Goal: Task Accomplishment & Management: Complete application form

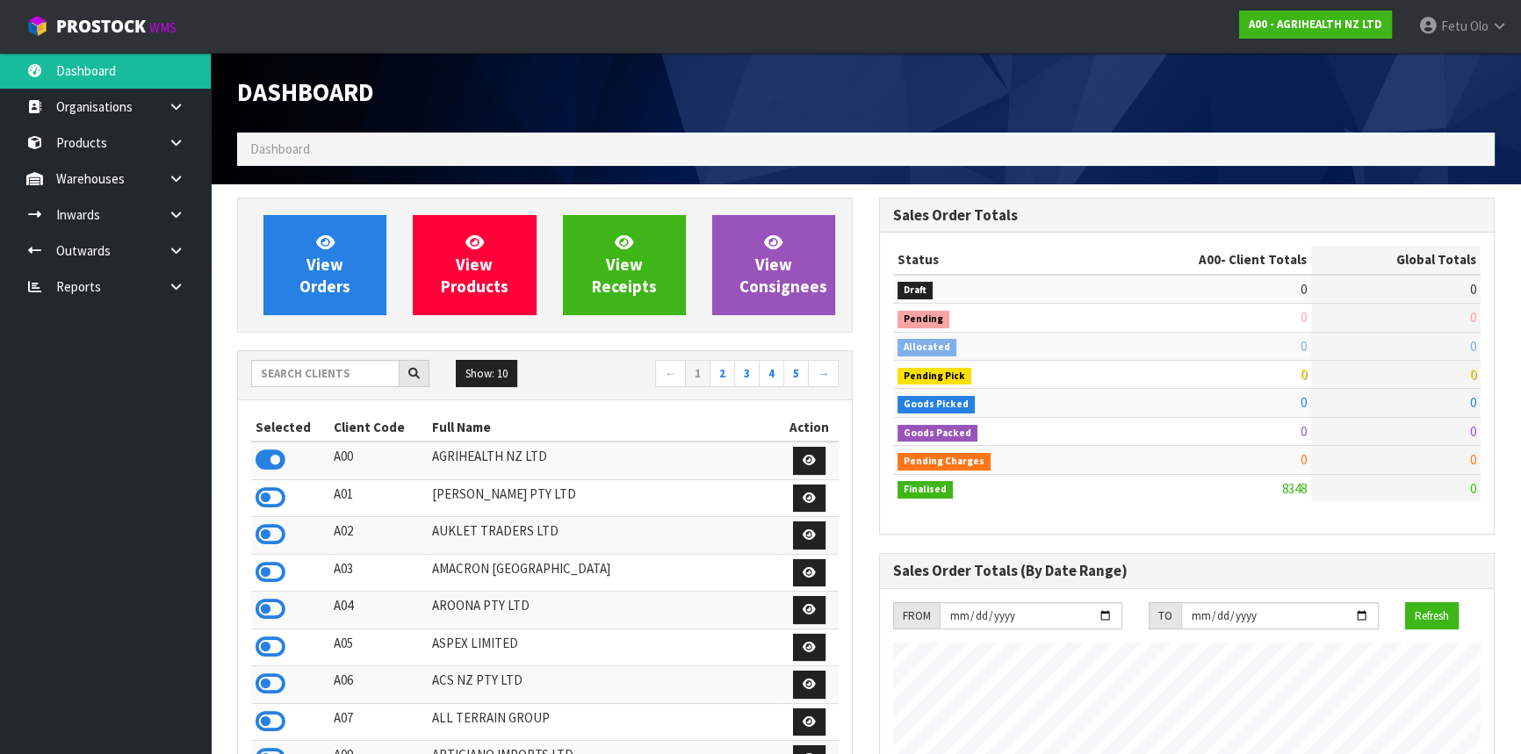
scroll to position [1328, 641]
click at [292, 378] on input "text" at bounding box center [325, 373] width 148 height 27
type input "S"
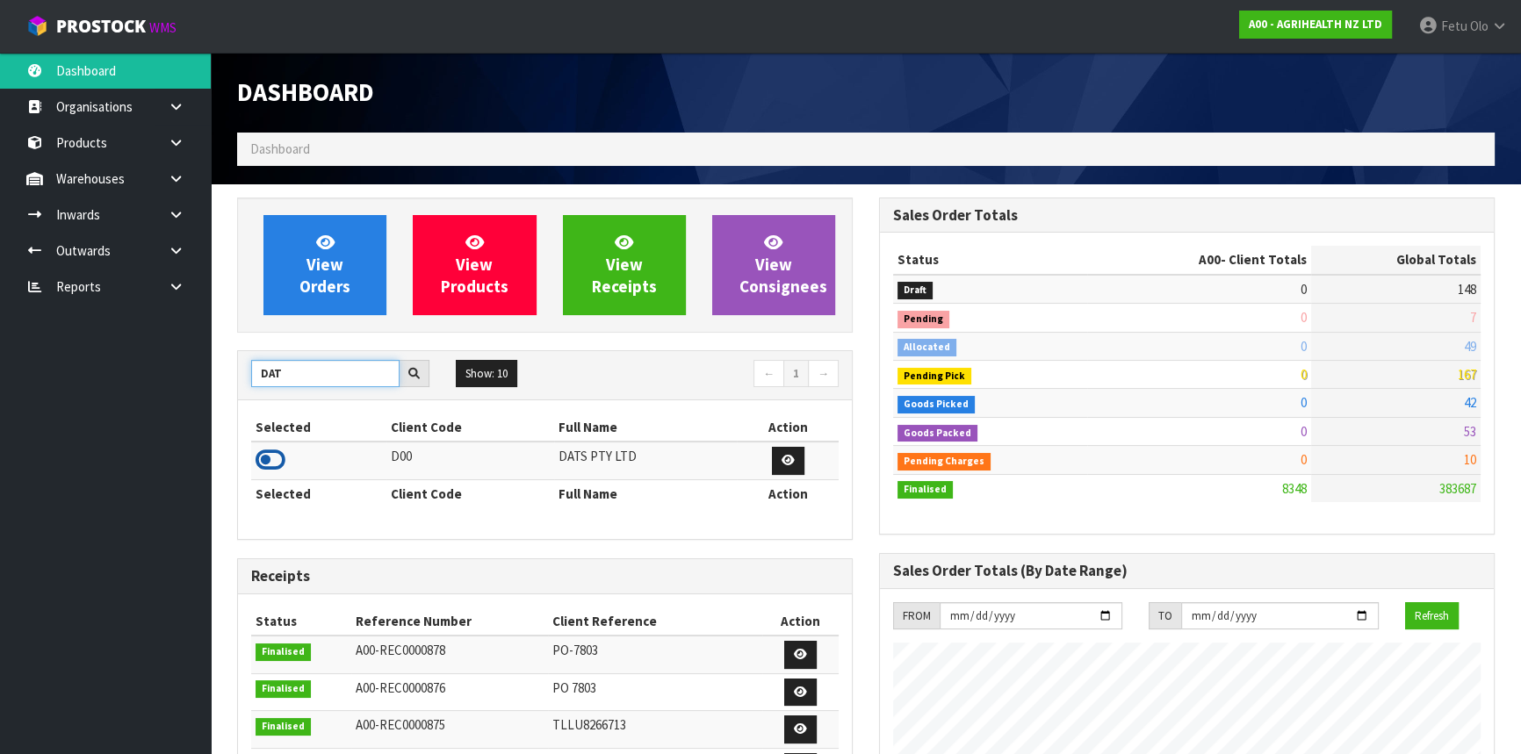
type input "DAT"
click at [272, 457] on icon at bounding box center [271, 460] width 30 height 26
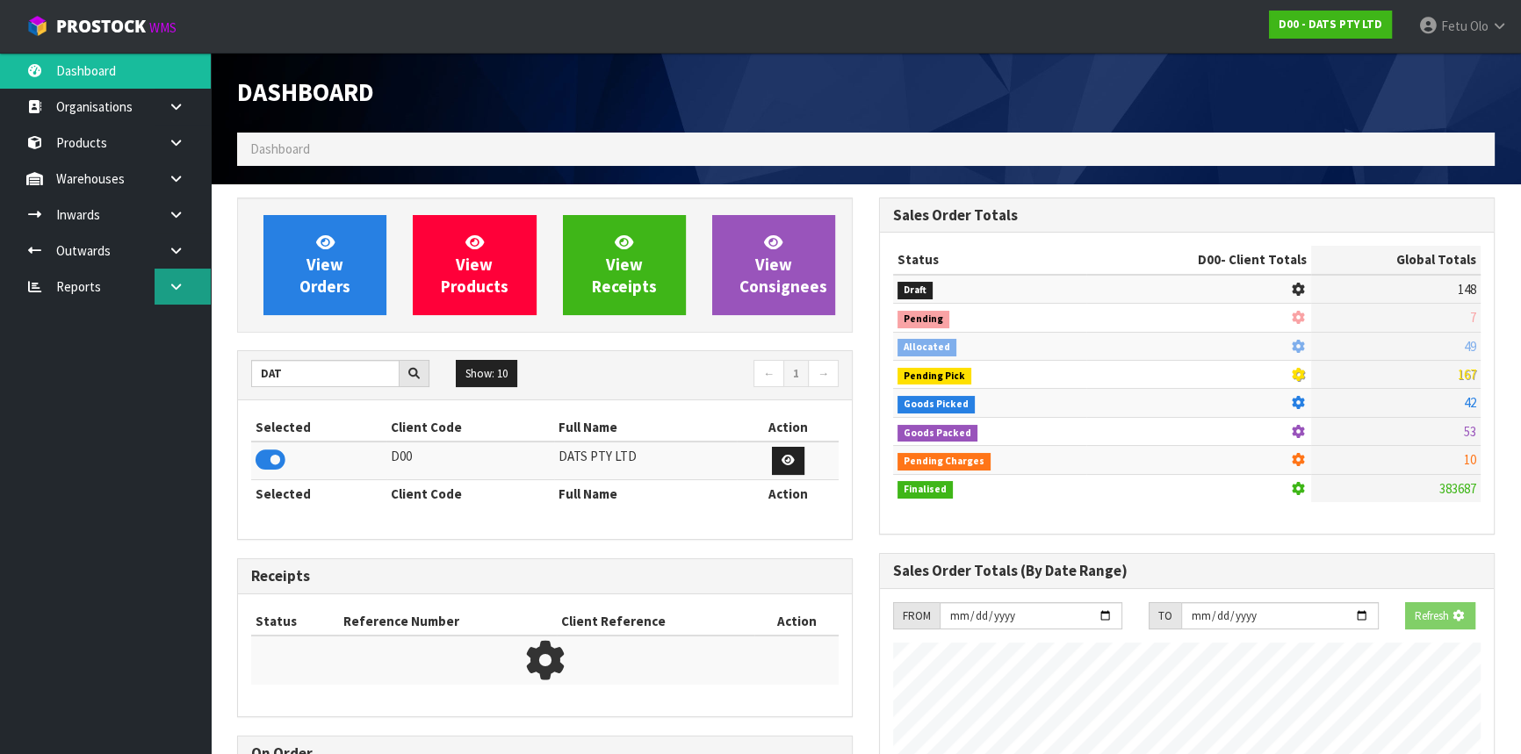
scroll to position [876958, 877410]
click at [175, 233] on link at bounding box center [183, 251] width 56 height 36
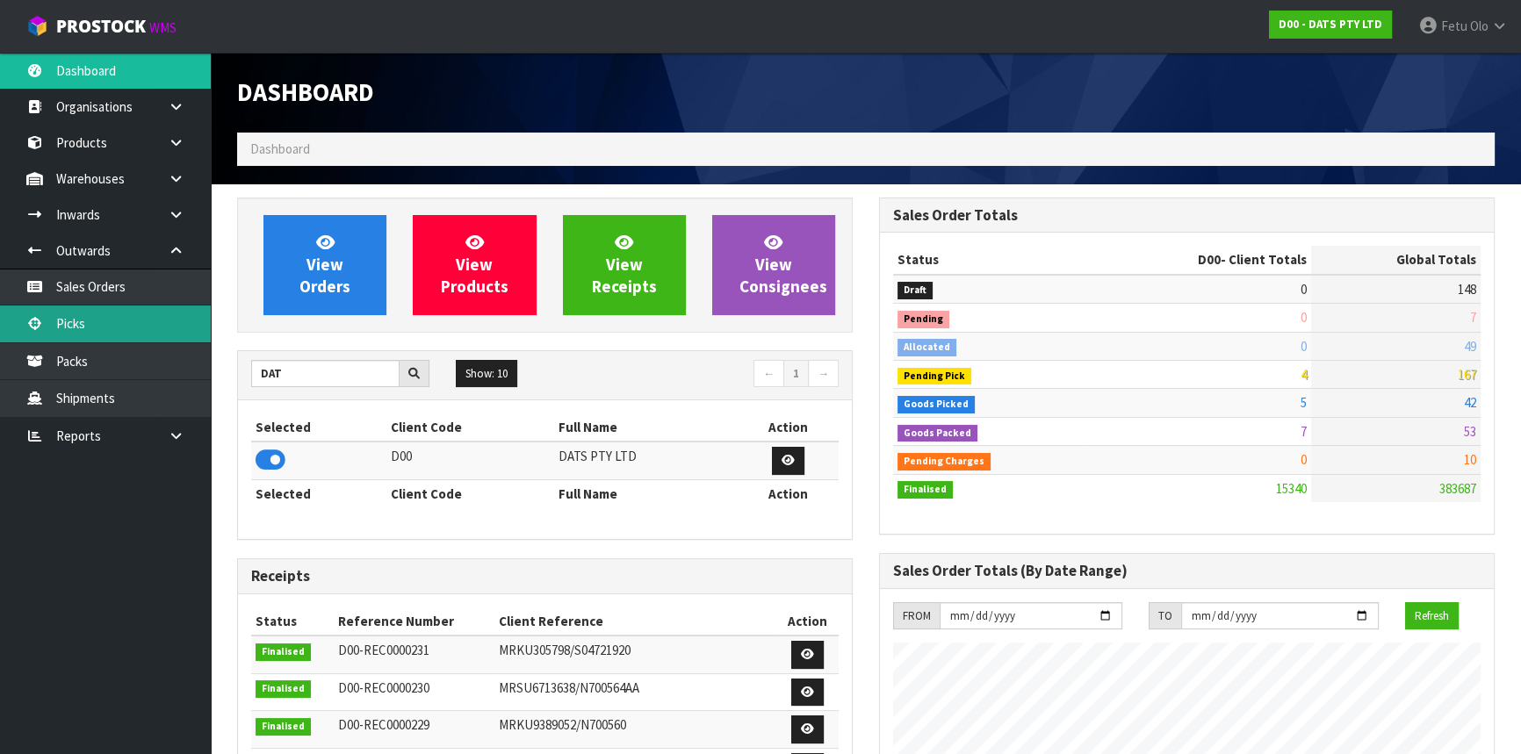
click at [96, 313] on link "Picks" at bounding box center [105, 324] width 211 height 36
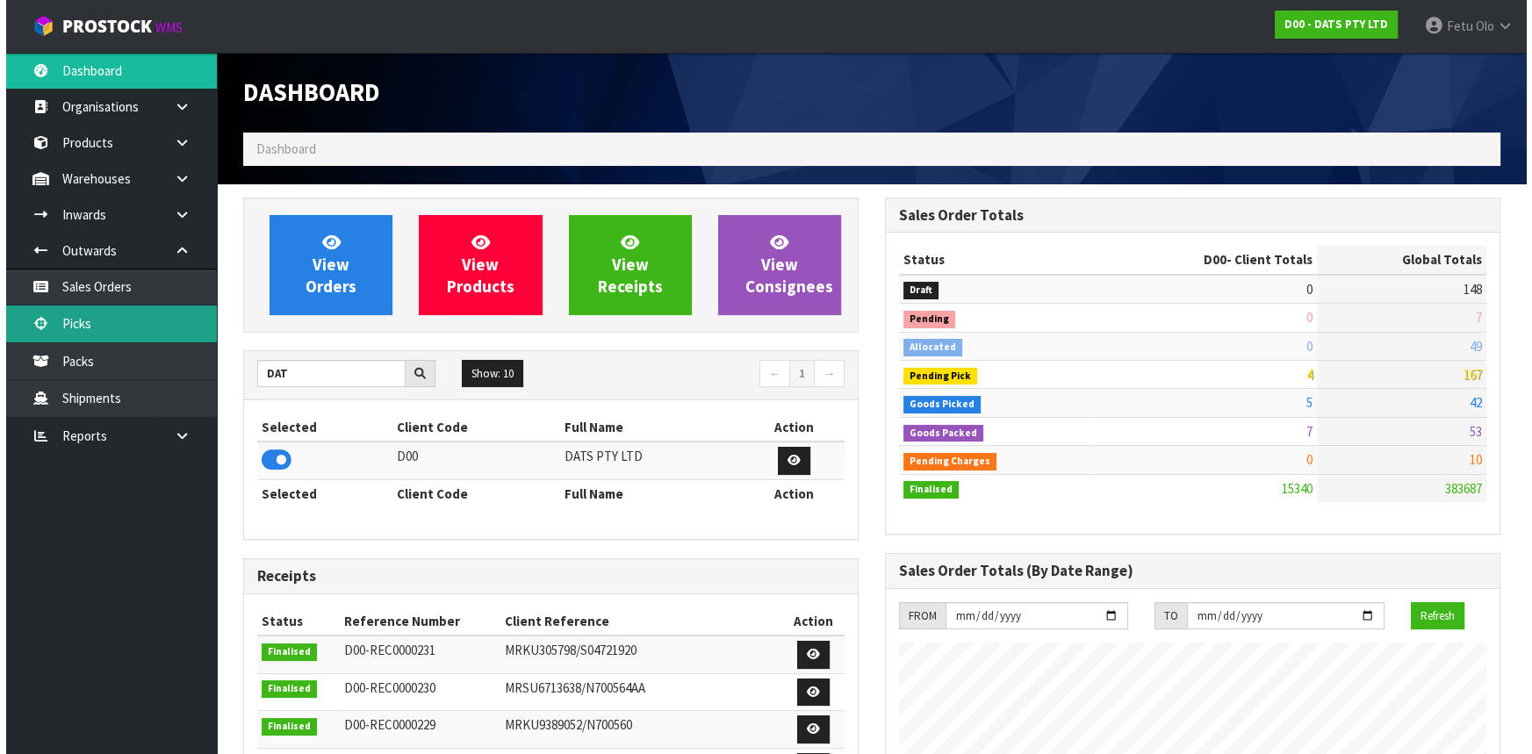
scroll to position [1384, 641]
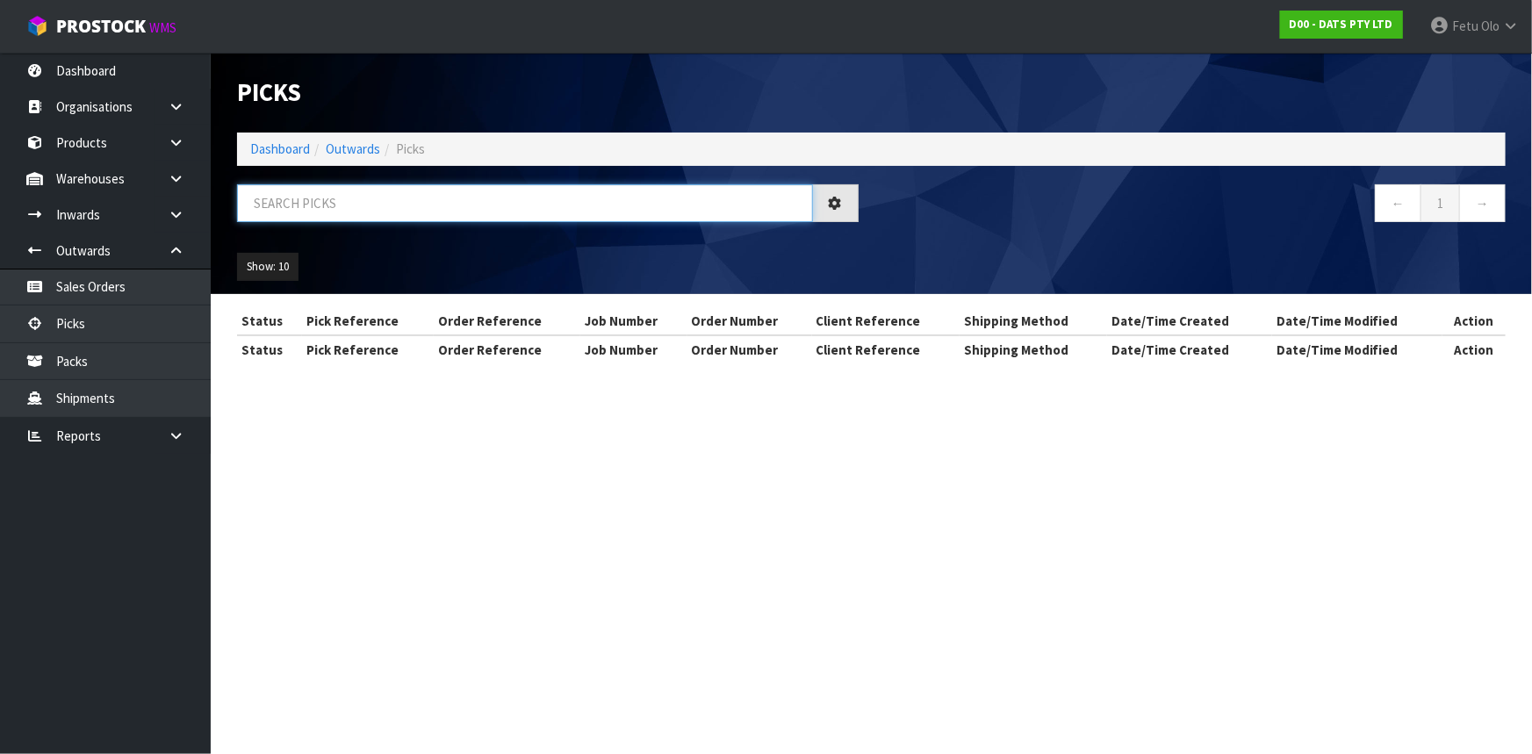
click at [374, 200] on input "text" at bounding box center [525, 203] width 576 height 38
click at [374, 201] on input "text" at bounding box center [525, 203] width 576 height 38
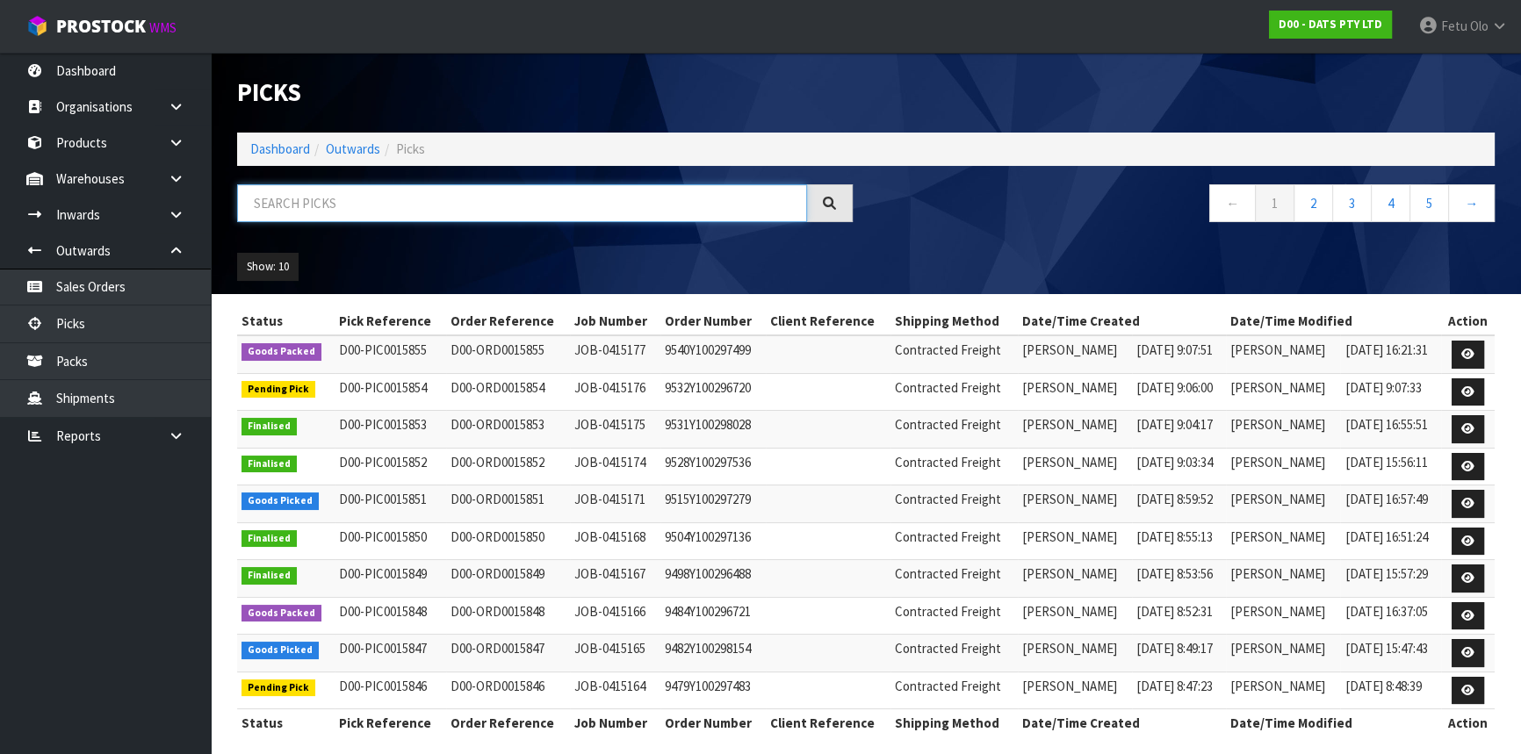
click at [378, 206] on input "text" at bounding box center [522, 203] width 570 height 38
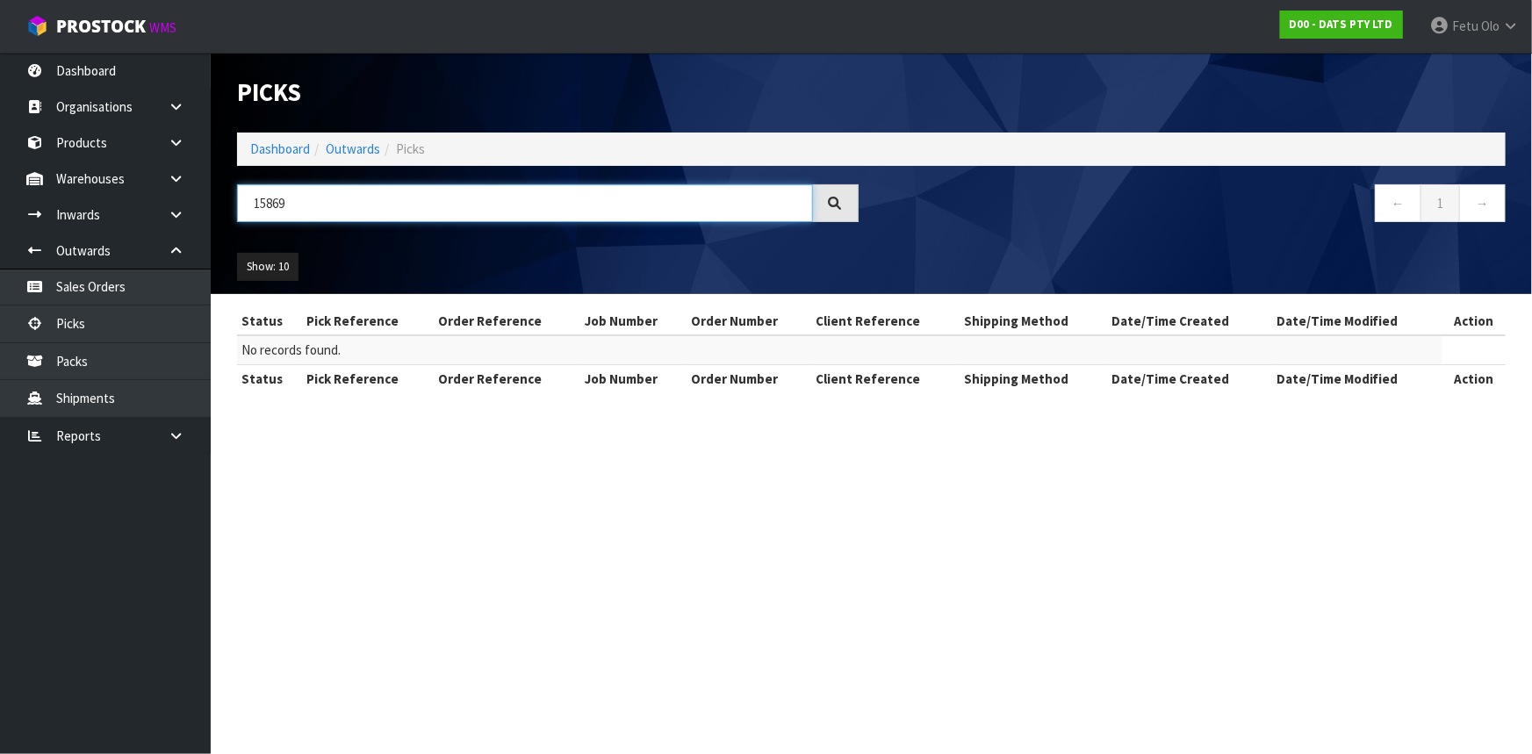
click at [267, 207] on input "15869" at bounding box center [525, 203] width 576 height 38
type input "15839"
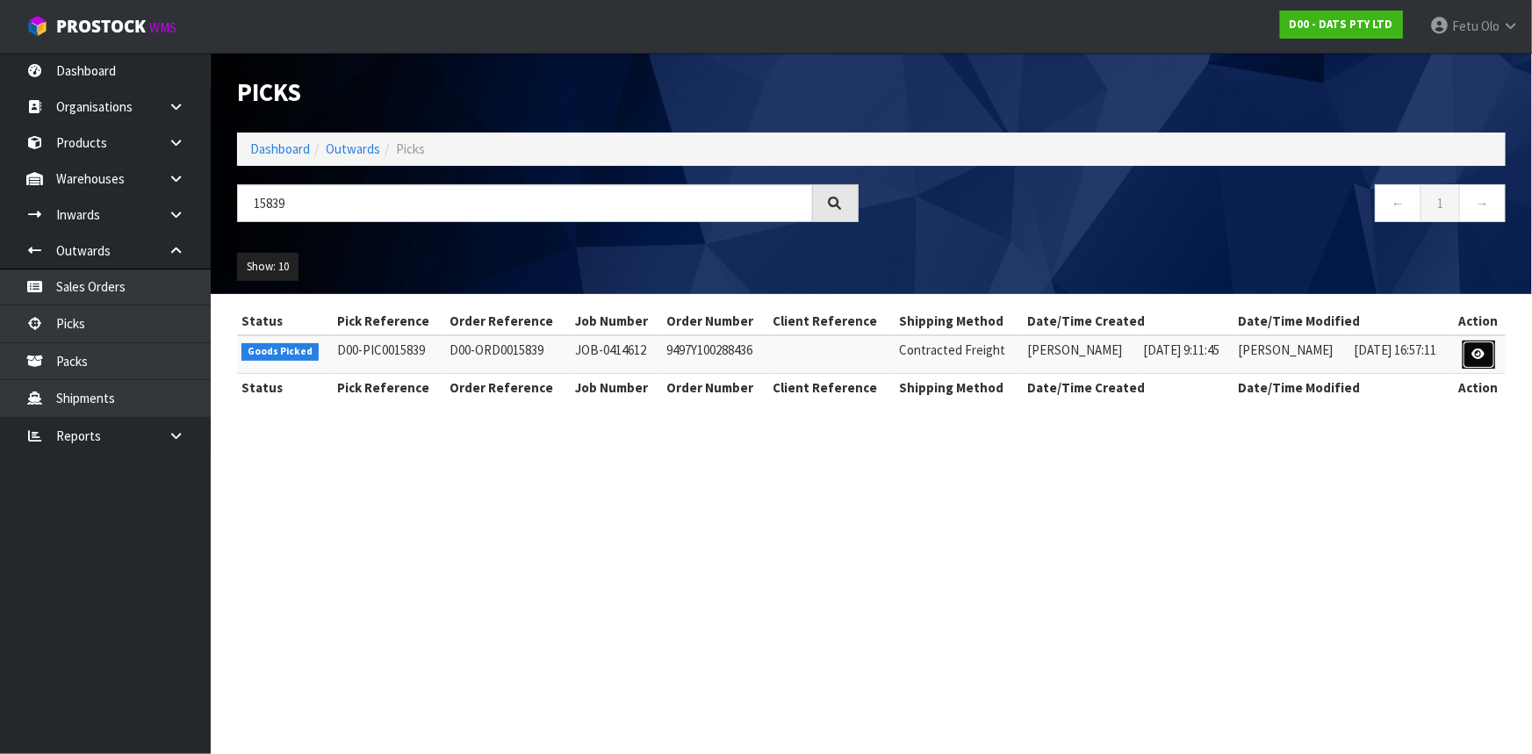
click at [1480, 354] on icon at bounding box center [1478, 354] width 13 height 11
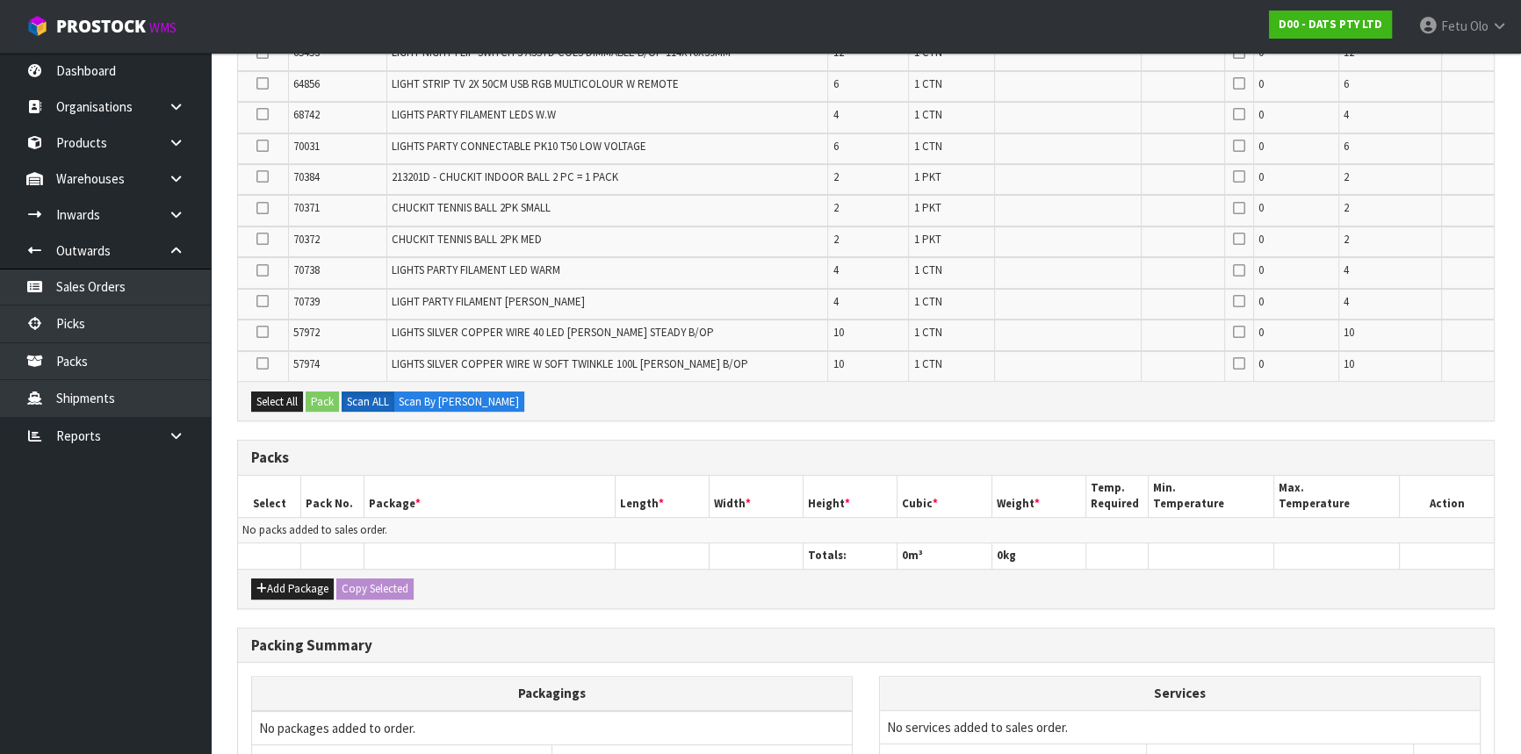
scroll to position [632, 0]
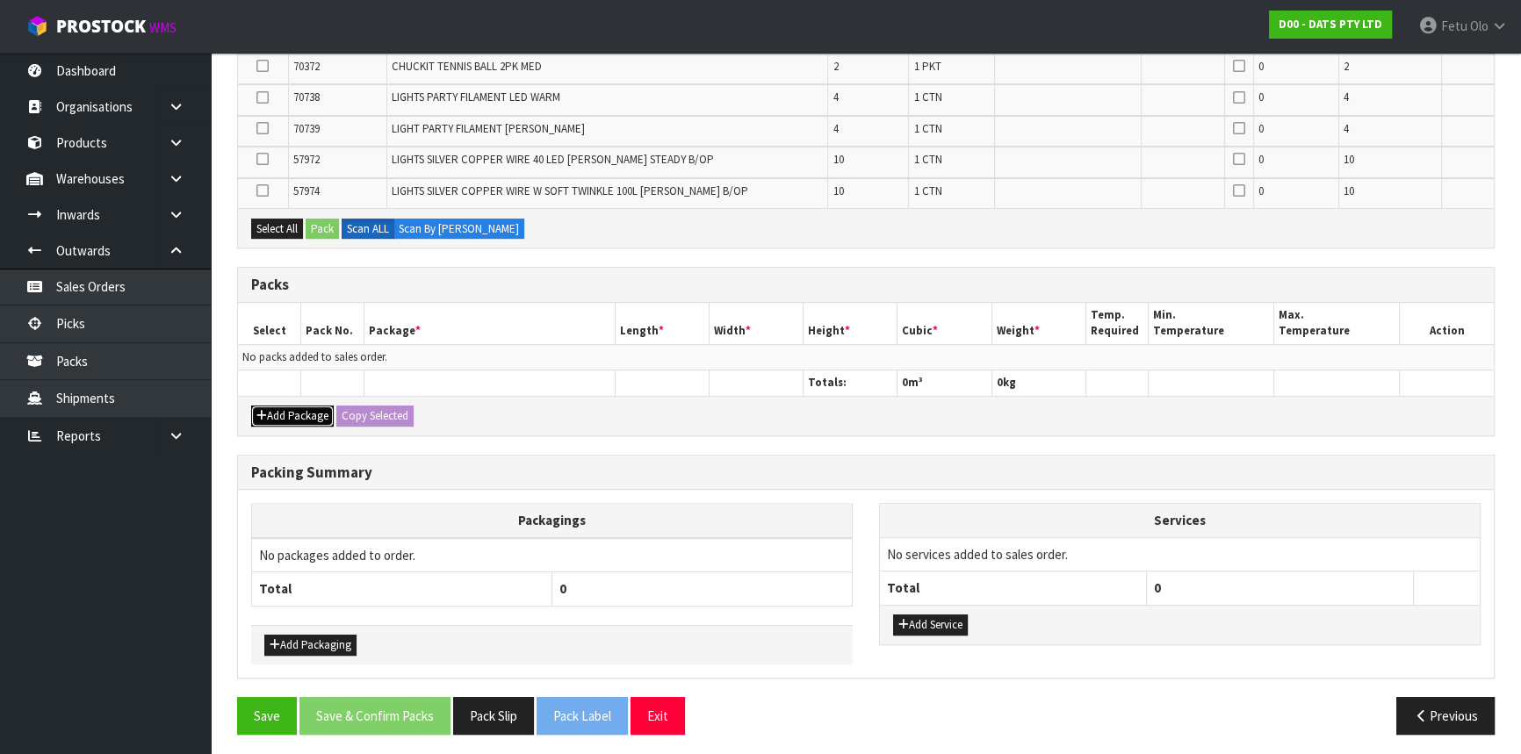
click at [284, 406] on button "Add Package" at bounding box center [292, 416] width 83 height 21
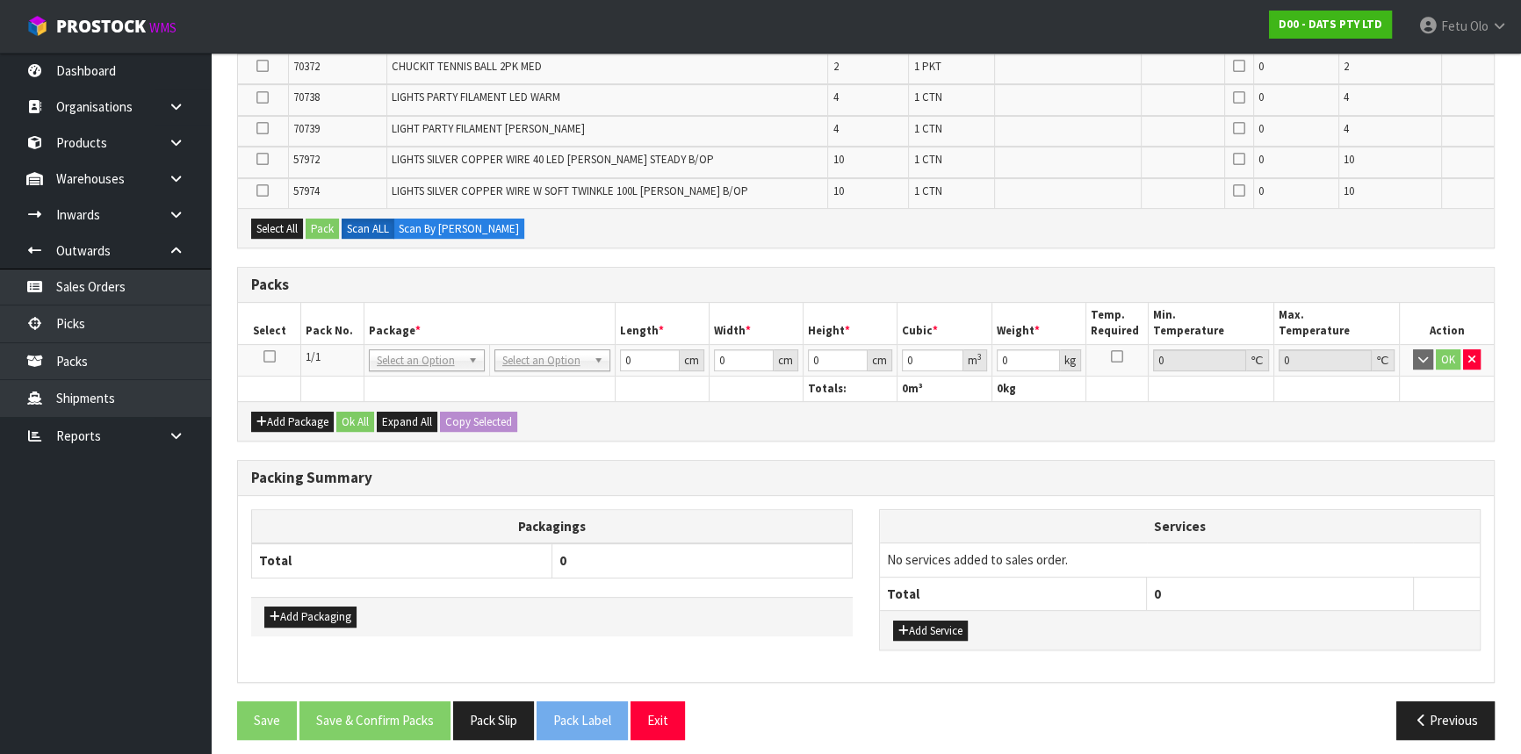
click at [263, 356] on icon at bounding box center [269, 356] width 12 height 1
click at [385, 336] on th "Package *" at bounding box center [489, 323] width 251 height 41
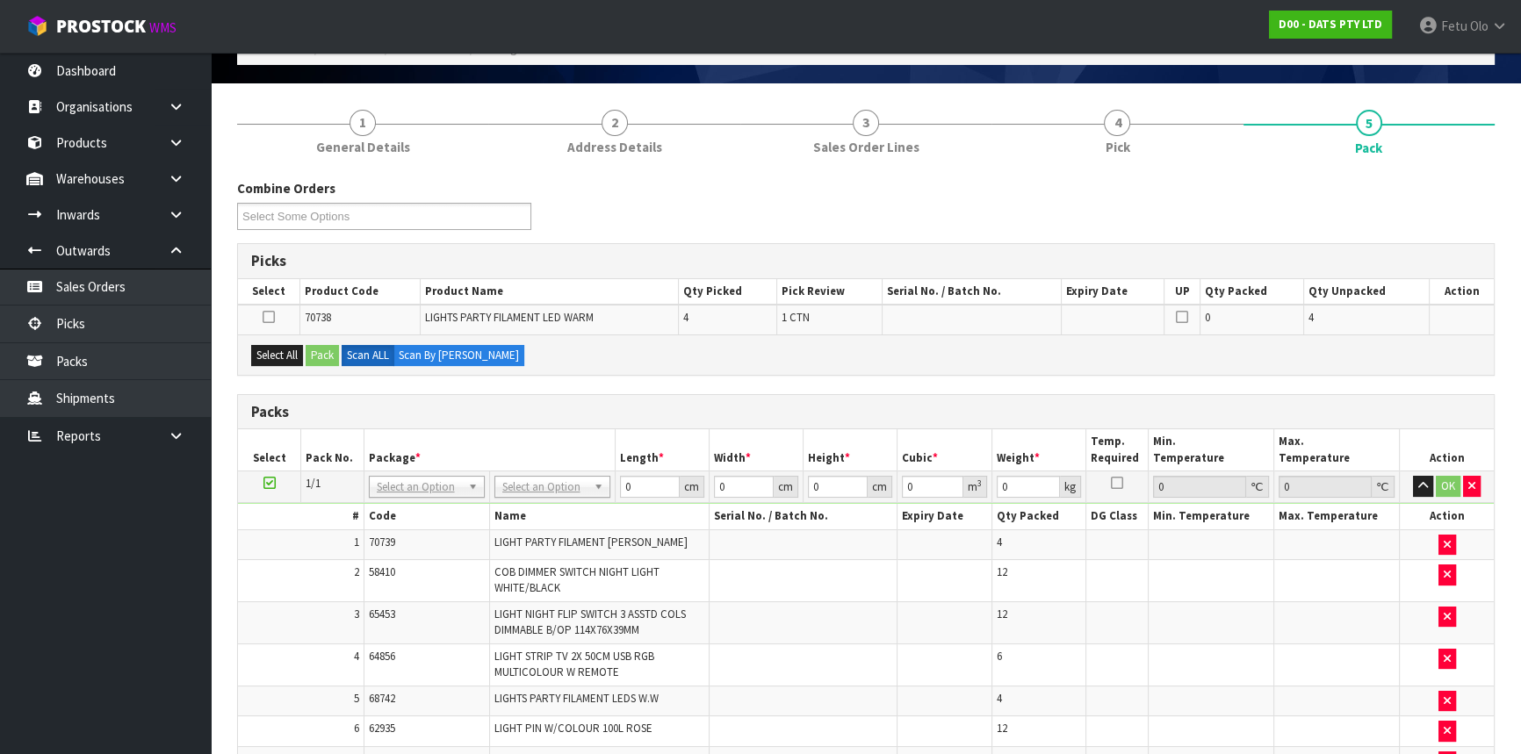
scroll to position [83, 0]
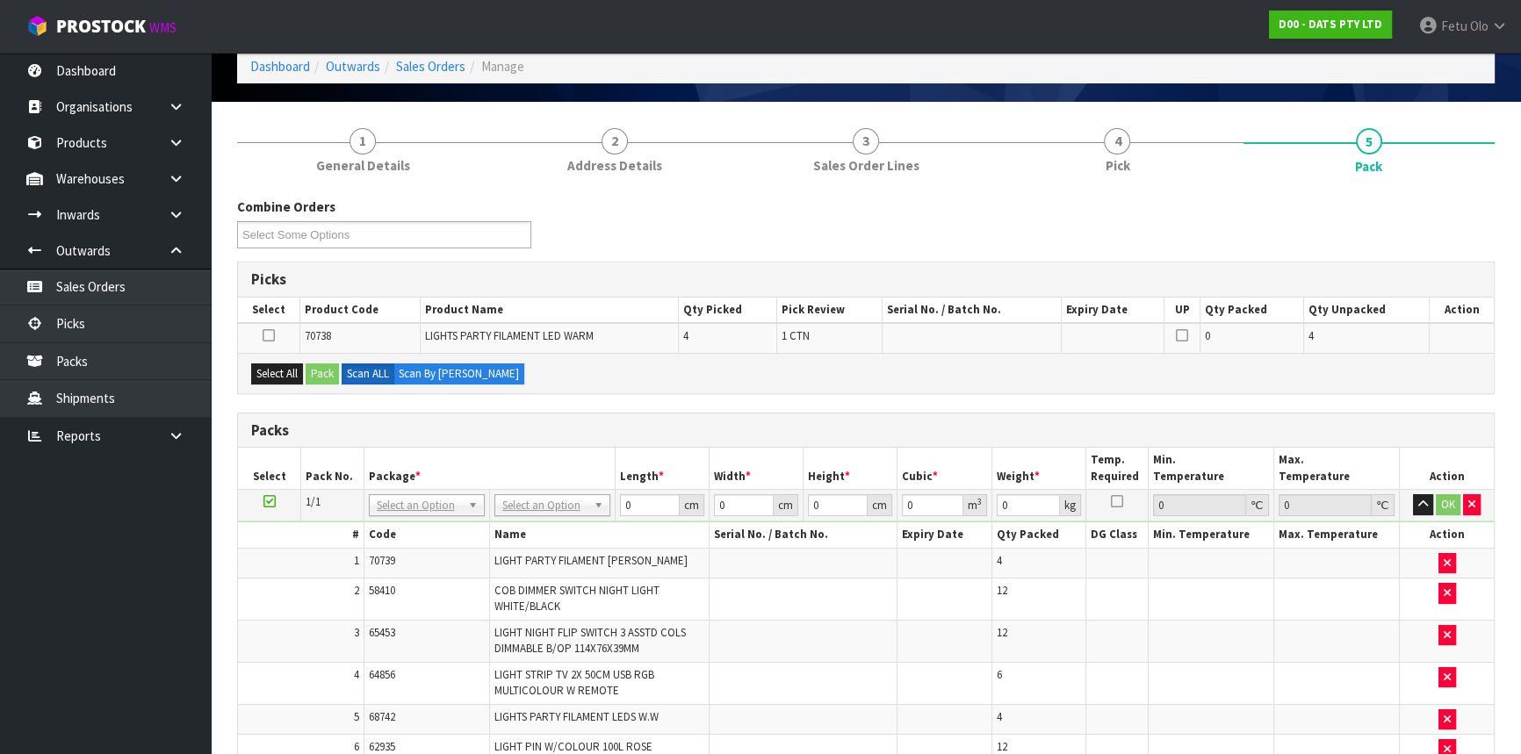
click at [650, 255] on div "Combine Orders D00-ORD0015833 D00-ORD0015834 D00-ORD0015835 D00-ORD0015836 D00-…" at bounding box center [866, 229] width 1284 height 63
click at [623, 382] on div "Select All Pack Scan ALL Scan By [PERSON_NAME]" at bounding box center [866, 373] width 1256 height 40
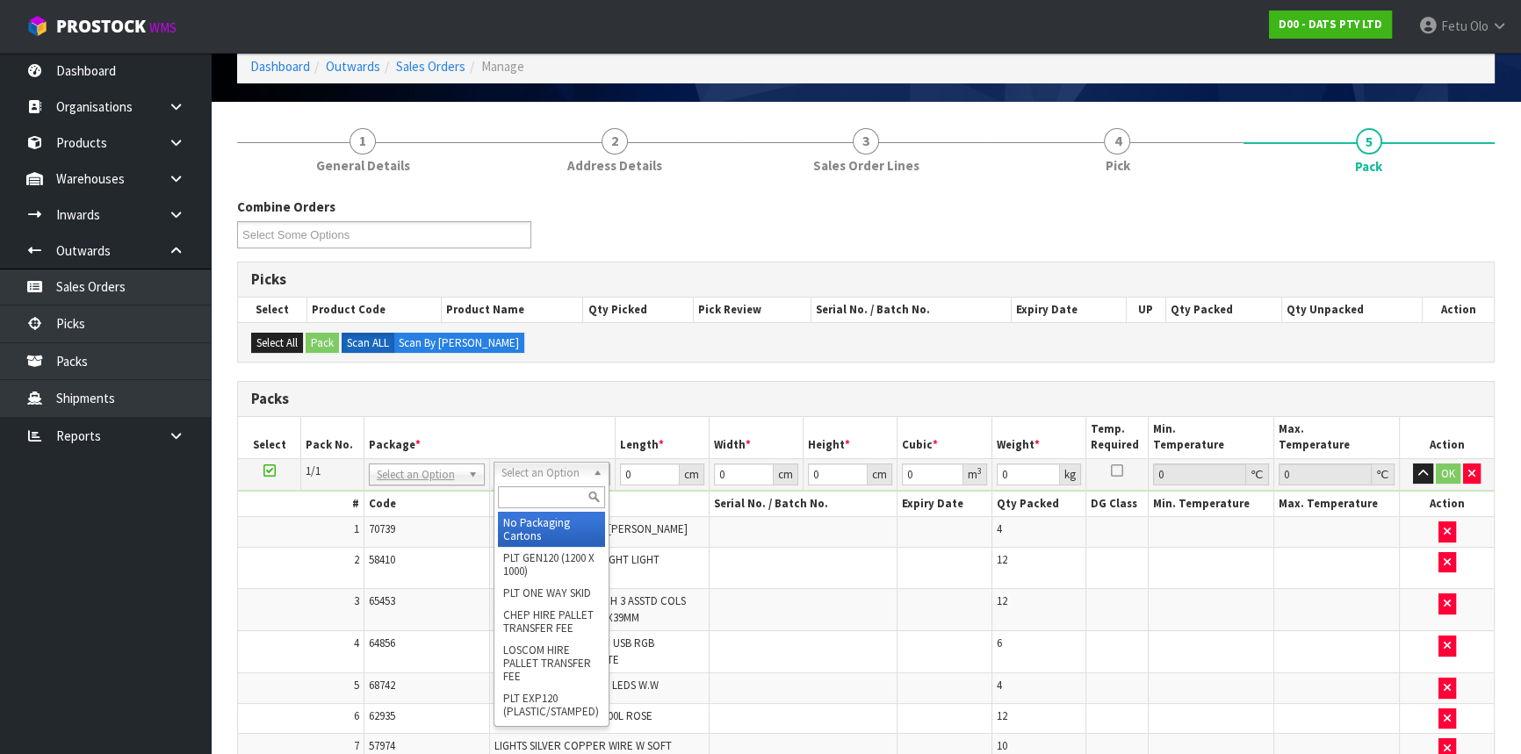
drag, startPoint x: 560, startPoint y: 474, endPoint x: 562, endPoint y: 514, distance: 39.6
drag, startPoint x: 544, startPoint y: 553, endPoint x: 580, endPoint y: 415, distance: 142.5
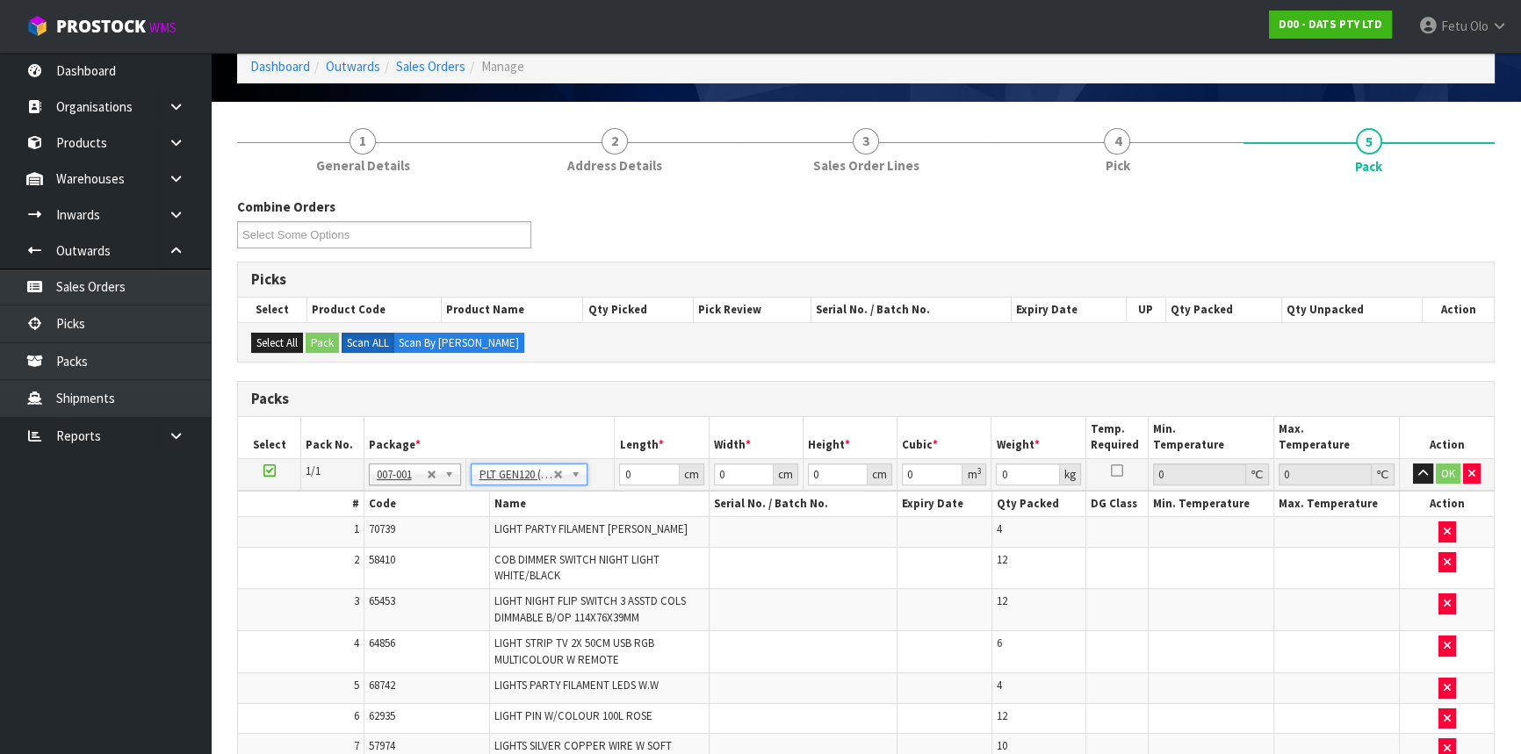
click at [579, 409] on div "Packs" at bounding box center [866, 399] width 1256 height 35
type input "120"
type input "100"
type input "43.12"
drag, startPoint x: 615, startPoint y: 481, endPoint x: 642, endPoint y: 469, distance: 29.9
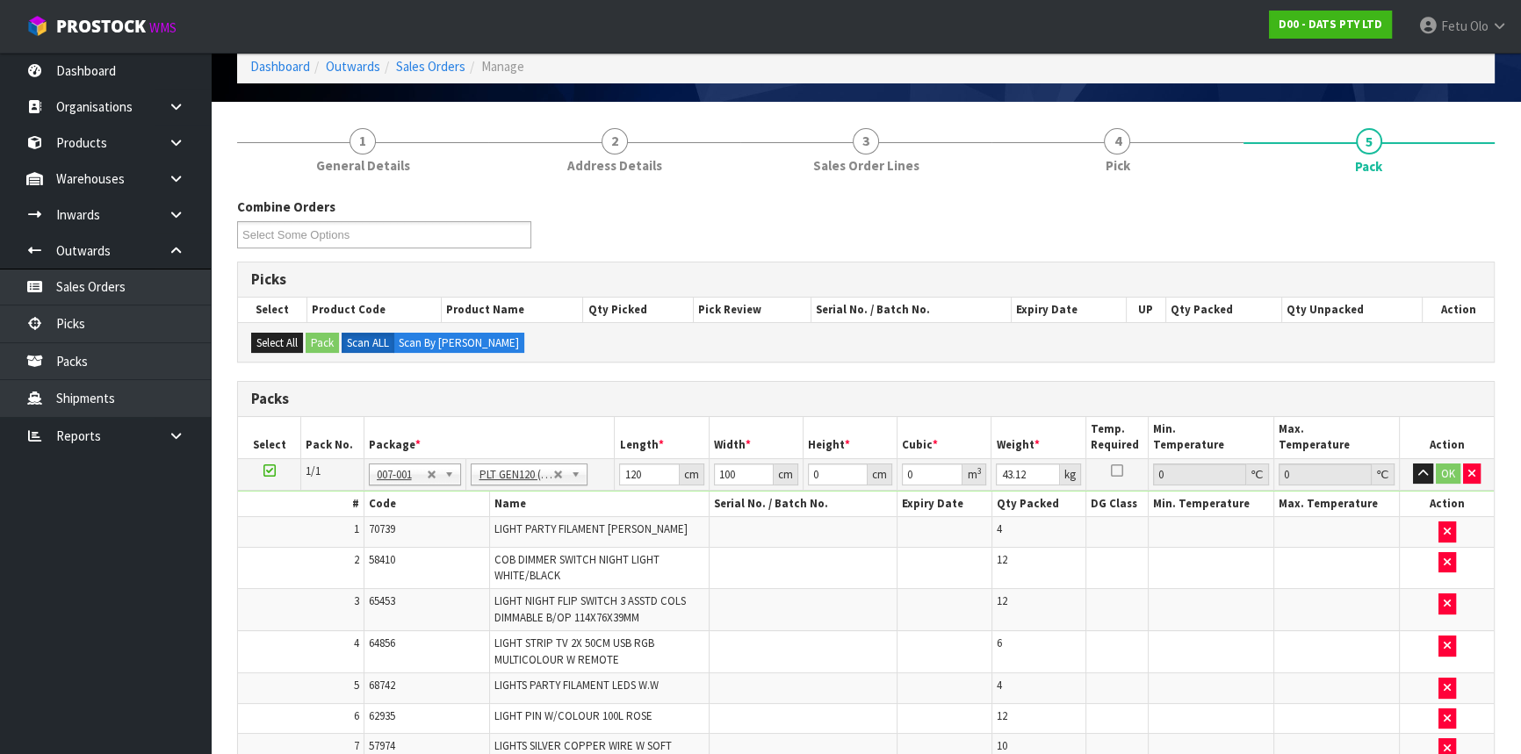
click at [621, 479] on td "120 cm" at bounding box center [662, 474] width 94 height 32
click at [642, 469] on input "120" at bounding box center [649, 475] width 60 height 22
drag, startPoint x: 642, startPoint y: 469, endPoint x: 597, endPoint y: 493, distance: 51.1
click at [597, 493] on tbody "1/1 NONE 007-001 007-002 007-004 007-009 007-013 007-014 007-015 007-017 007-01…" at bounding box center [866, 746] width 1256 height 577
type input "110"
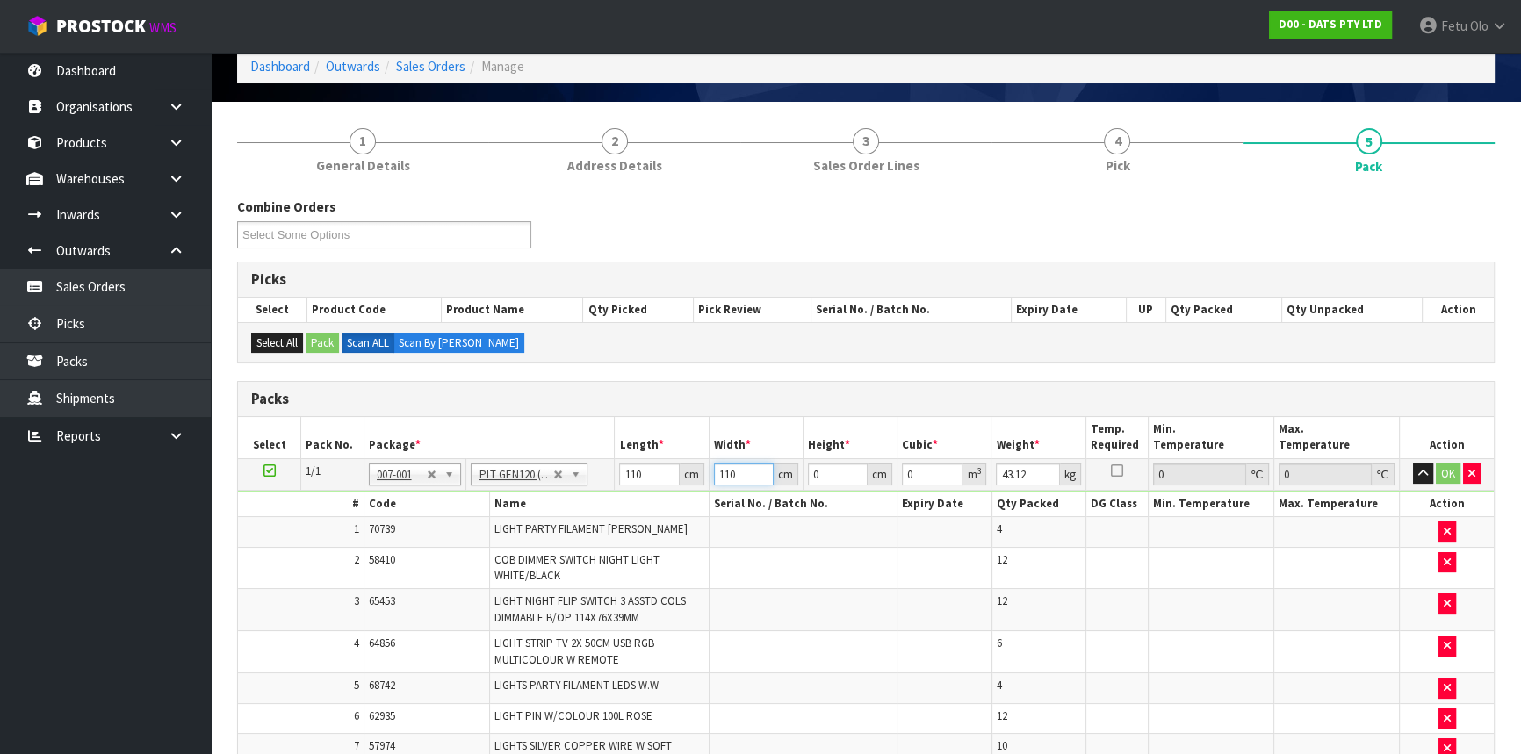
type input "110"
type input "6"
type input "0.0726"
type input "63"
type input "0.7623"
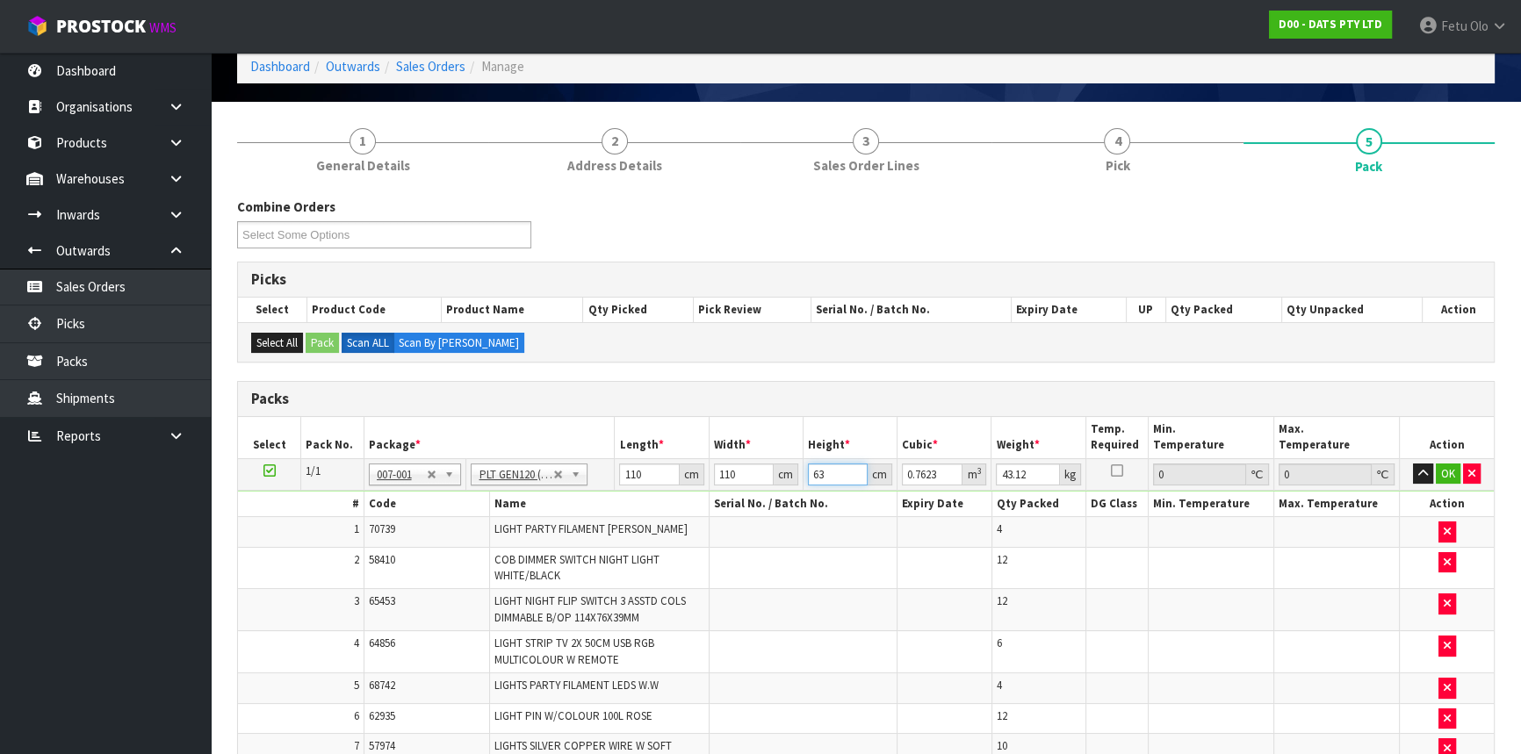
type input "63"
type input "2"
type input "52"
click button "OK" at bounding box center [1448, 474] width 25 height 21
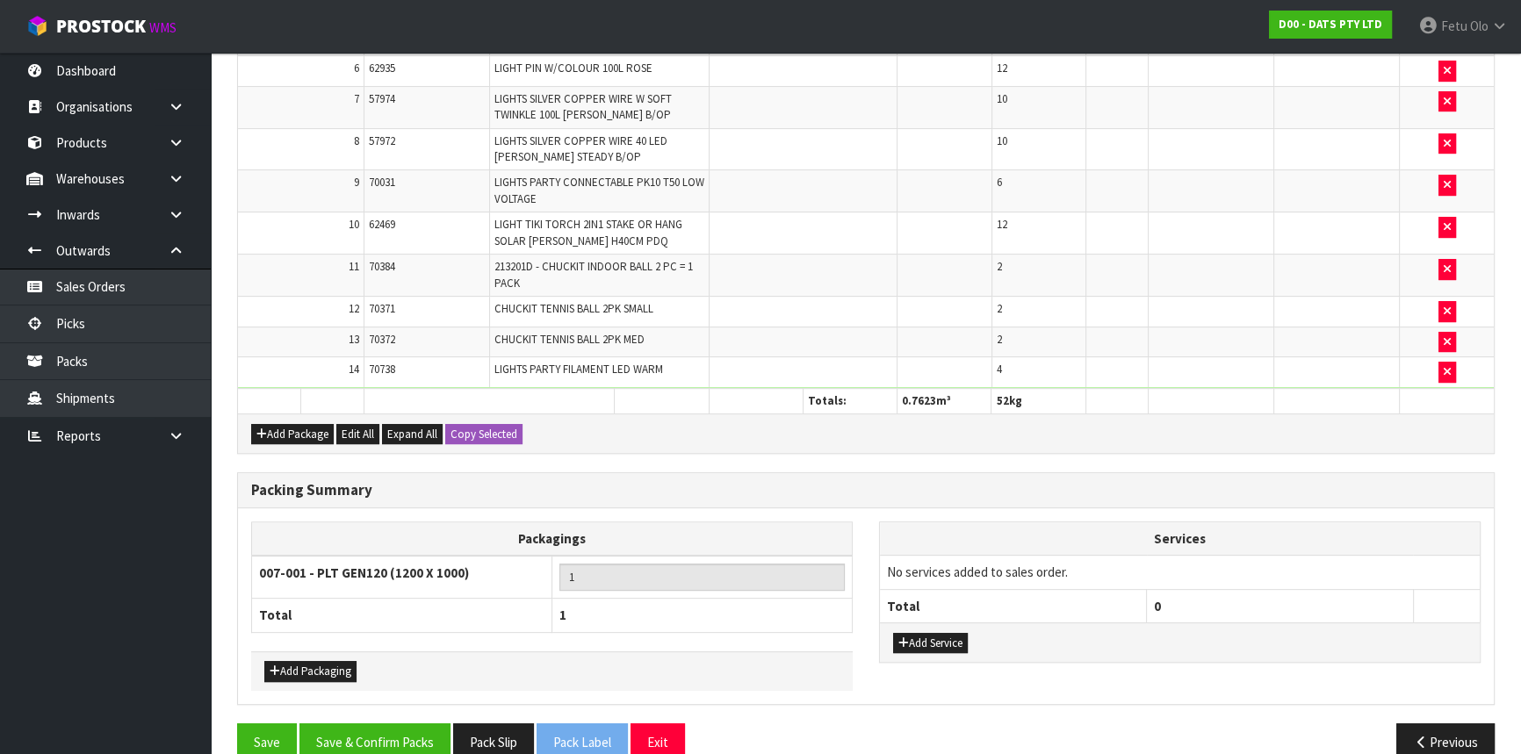
scroll to position [755, 0]
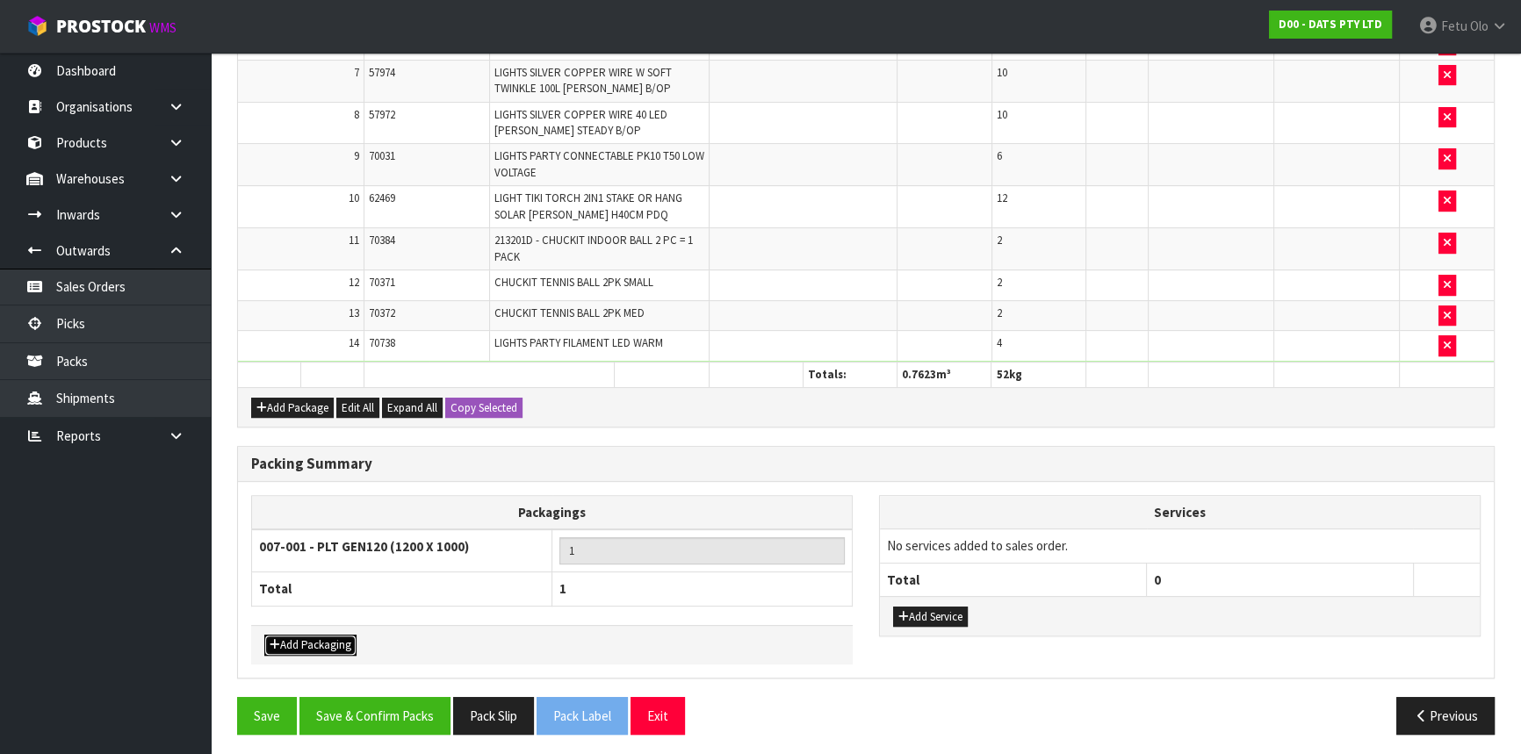
click at [320, 635] on button "Add Packaging" at bounding box center [310, 645] width 92 height 21
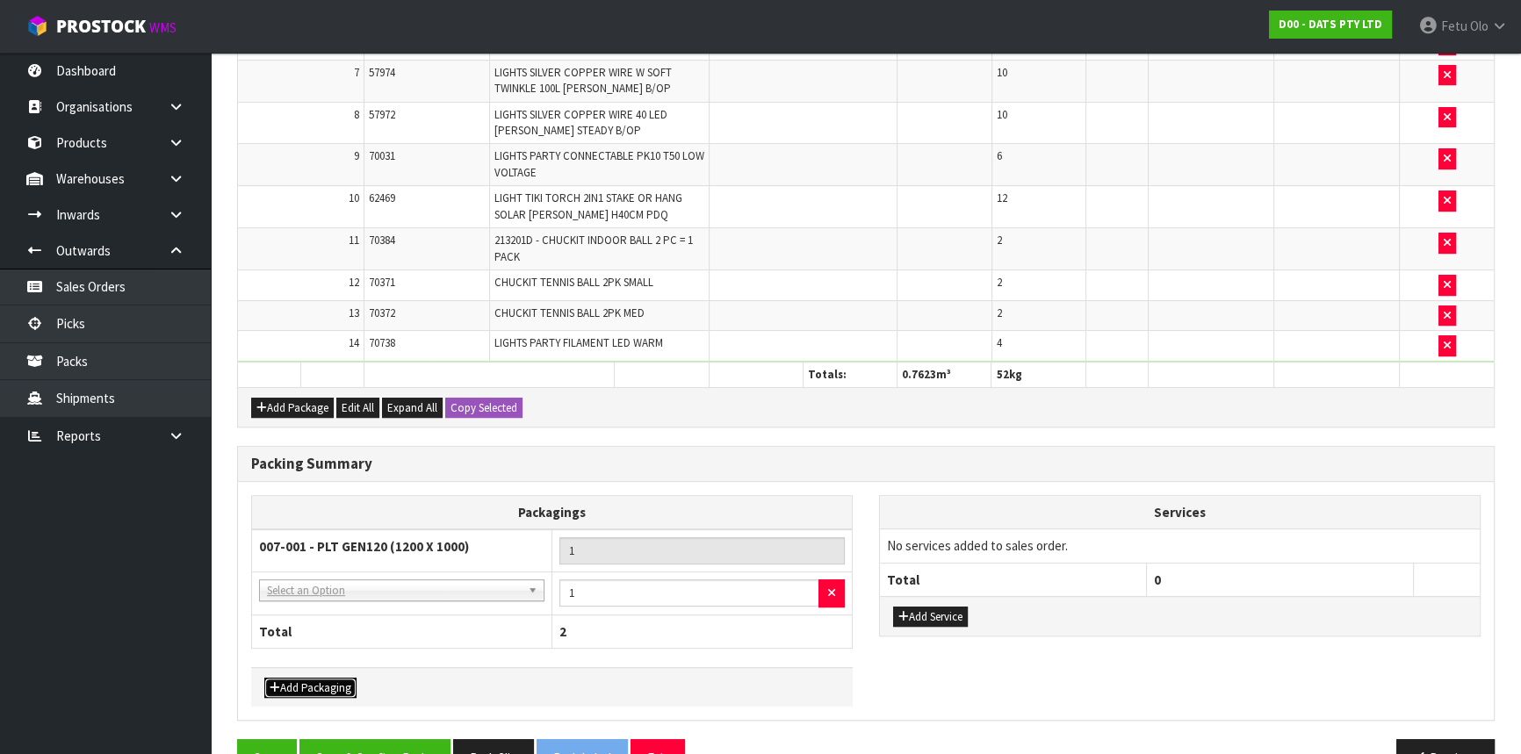
drag, startPoint x: 356, startPoint y: 588, endPoint x: 348, endPoint y: 615, distance: 27.5
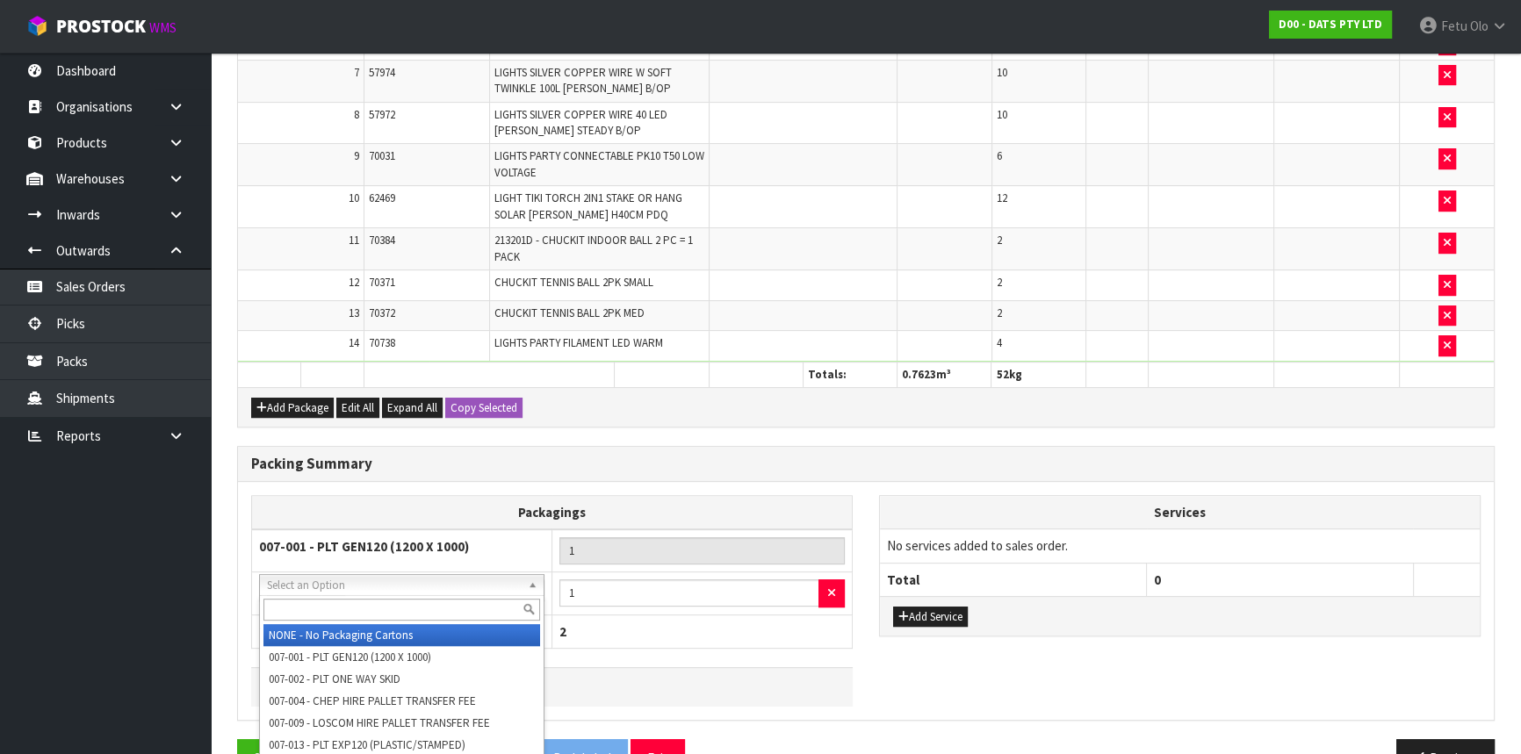
click at [346, 608] on input "text" at bounding box center [401, 610] width 277 height 22
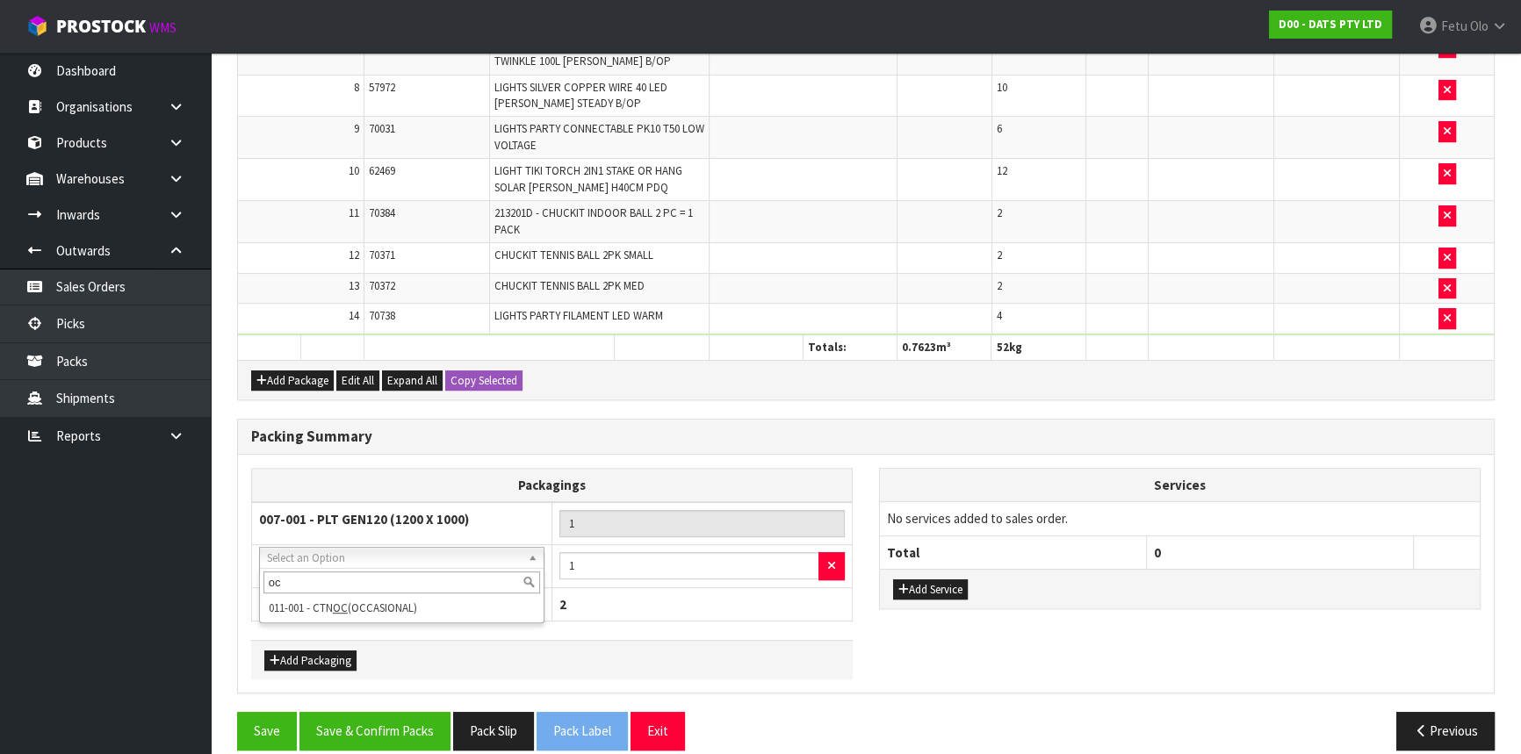
scroll to position [798, 0]
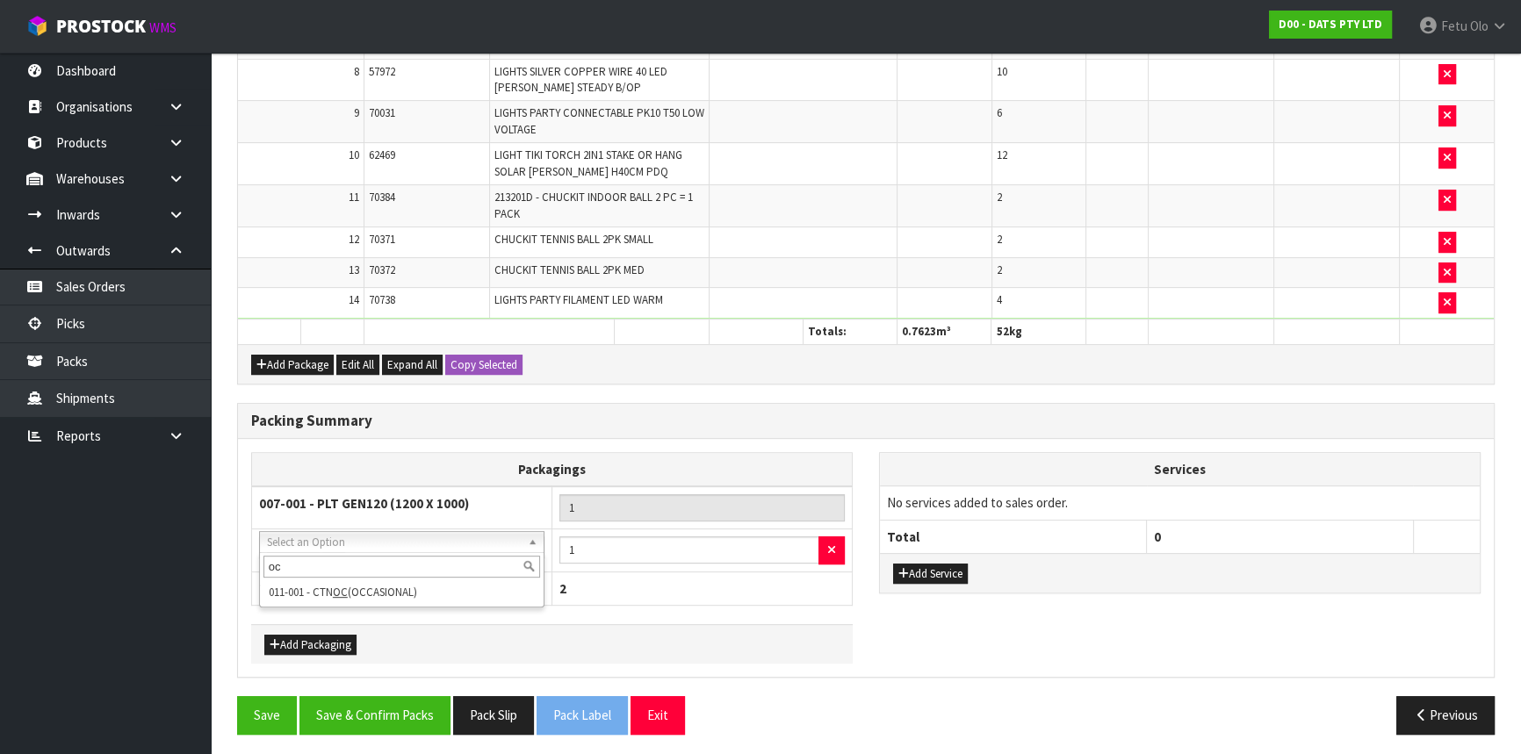
type input "oc"
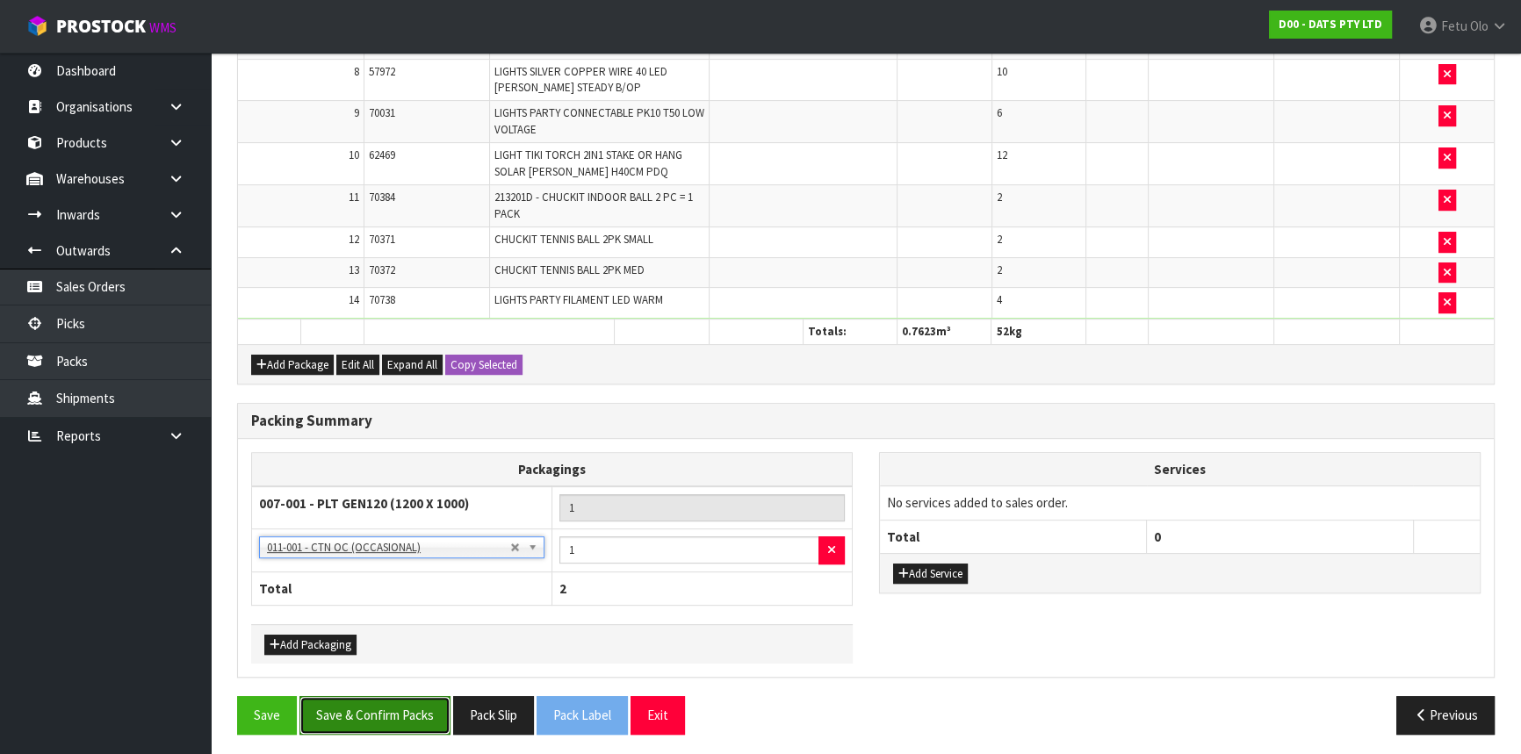
click at [380, 705] on button "Save & Confirm Packs" at bounding box center [374, 715] width 151 height 38
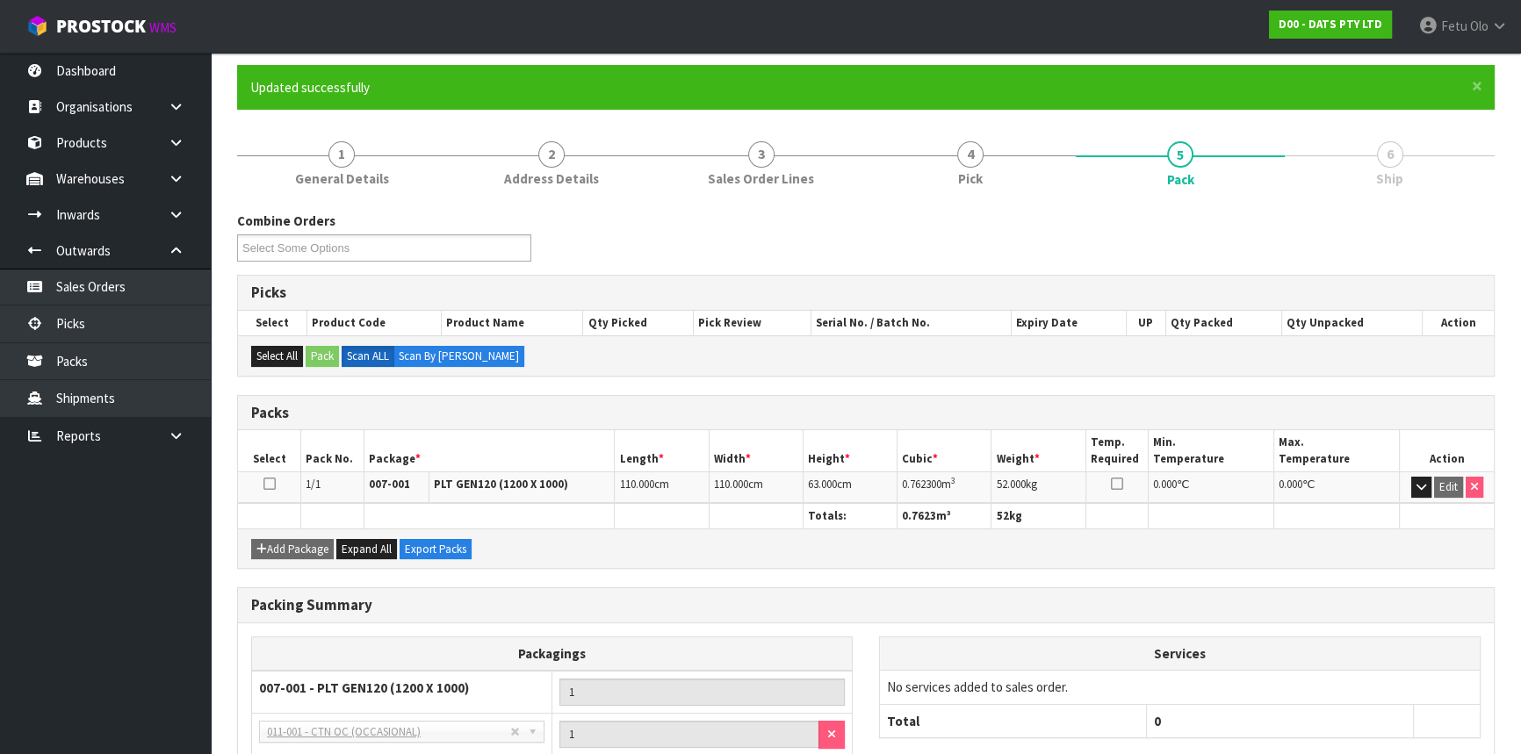
scroll to position [280, 0]
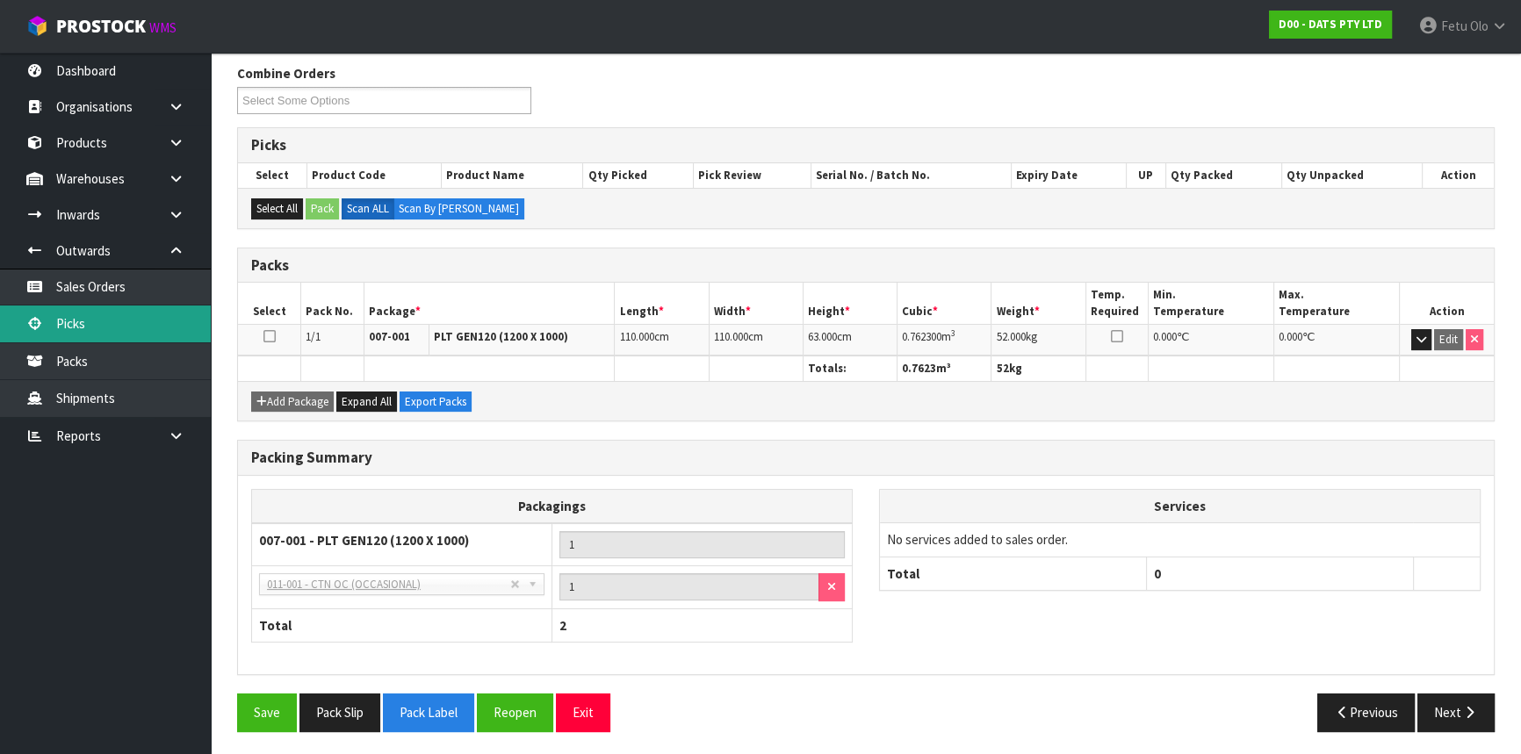
click at [91, 309] on link "Picks" at bounding box center [105, 324] width 211 height 36
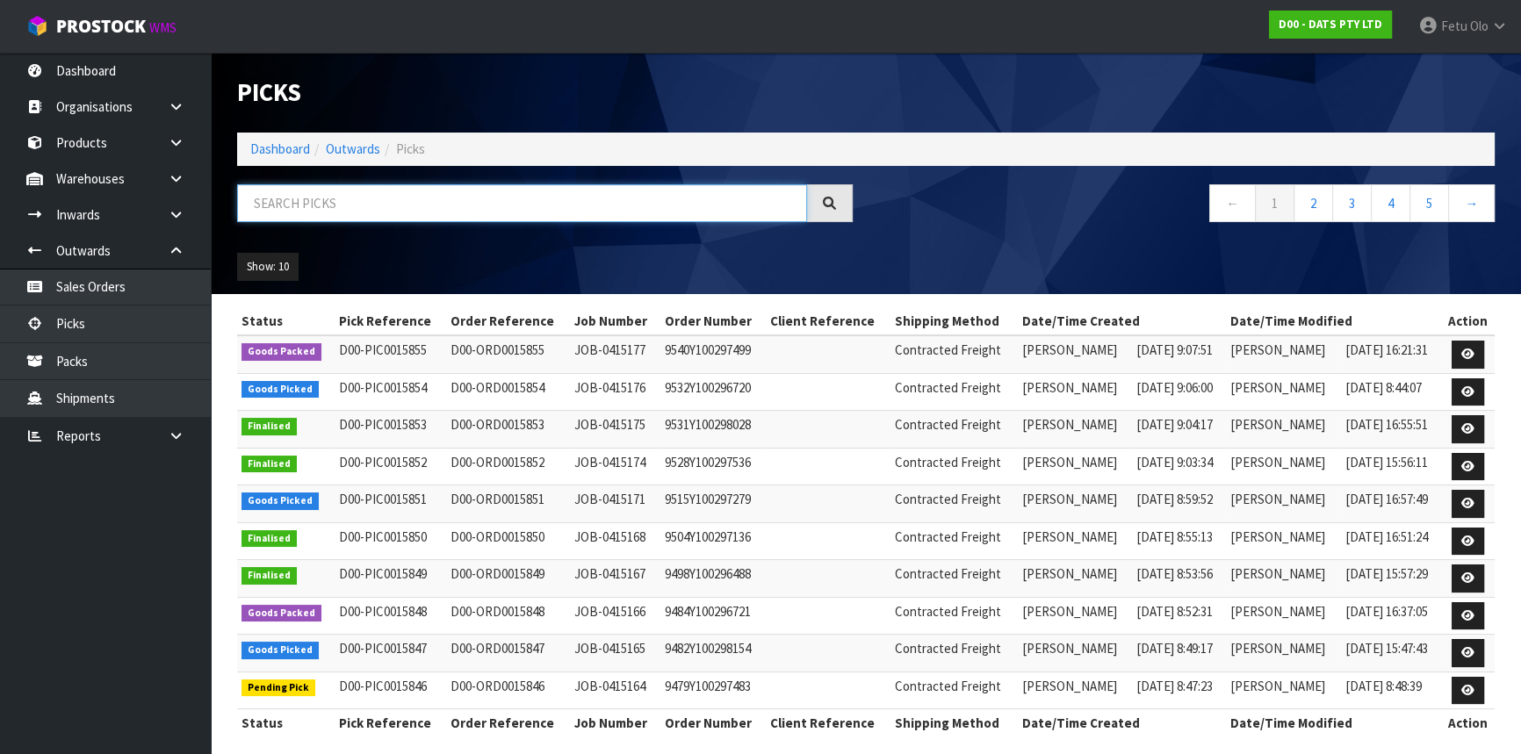
click at [356, 216] on input "text" at bounding box center [522, 203] width 570 height 38
click at [514, 202] on input "text" at bounding box center [522, 203] width 570 height 38
type input "15847"
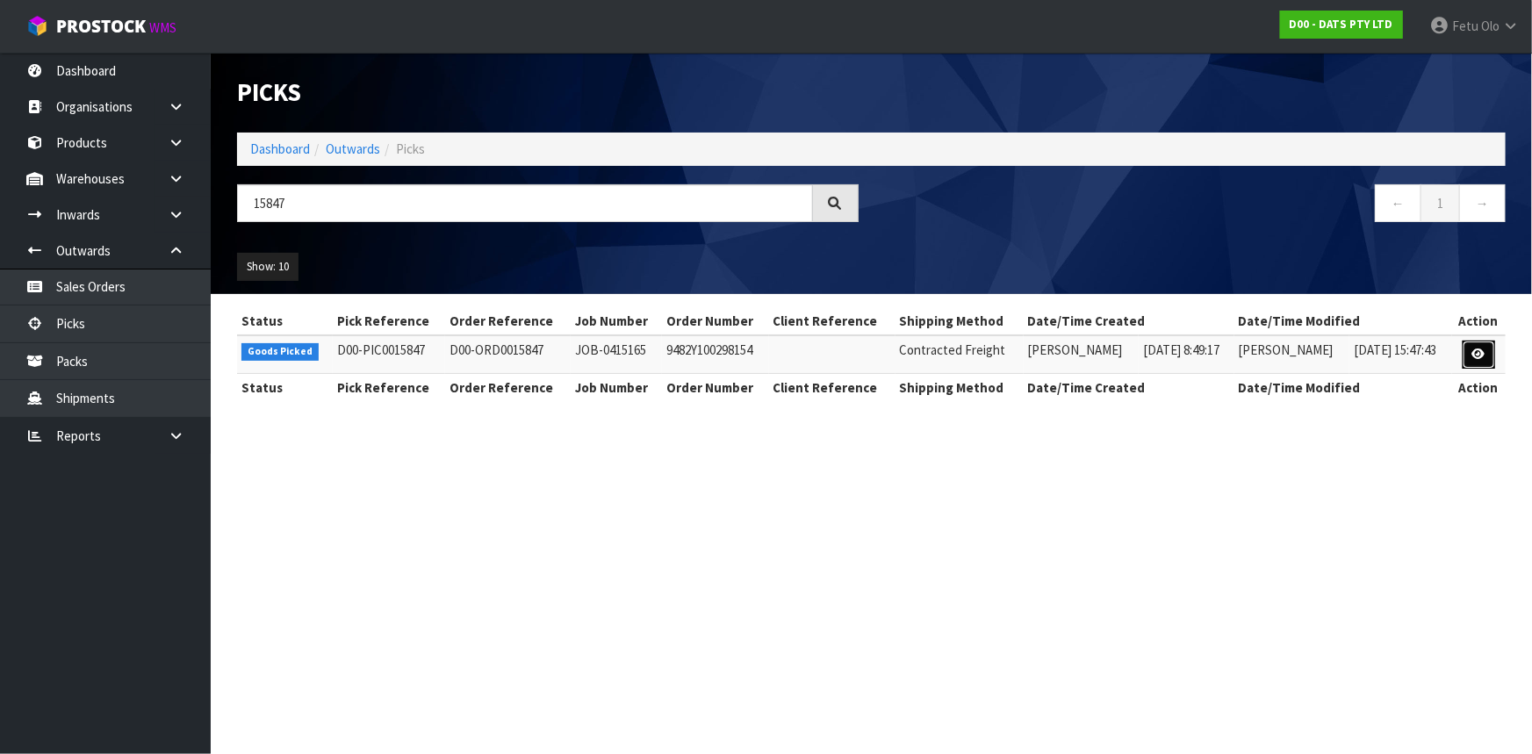
click at [1479, 347] on link at bounding box center [1479, 355] width 32 height 28
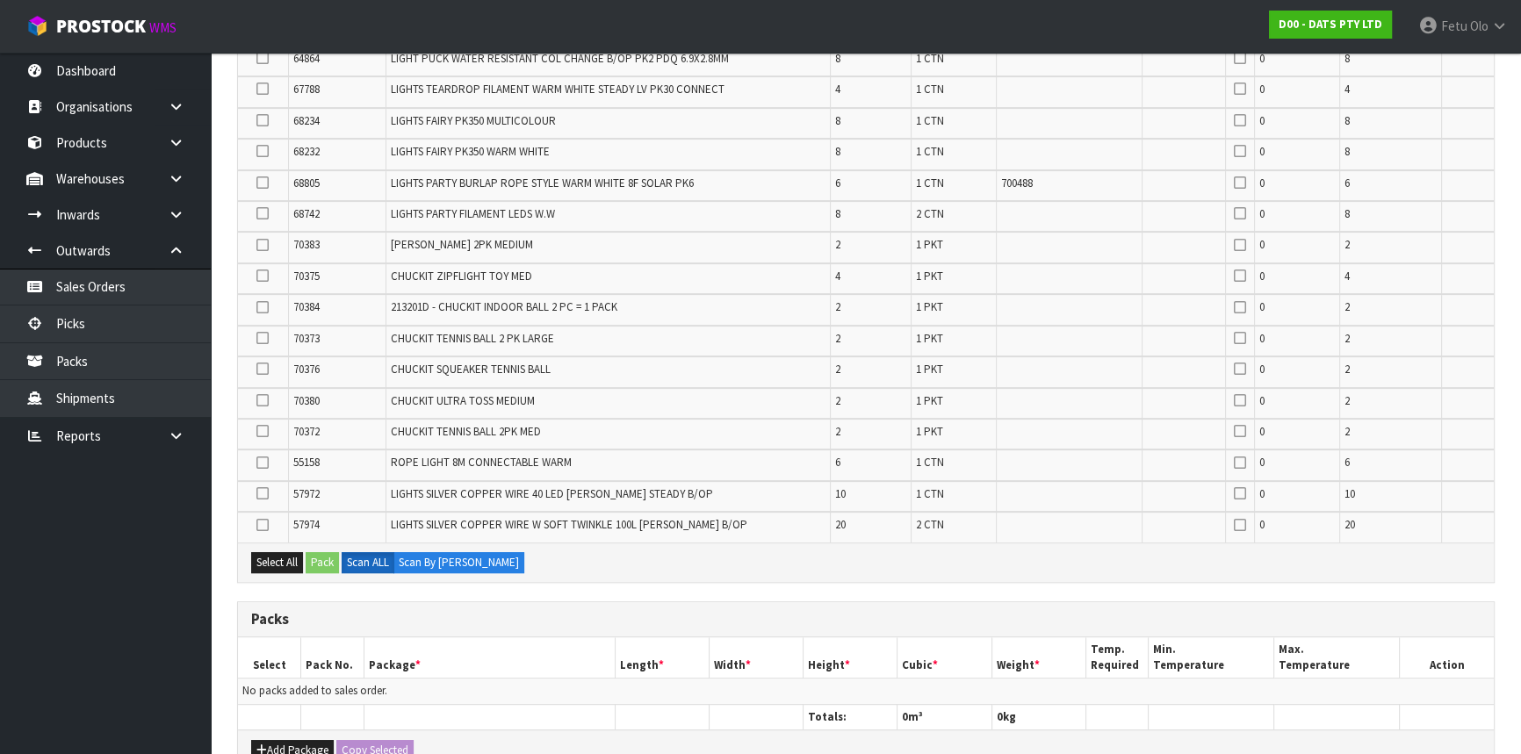
scroll to position [884, 0]
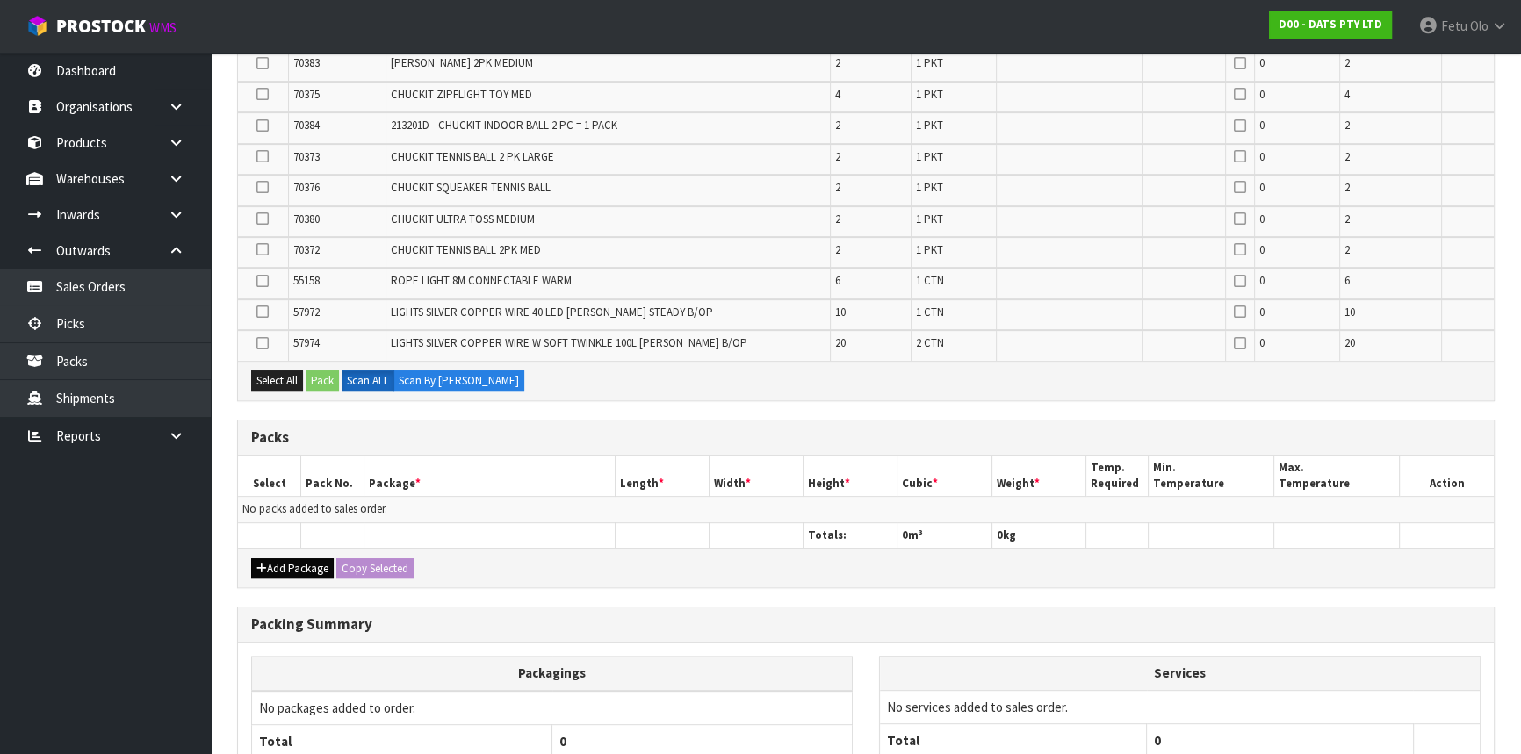
click at [296, 557] on div "Add Package Copy Selected" at bounding box center [866, 568] width 1256 height 40
click at [295, 558] on button "Add Package" at bounding box center [292, 568] width 83 height 21
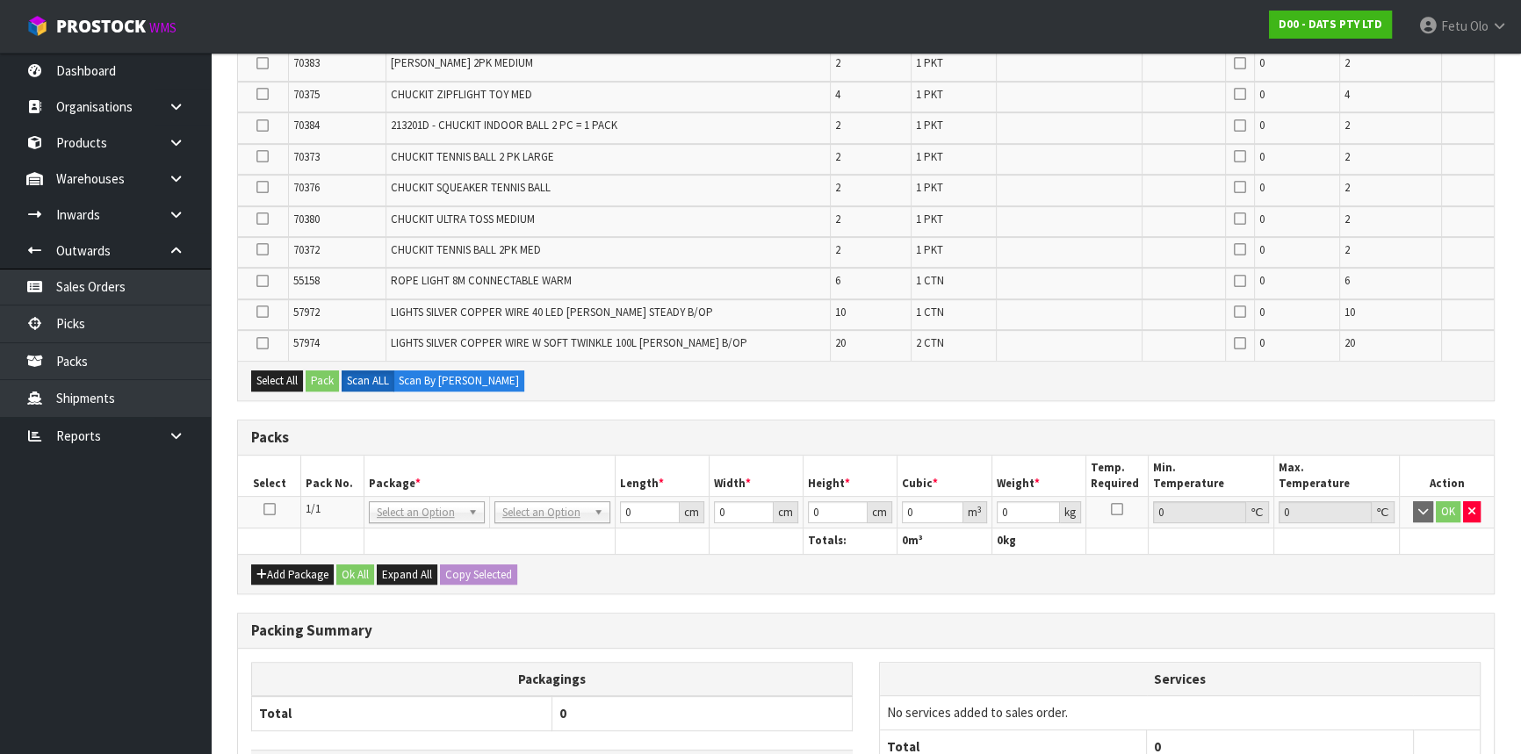
click at [266, 509] on icon at bounding box center [269, 509] width 12 height 1
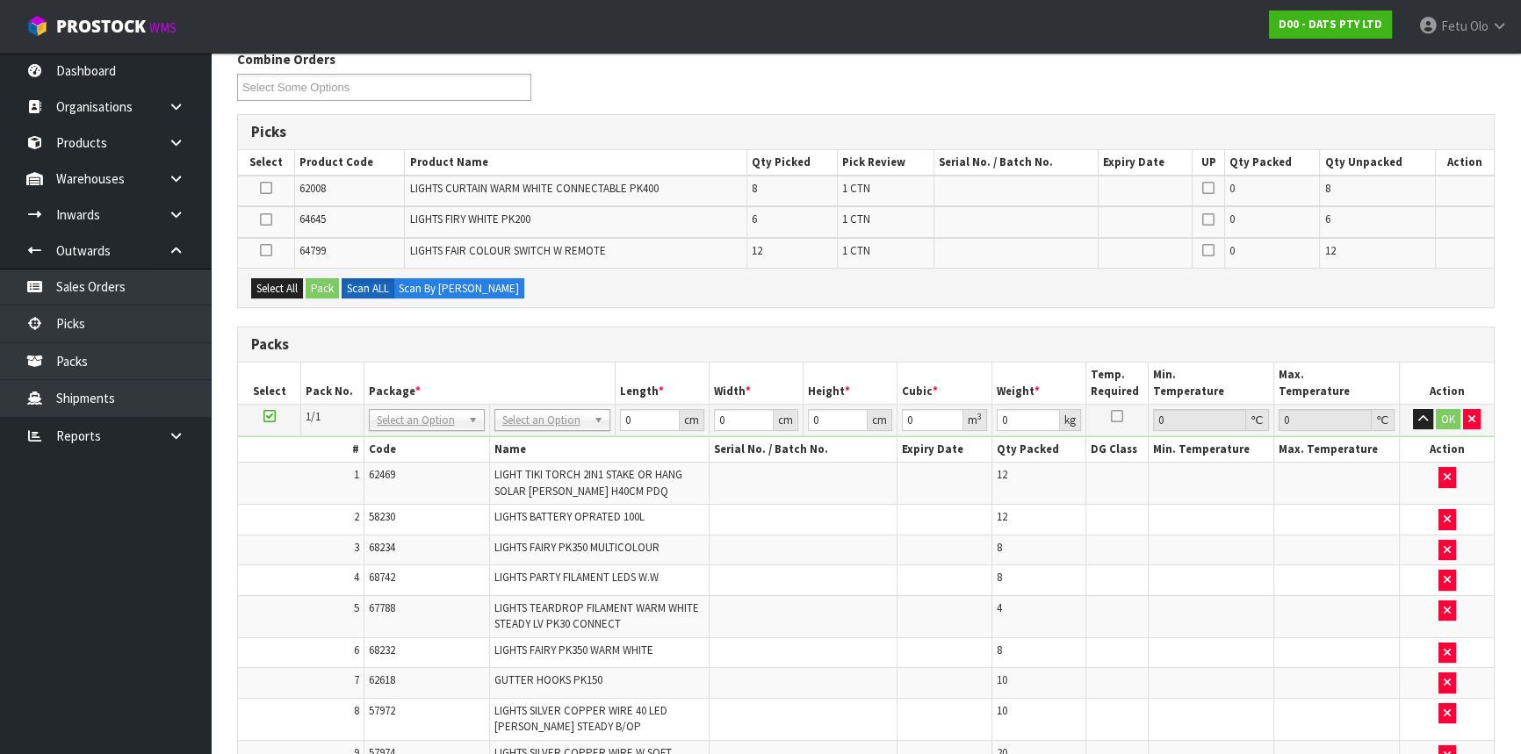
scroll to position [88, 0]
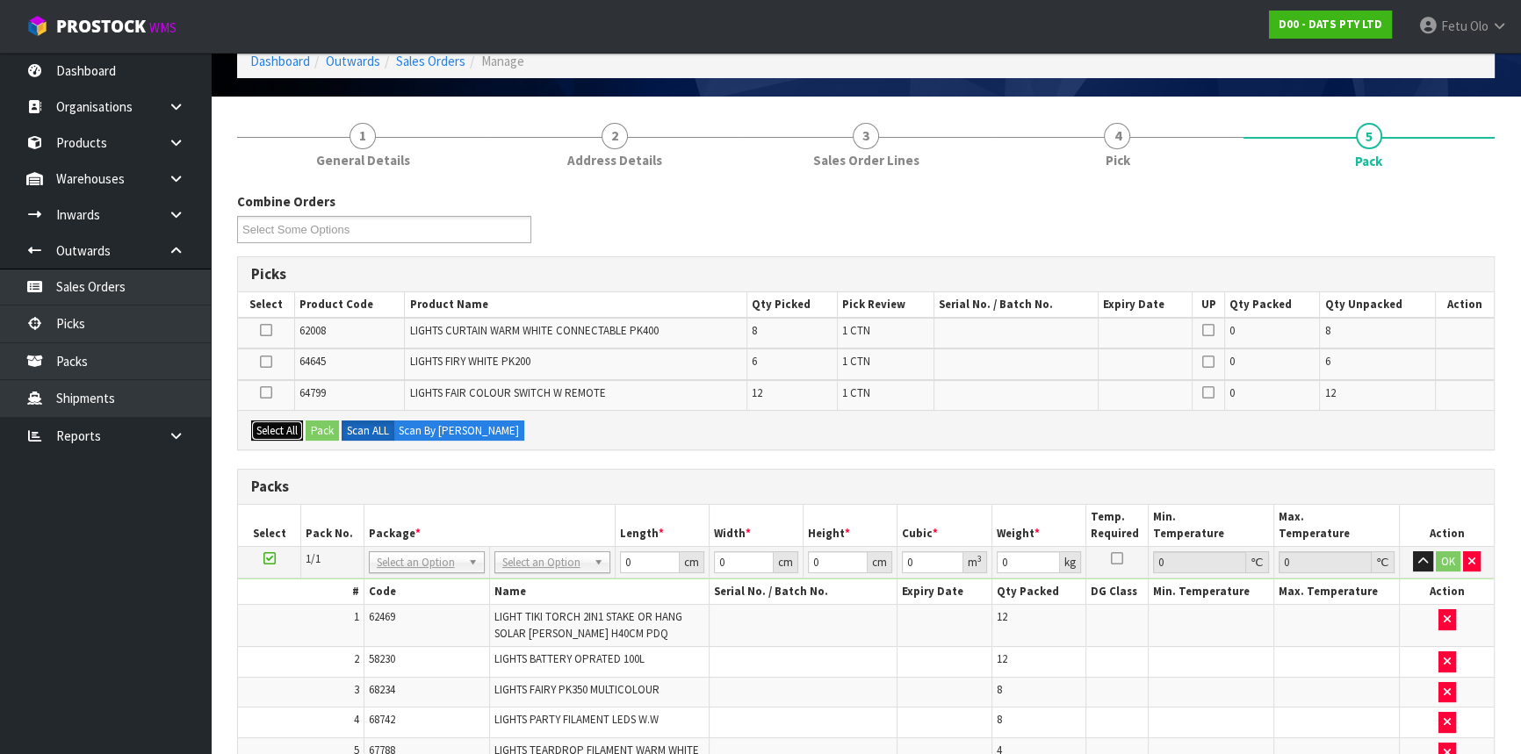
drag, startPoint x: 290, startPoint y: 429, endPoint x: 326, endPoint y: 427, distance: 36.1
click at [291, 429] on button "Select All" at bounding box center [277, 431] width 52 height 21
drag, startPoint x: 330, startPoint y: 426, endPoint x: 385, endPoint y: 436, distance: 56.2
click at [333, 426] on button "Pack" at bounding box center [322, 431] width 33 height 21
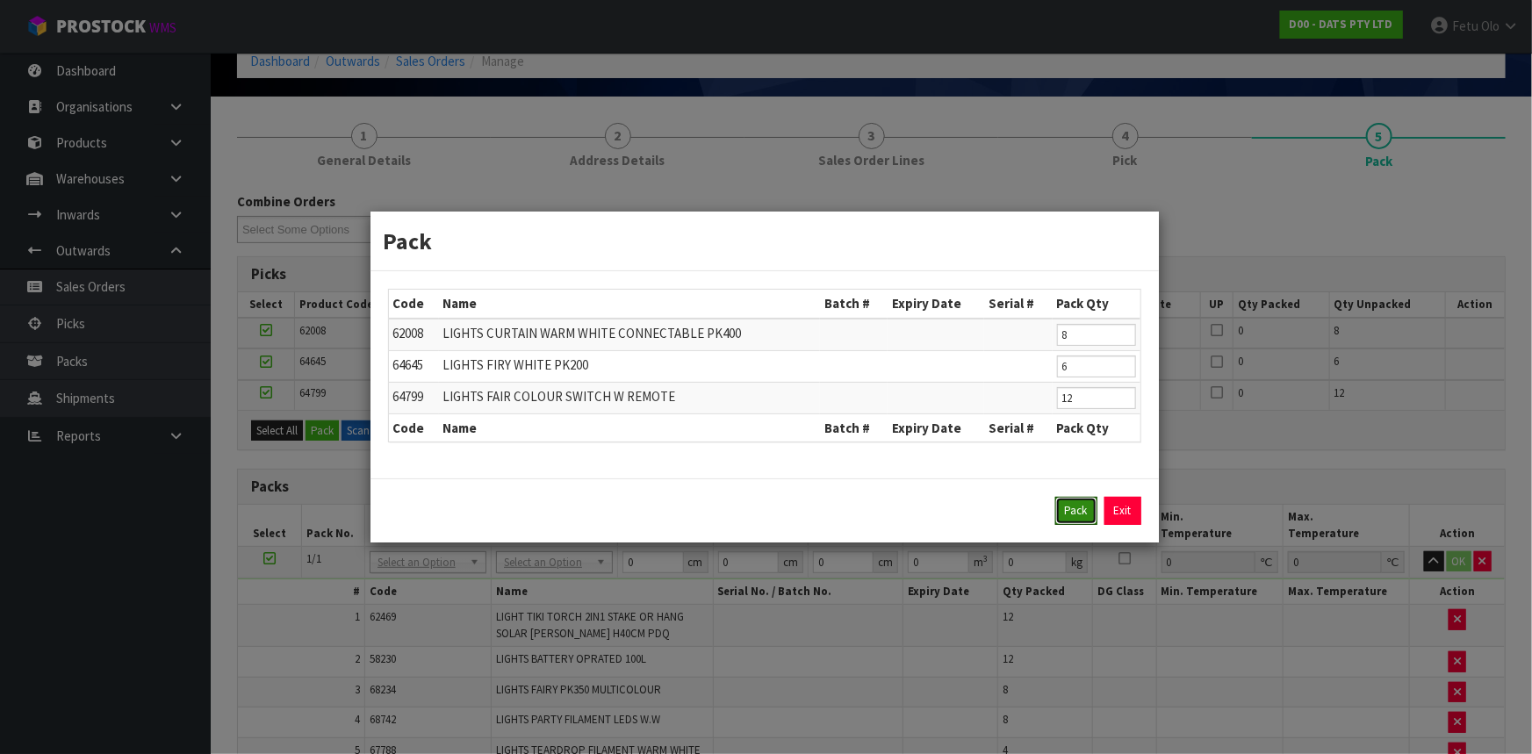
click at [1088, 508] on button "Pack" at bounding box center [1076, 511] width 42 height 28
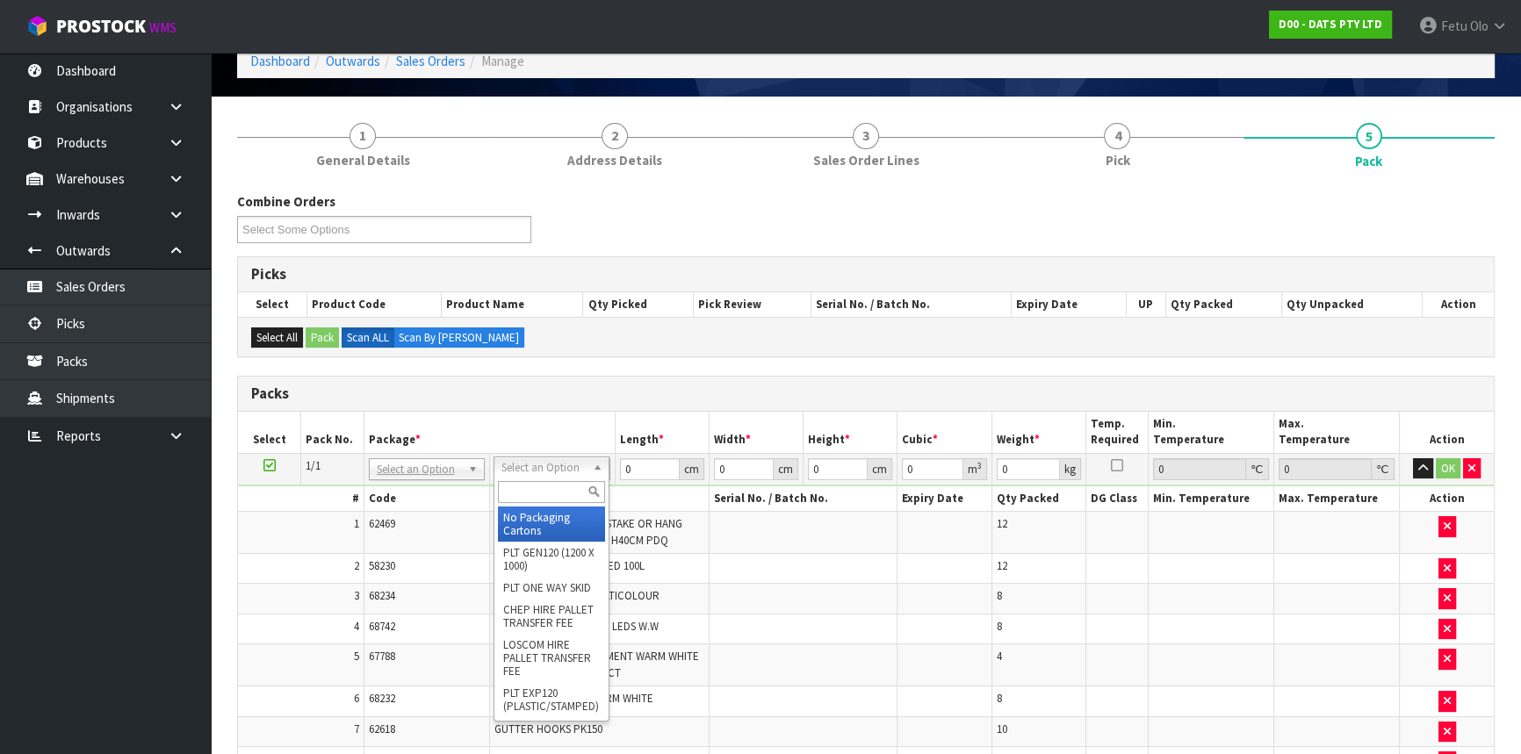
drag, startPoint x: 535, startPoint y: 467, endPoint x: 545, endPoint y: 538, distance: 71.9
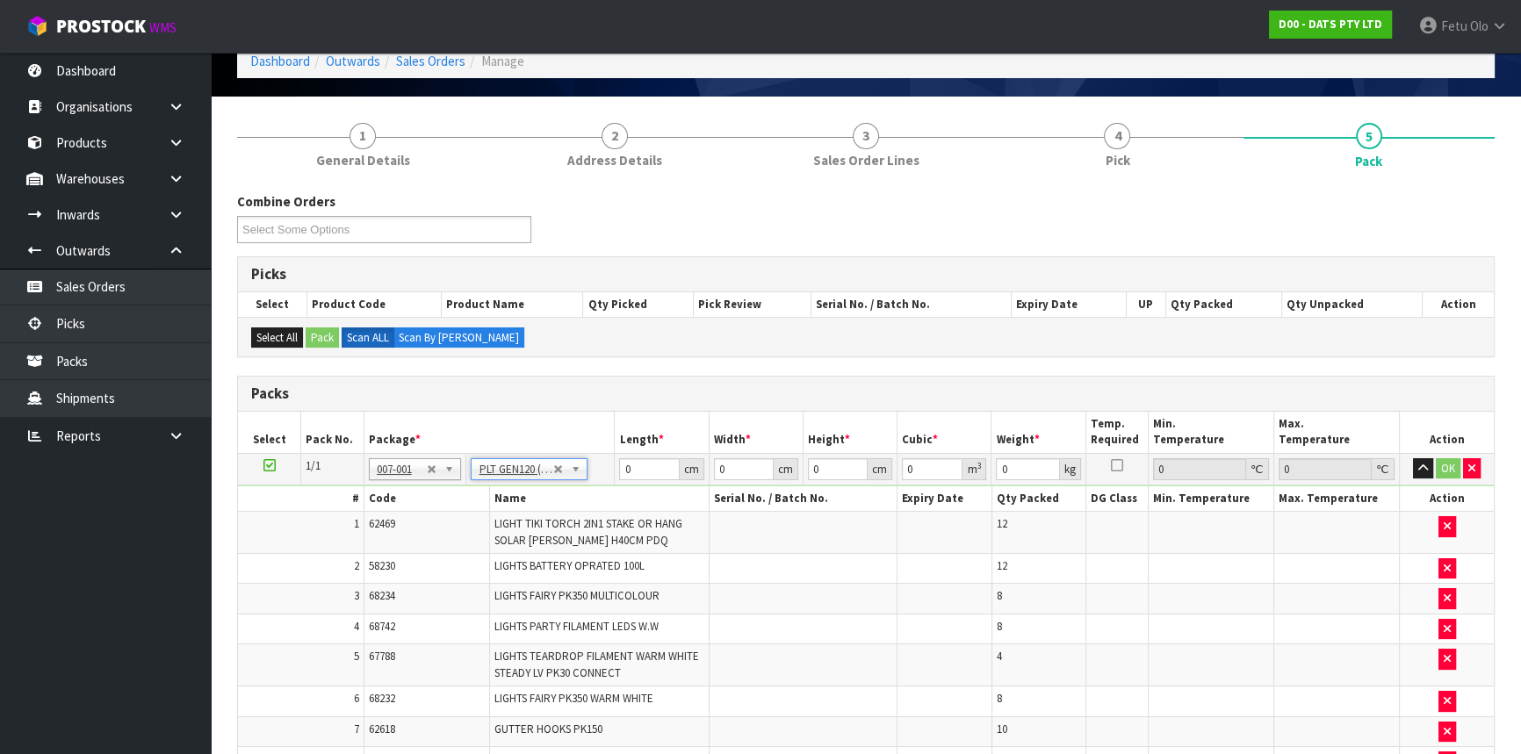
type input "120"
type input "100"
type input "103.54"
drag, startPoint x: 651, startPoint y: 470, endPoint x: 499, endPoint y: 548, distance: 170.8
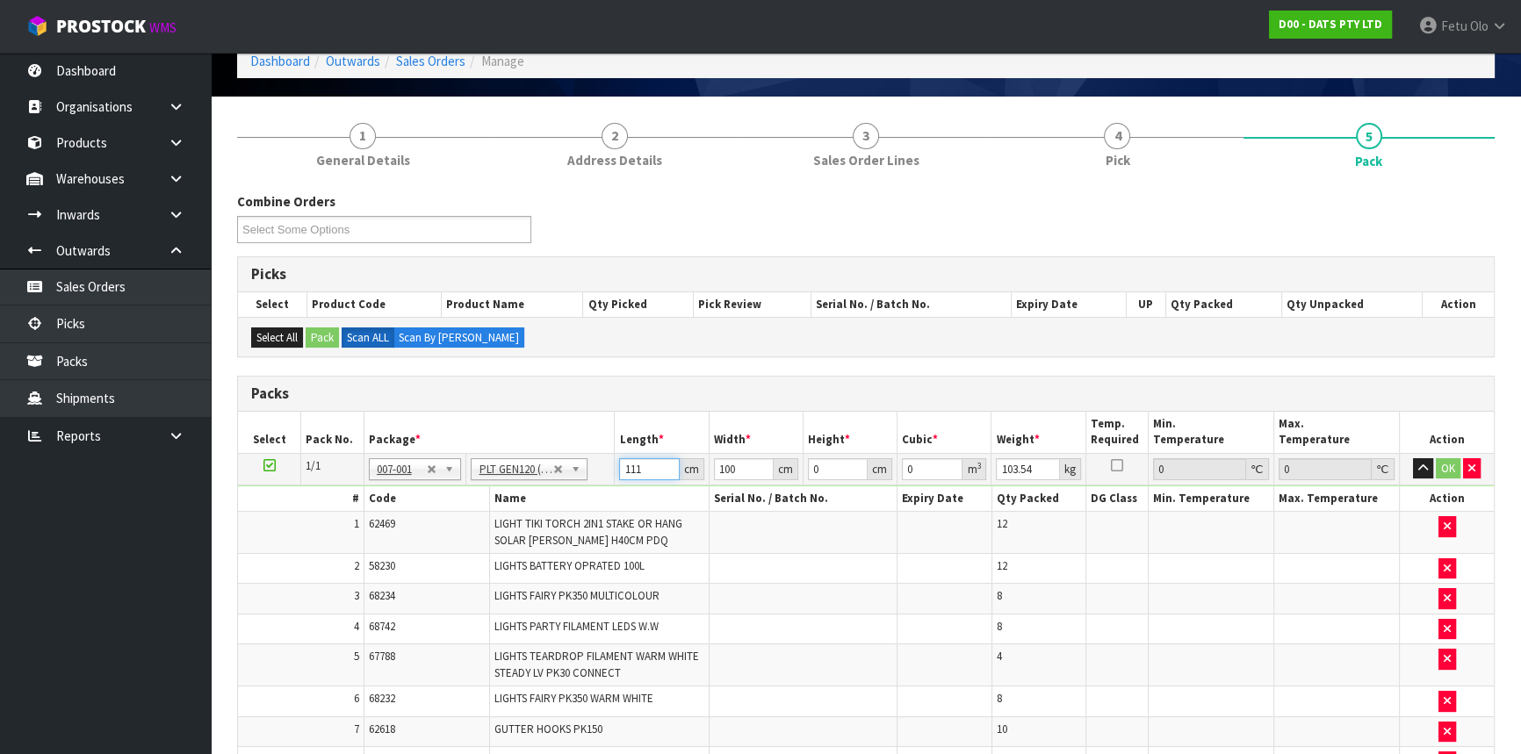
type input "111"
type input "8"
type input "0.098568"
type input "83"
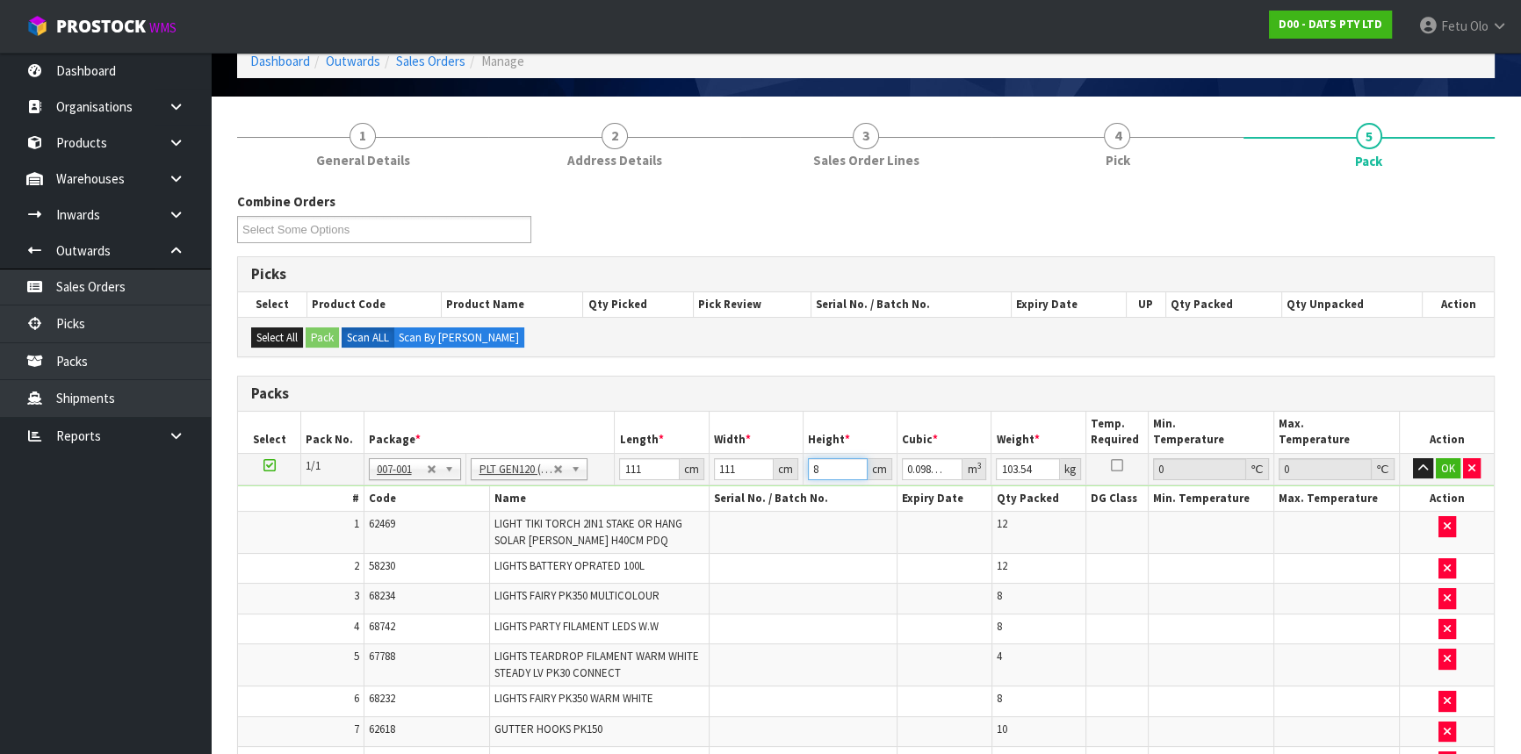
type input "1.022643"
type input "83"
type input "119"
click button "OK" at bounding box center [1448, 468] width 25 height 21
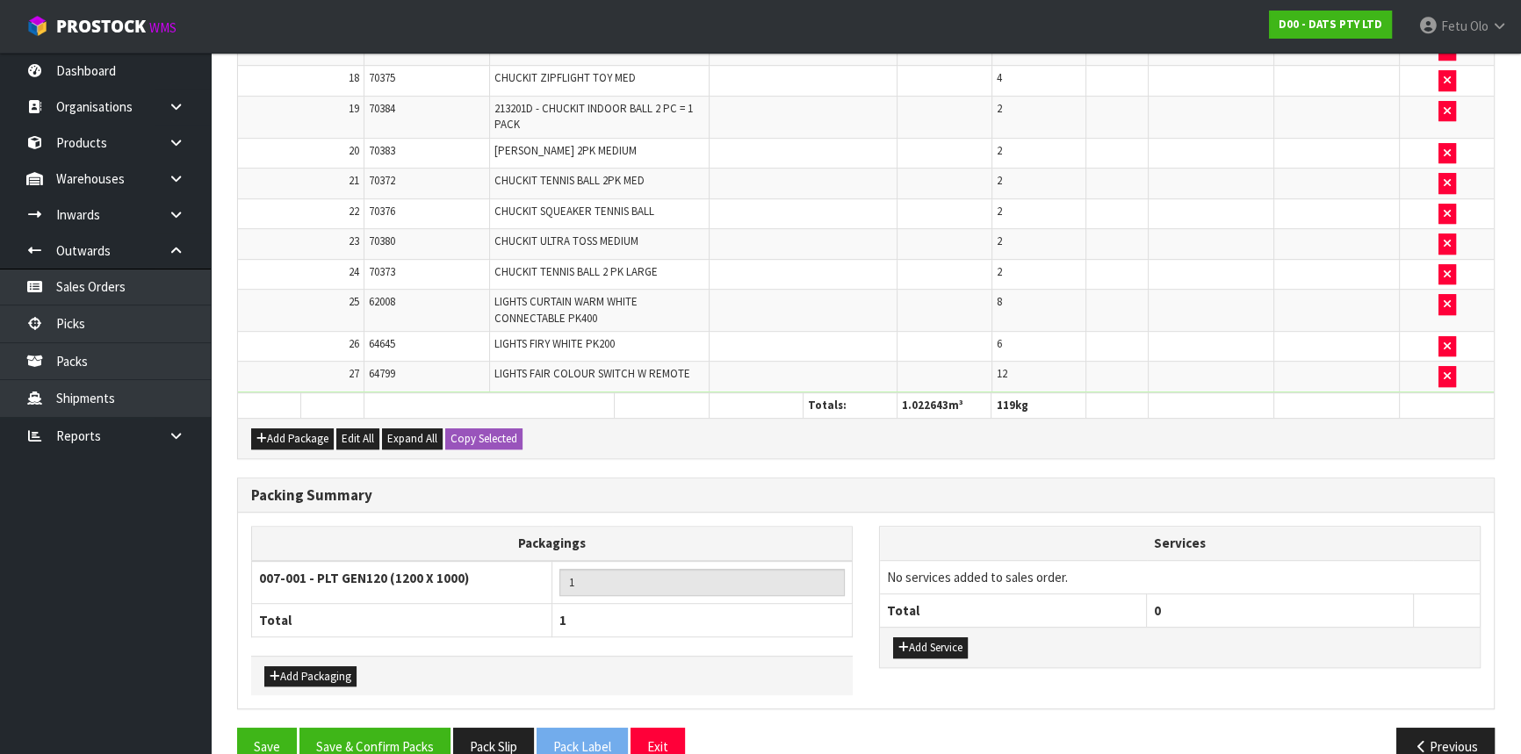
scroll to position [1205, 0]
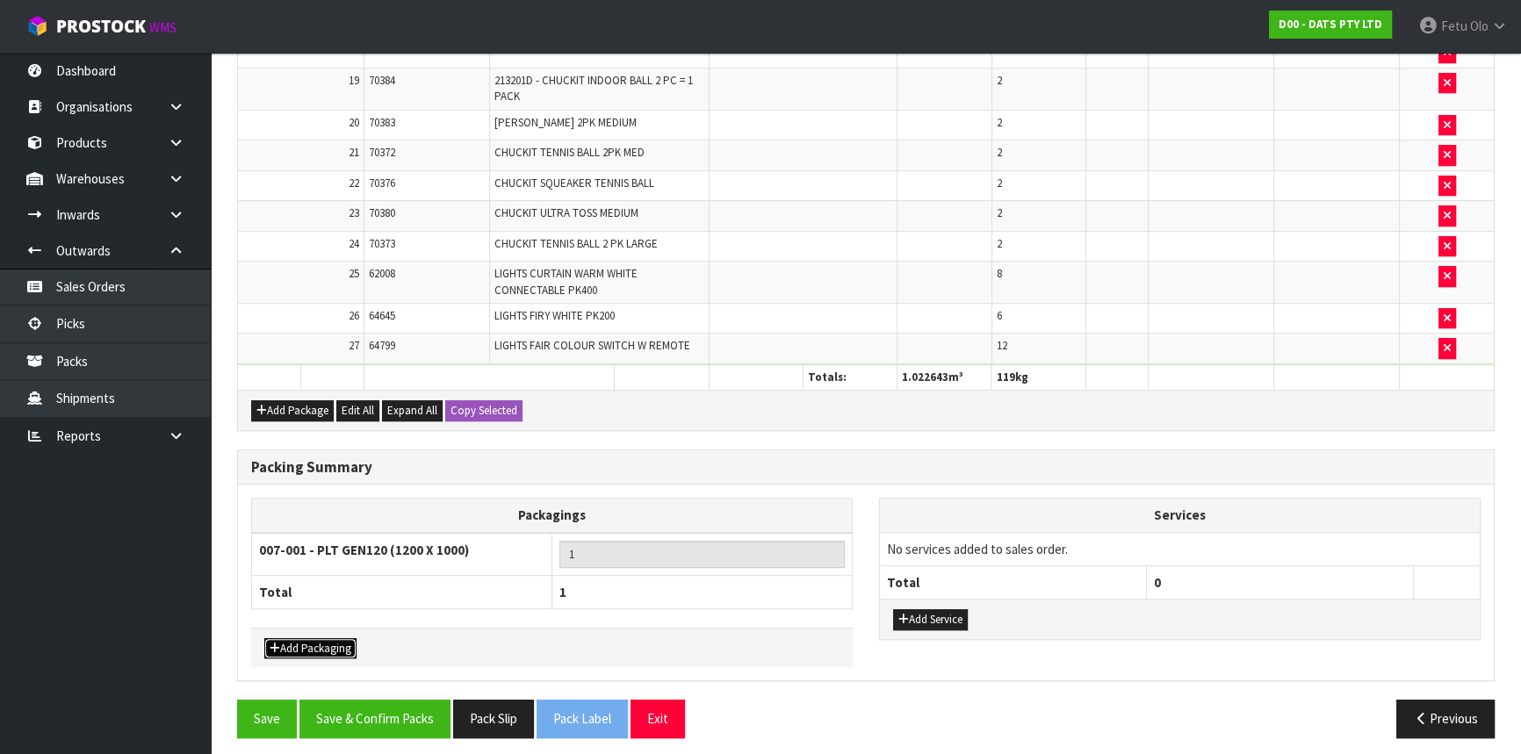
drag, startPoint x: 337, startPoint y: 644, endPoint x: 349, endPoint y: 616, distance: 30.3
click at [337, 644] on button "Add Packaging" at bounding box center [310, 648] width 92 height 21
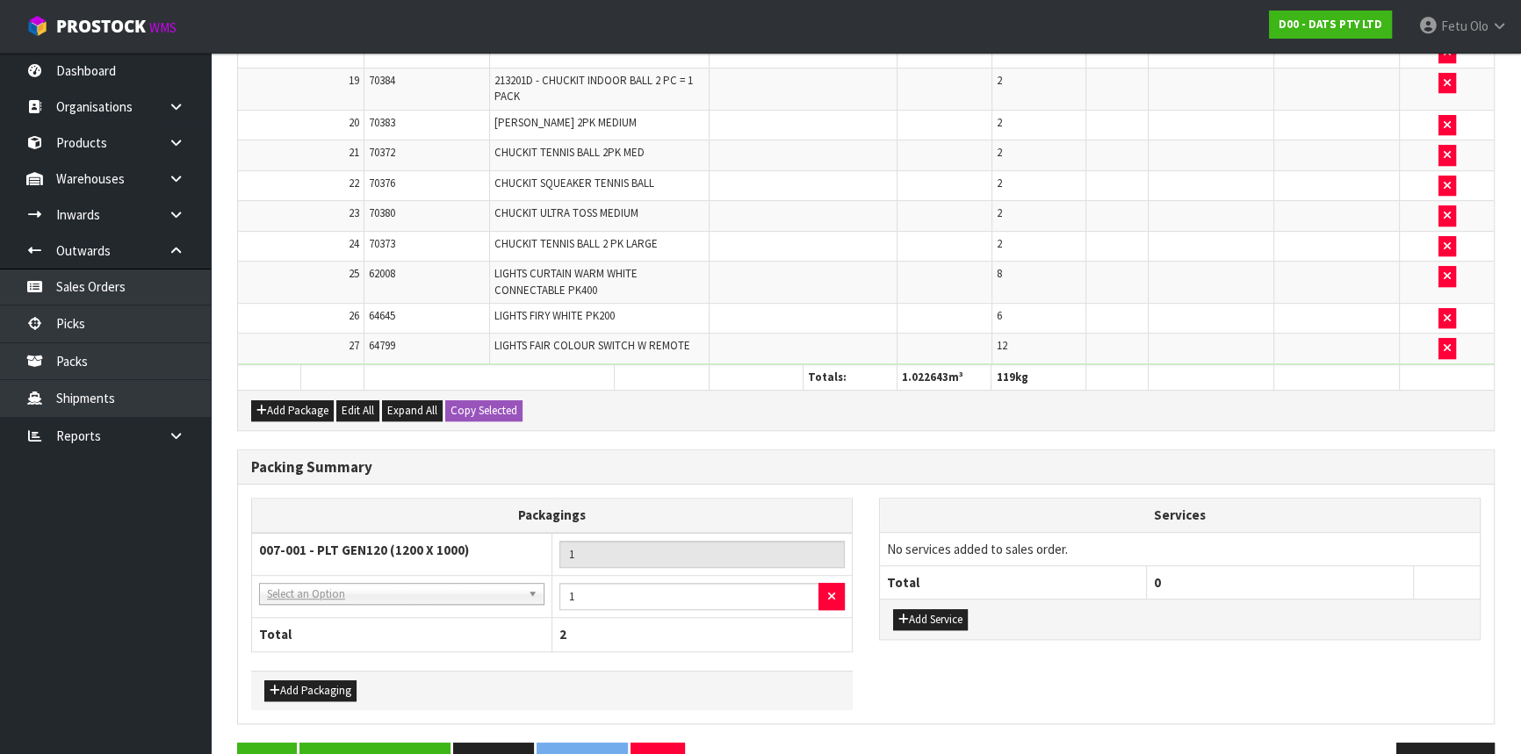
click at [377, 575] on td "NONE - No Packaging Cartons 007-001 - PLT GEN120 (1200 X 1000) 007-002 - PLT ON…" at bounding box center [402, 596] width 300 height 43
drag, startPoint x: 384, startPoint y: 584, endPoint x: 377, endPoint y: 608, distance: 25.6
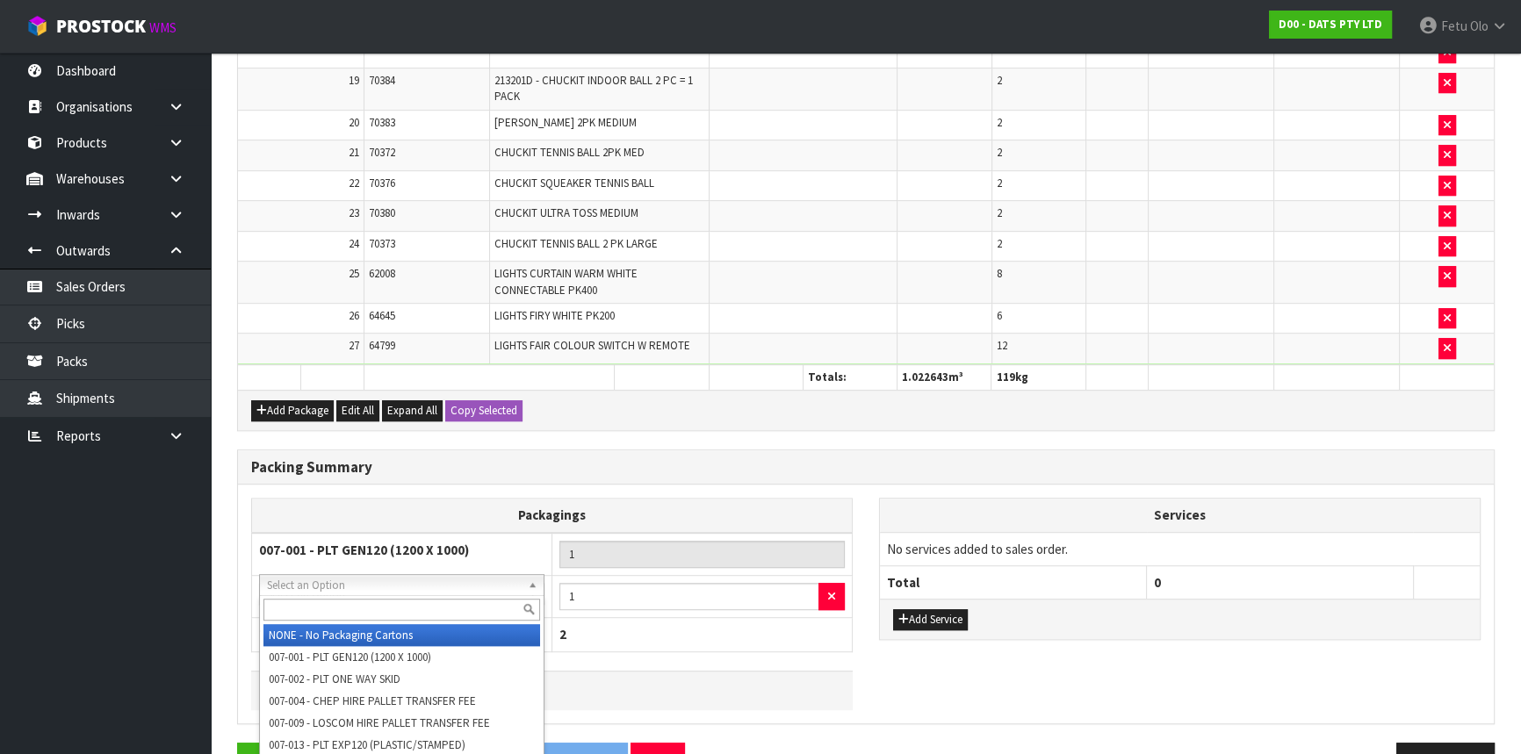
click at [374, 606] on input "text" at bounding box center [401, 610] width 277 height 22
type input "oc"
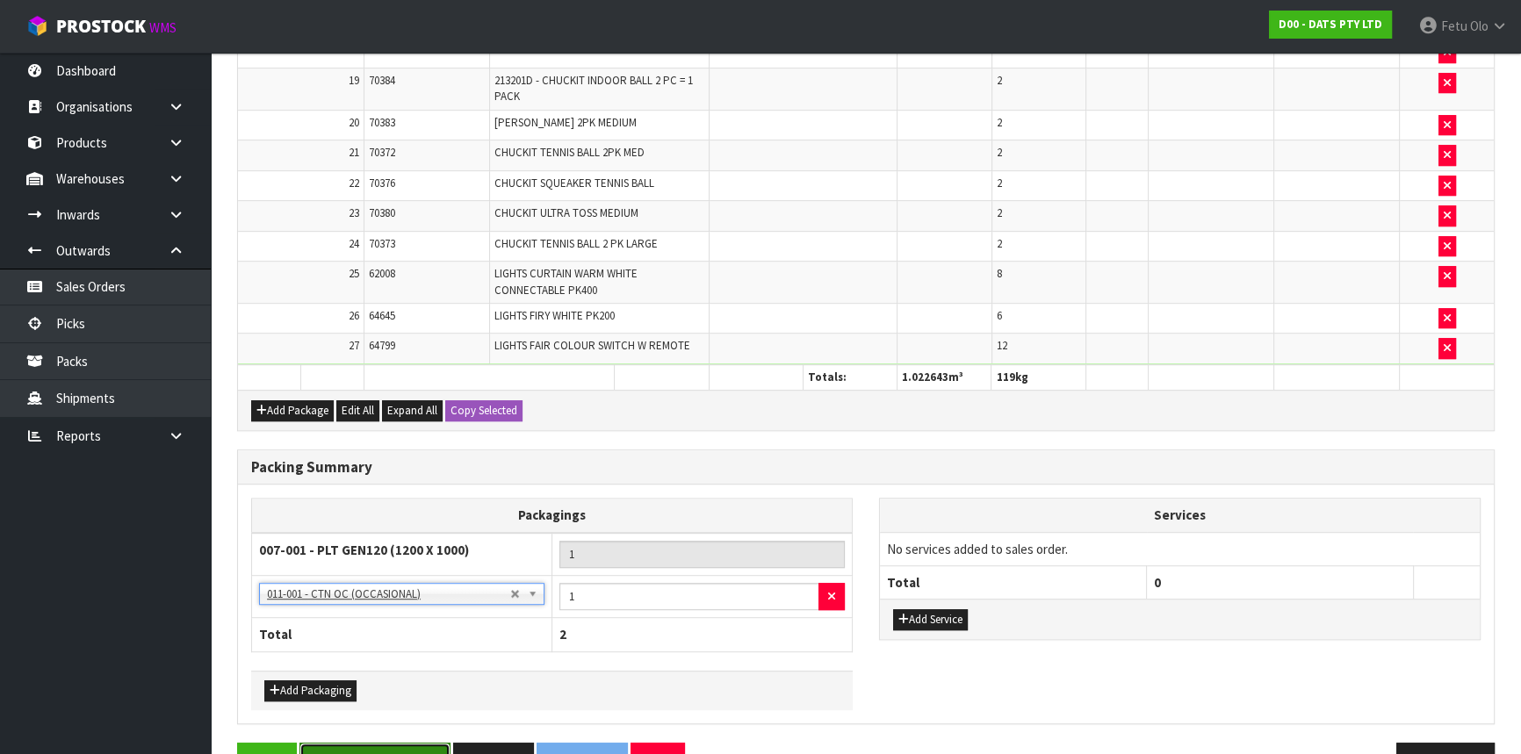
click at [388, 743] on button "Save & Confirm Packs" at bounding box center [374, 762] width 151 height 38
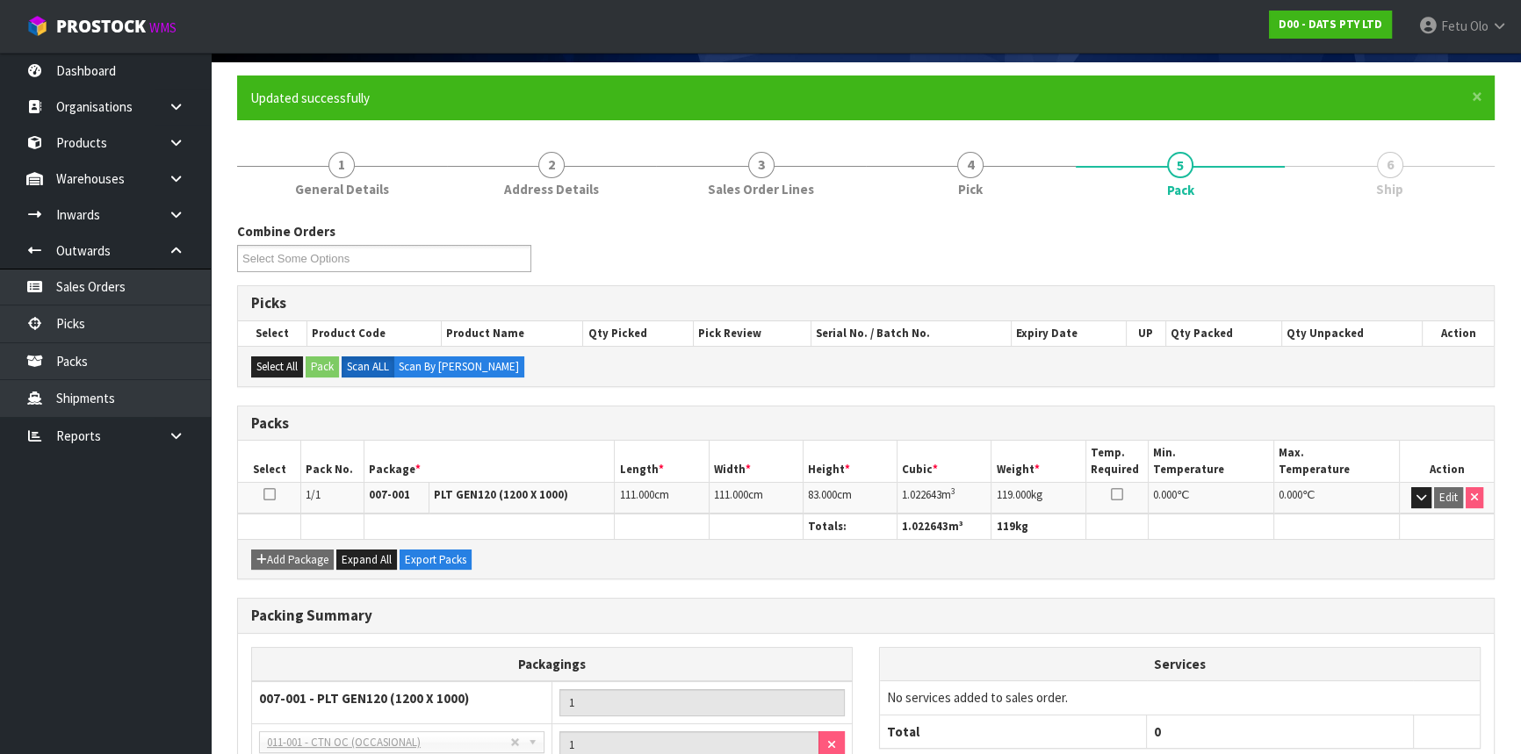
scroll to position [0, 0]
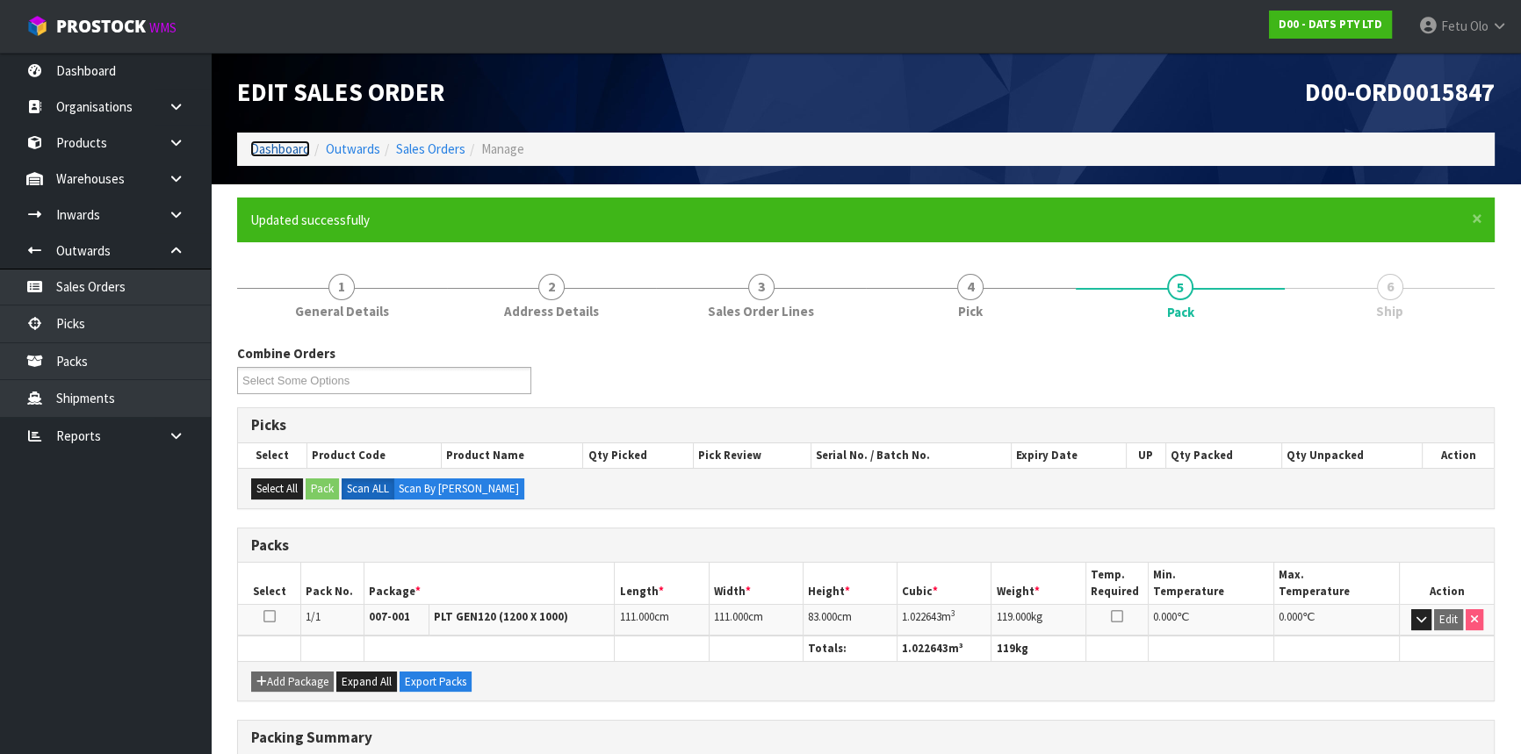
click at [283, 148] on link "Dashboard" at bounding box center [280, 148] width 60 height 17
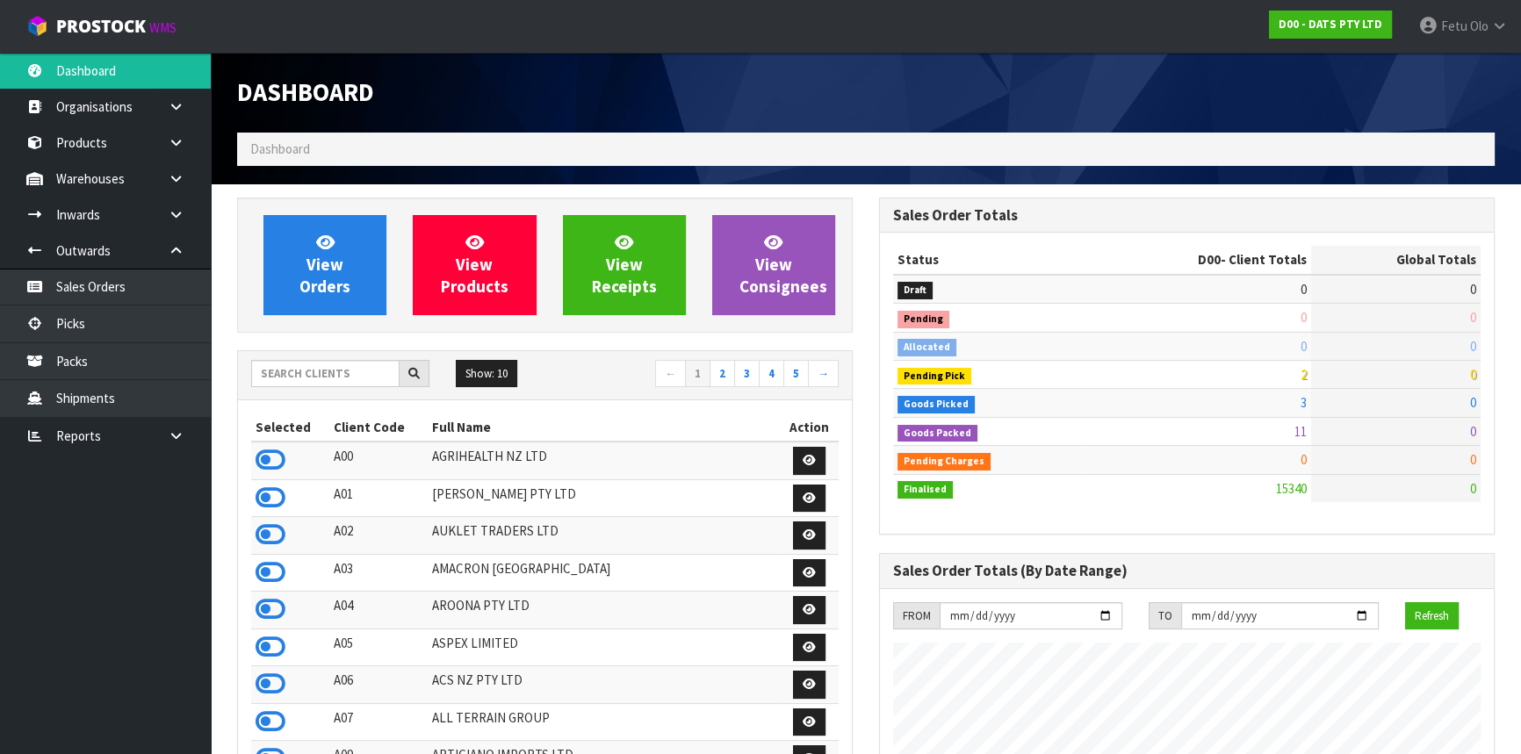
scroll to position [1384, 641]
click at [88, 327] on link "Picks" at bounding box center [105, 324] width 211 height 36
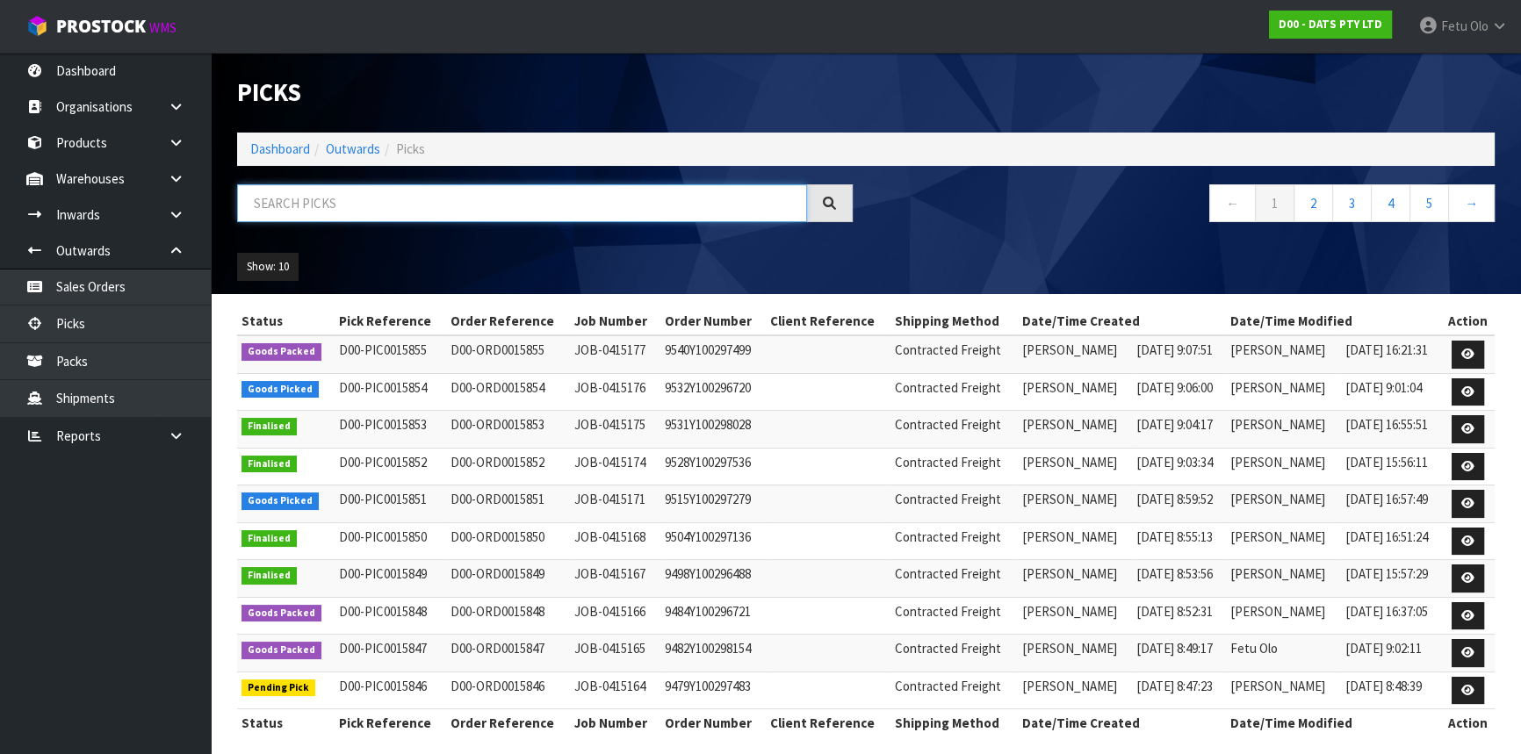
click at [362, 196] on input "text" at bounding box center [522, 203] width 570 height 38
type input "15851"
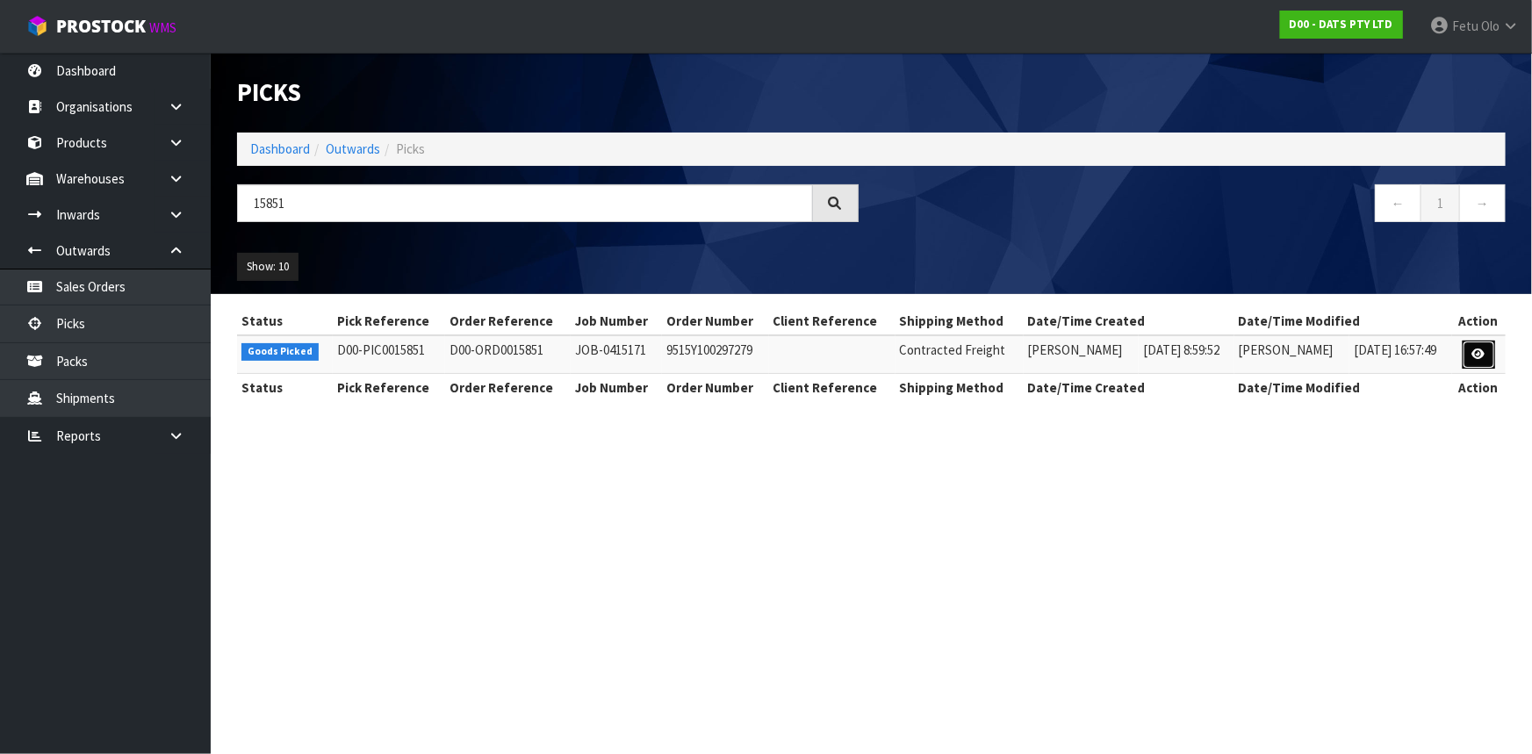
click at [1489, 358] on link at bounding box center [1479, 355] width 32 height 28
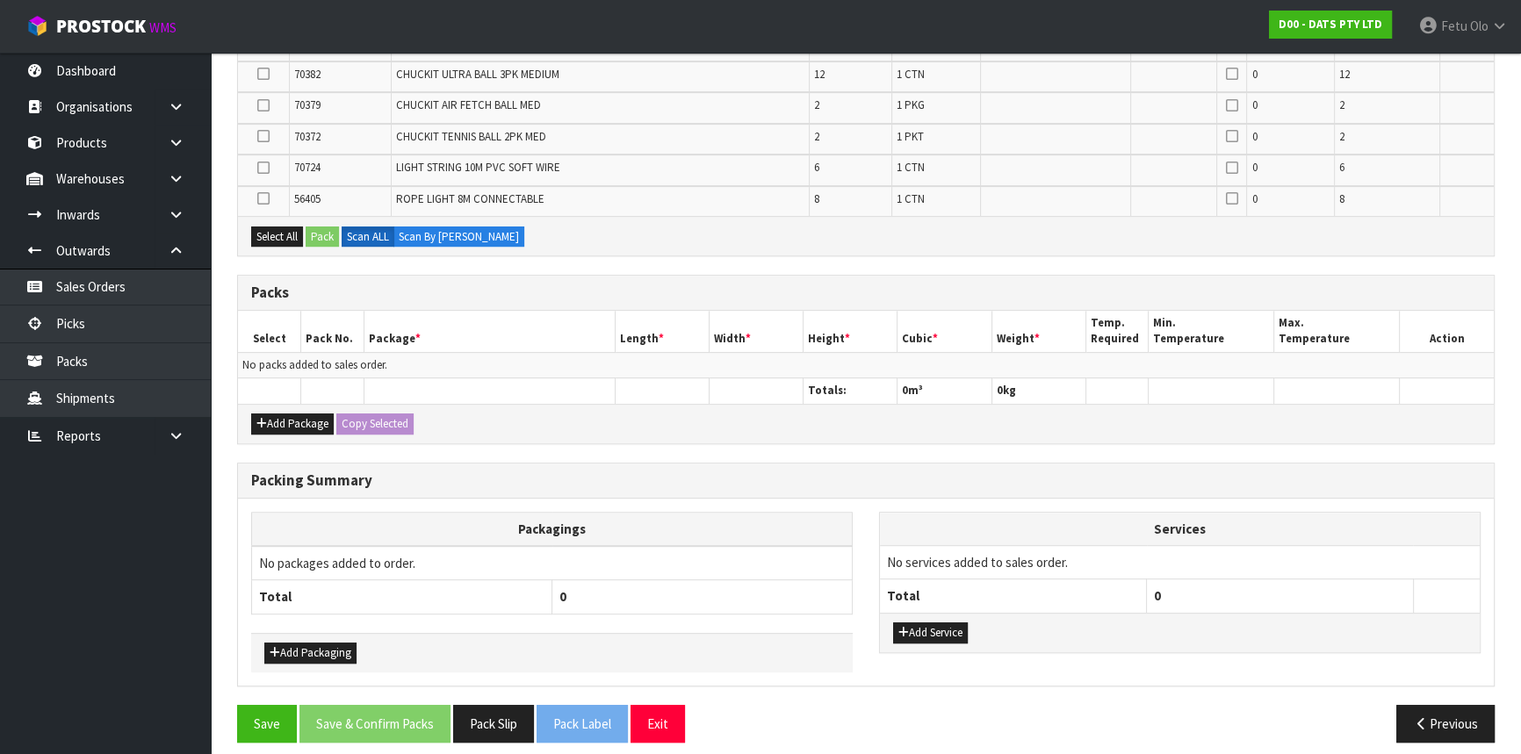
scroll to position [850, 0]
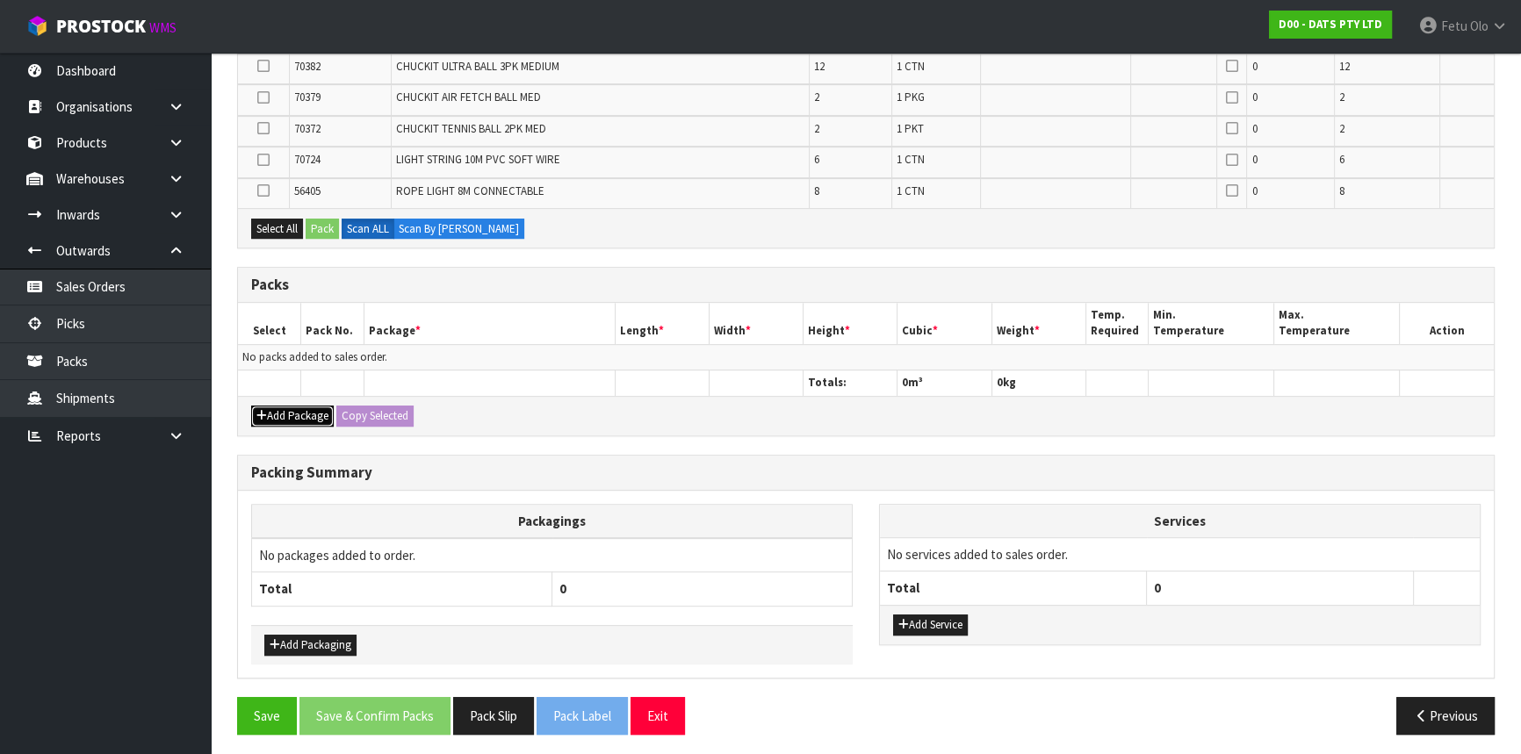
click at [286, 406] on button "Add Package" at bounding box center [292, 416] width 83 height 21
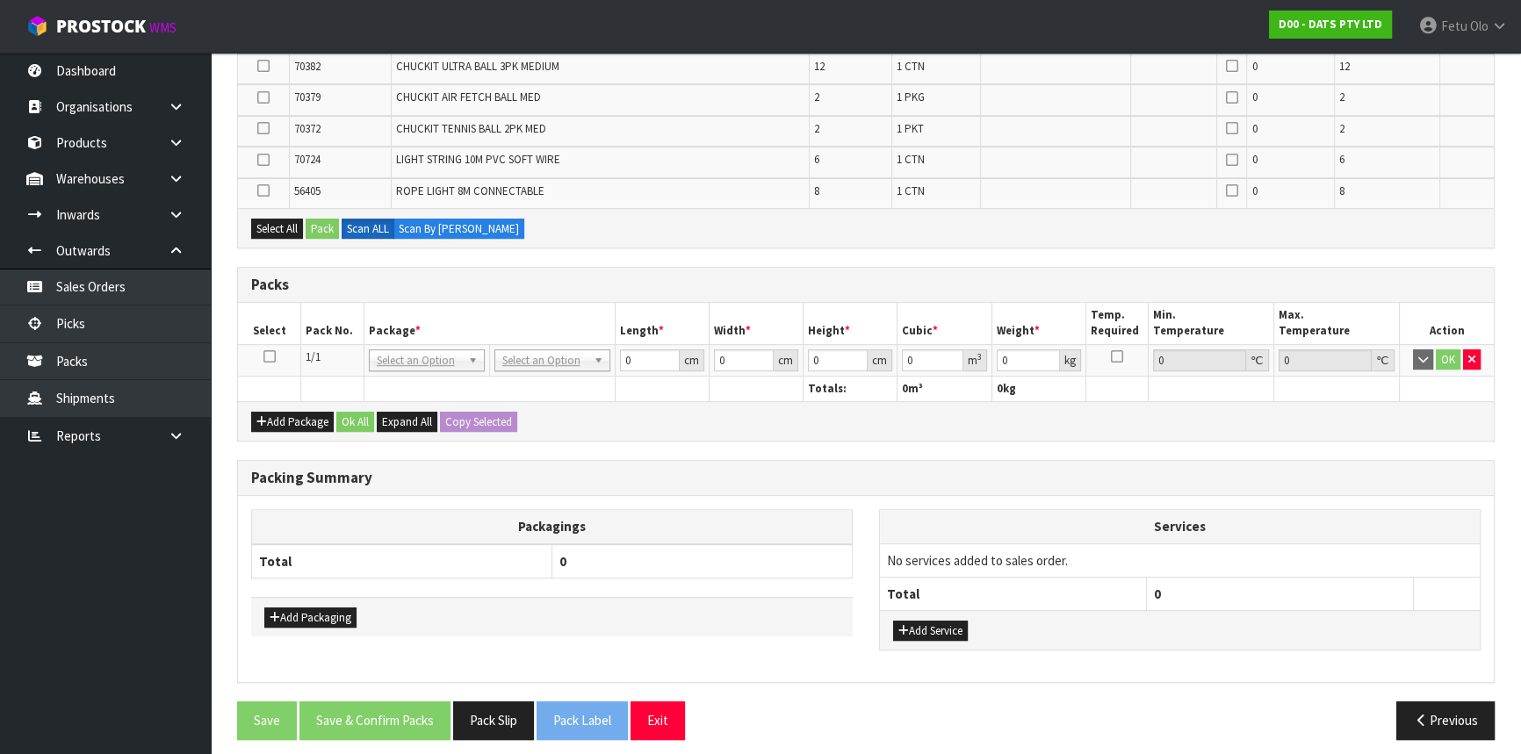
click at [268, 356] on icon at bounding box center [269, 356] width 12 height 1
click at [474, 303] on th "Package *" at bounding box center [489, 323] width 251 height 41
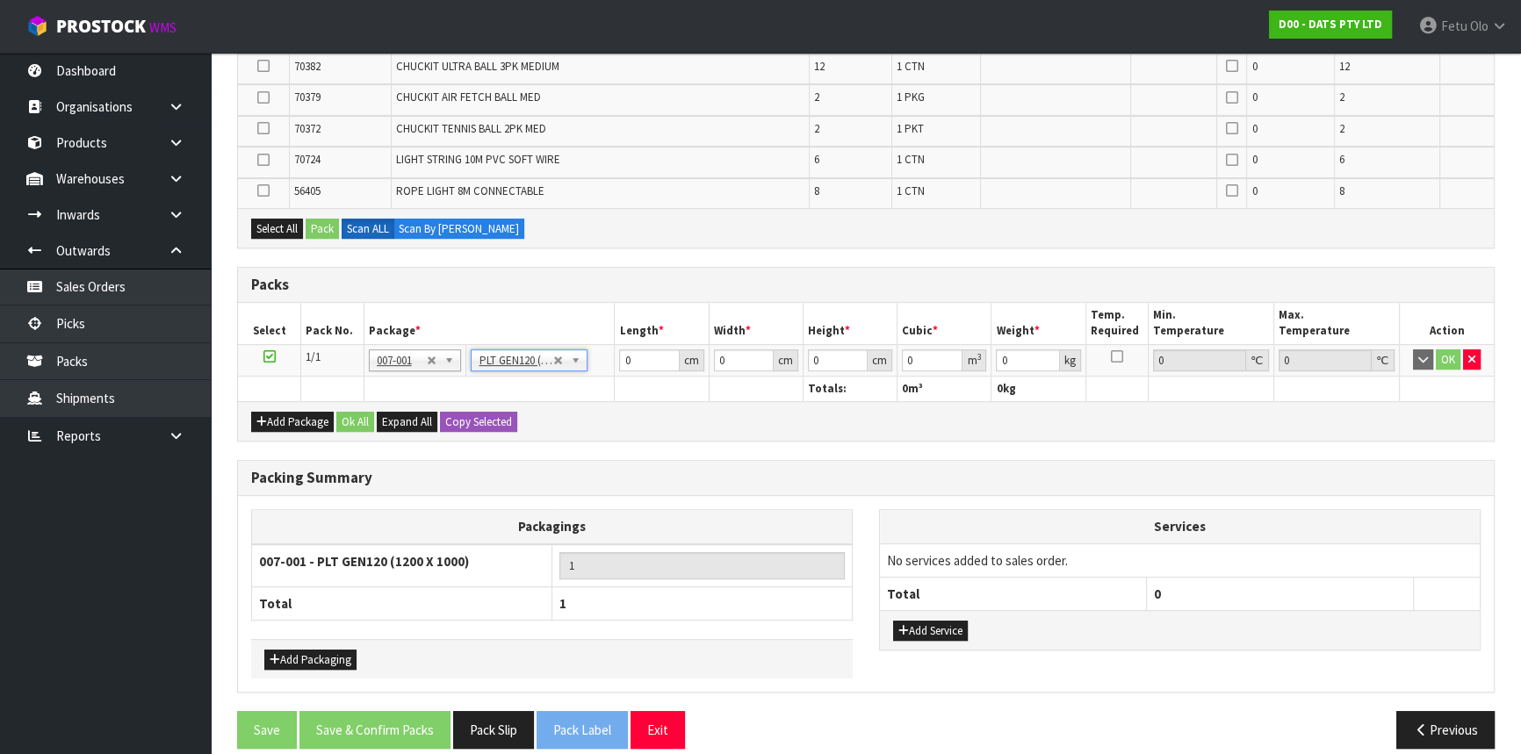
type input "120"
type input "100"
click at [587, 303] on th "Package *" at bounding box center [489, 323] width 251 height 41
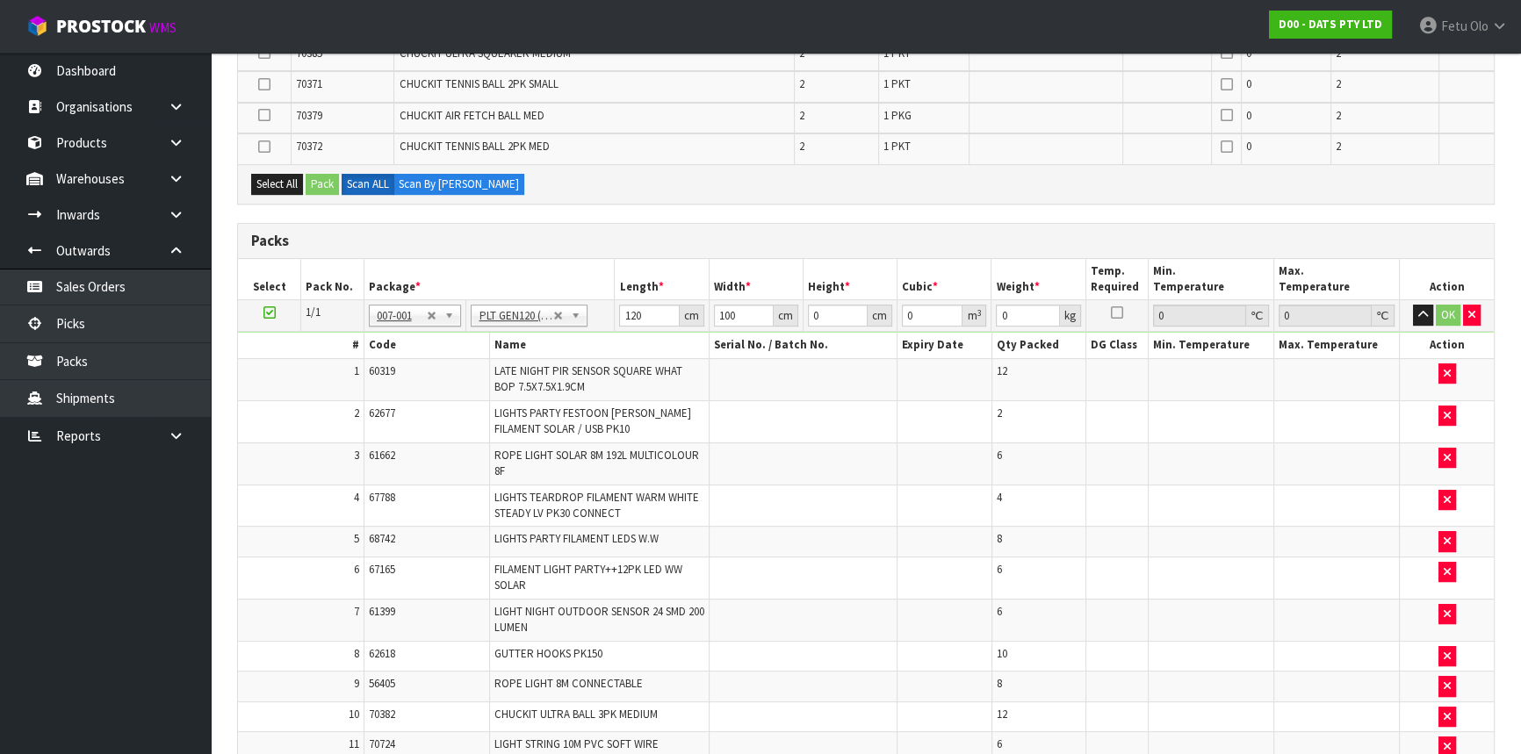
scroll to position [0, 0]
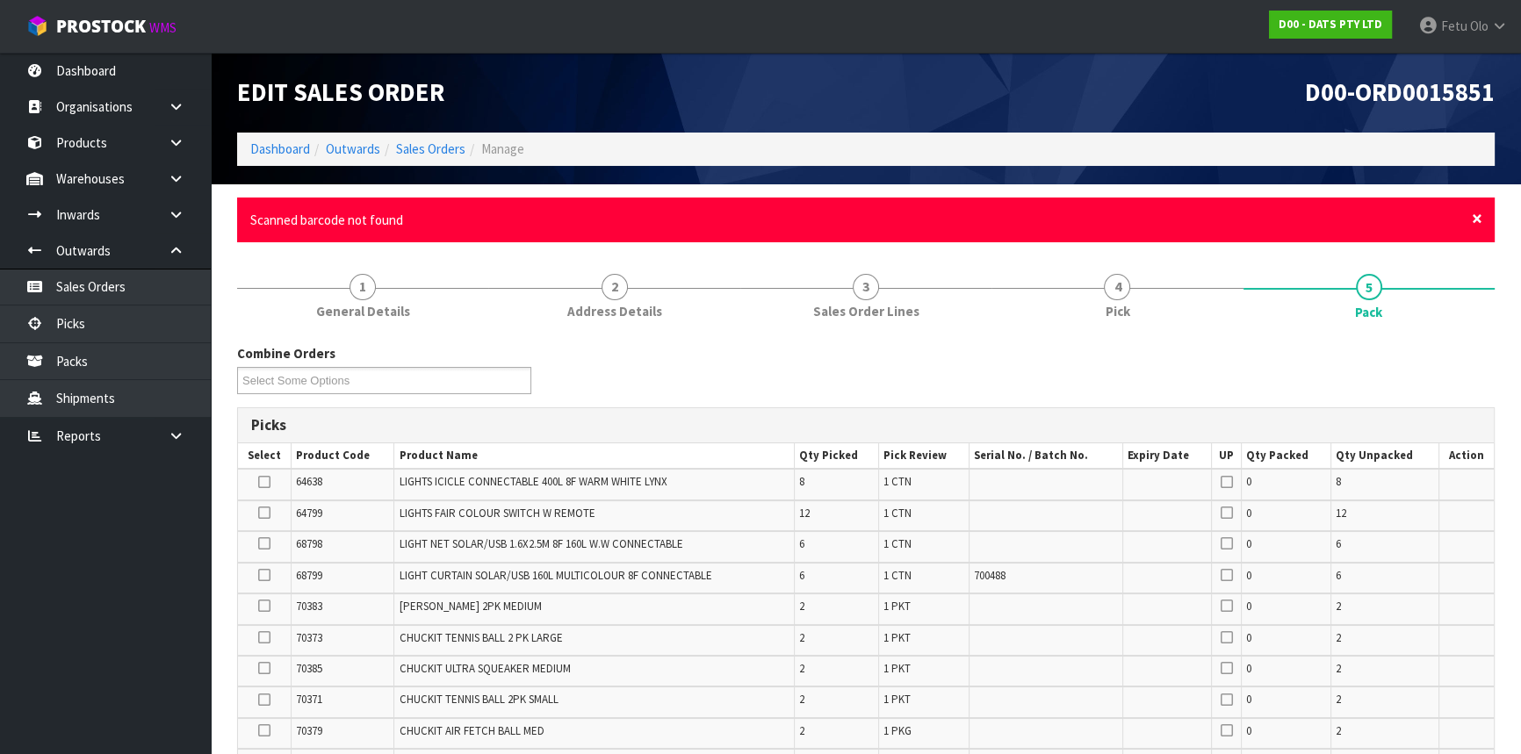
click at [1472, 220] on span "×" at bounding box center [1477, 218] width 11 height 25
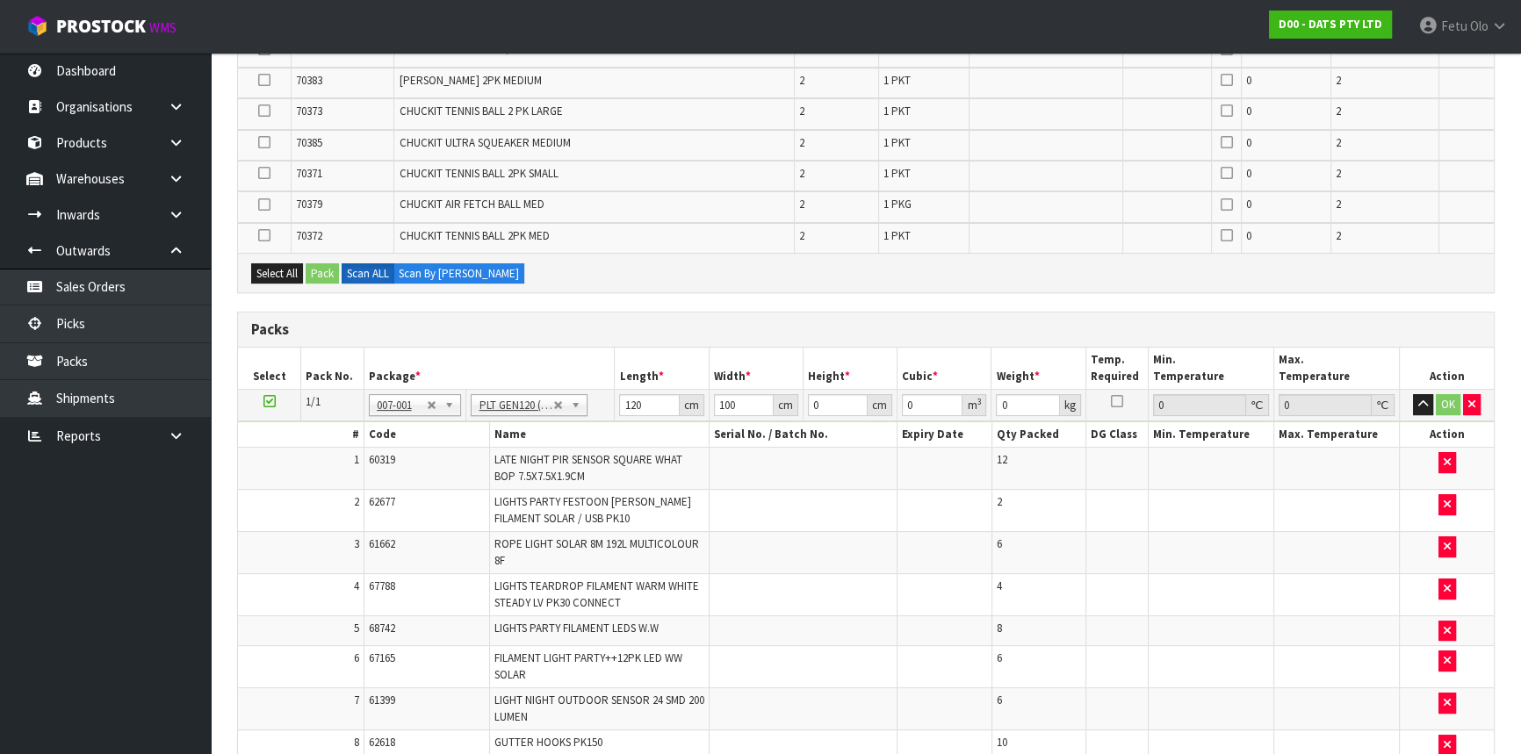
scroll to position [558, 0]
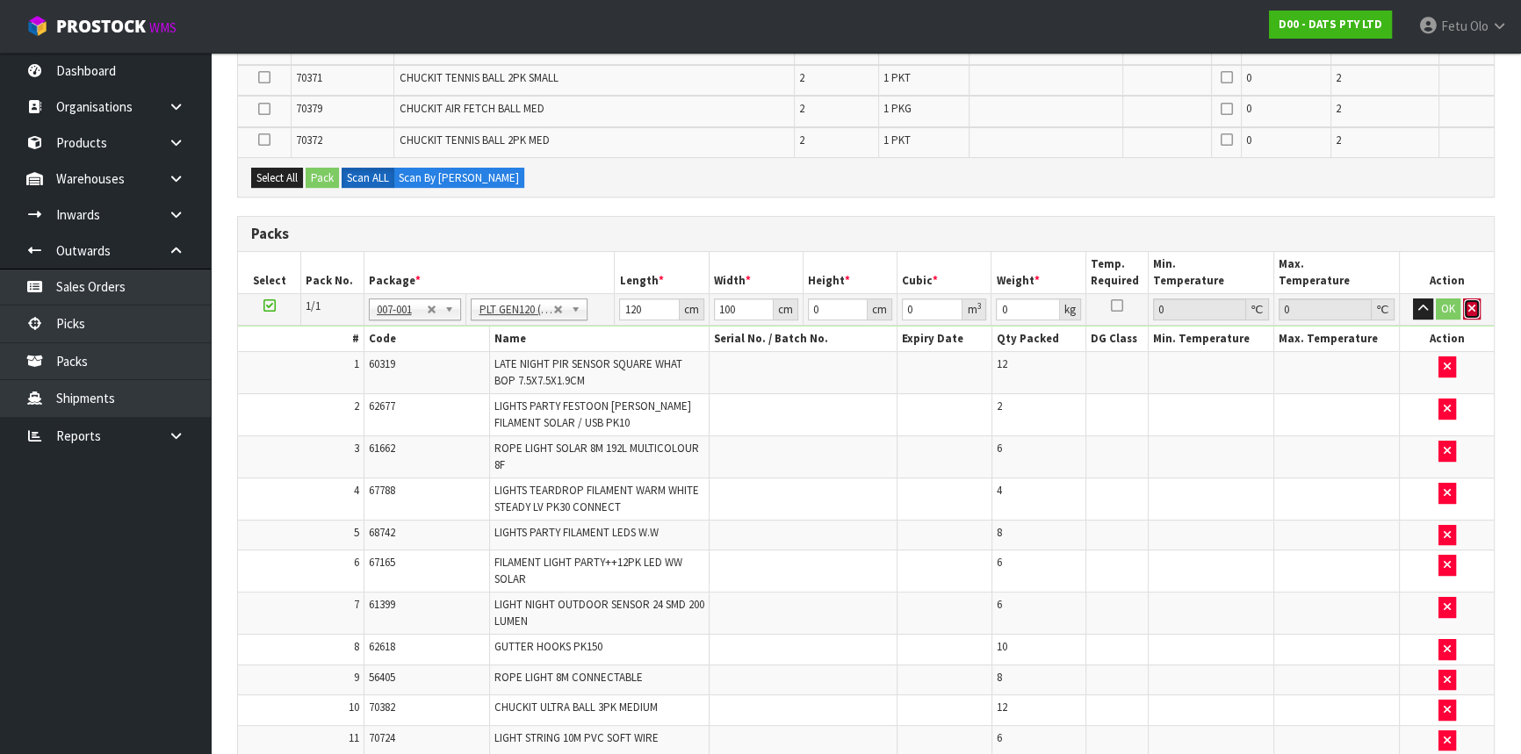
click at [1465, 307] on button "button" at bounding box center [1472, 309] width 18 height 21
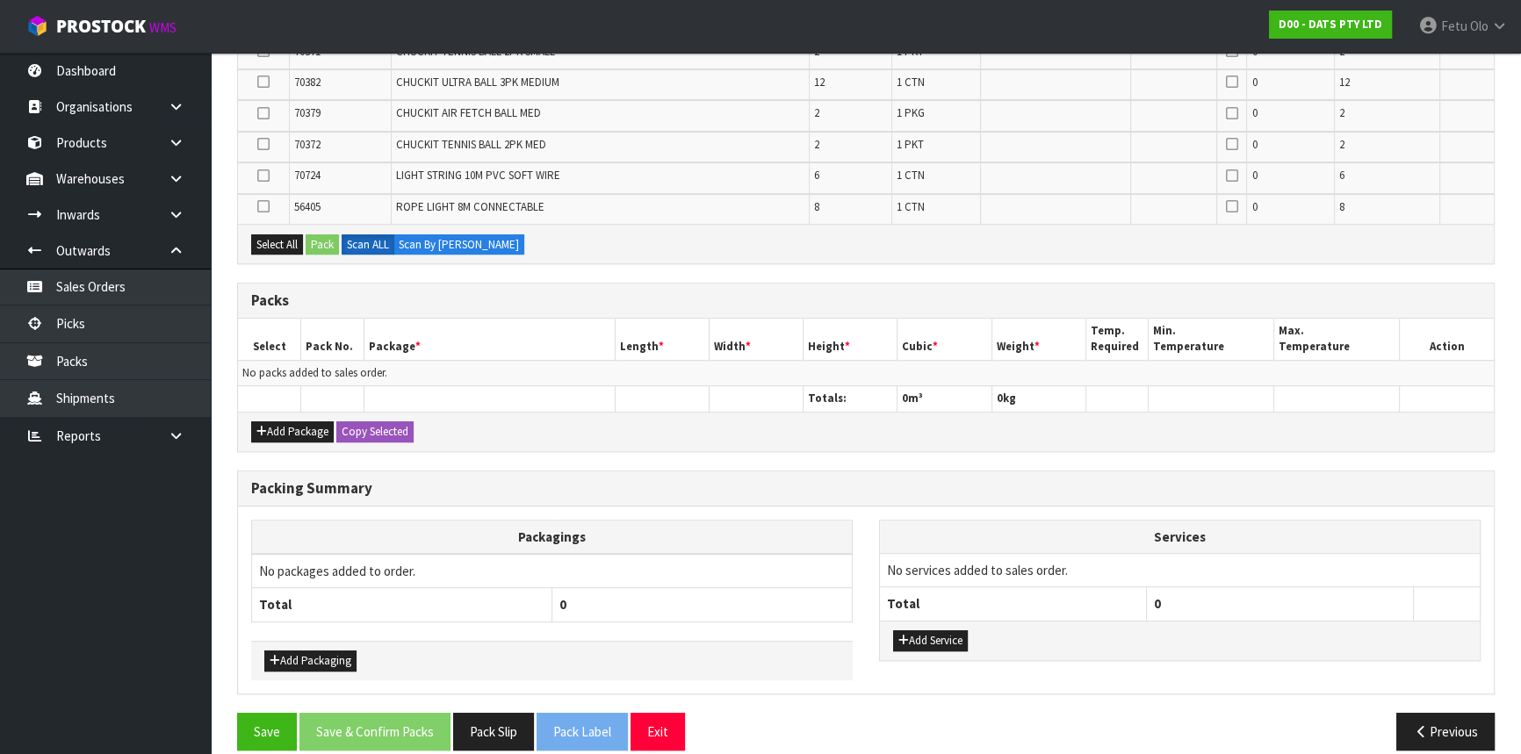
scroll to position [850, 0]
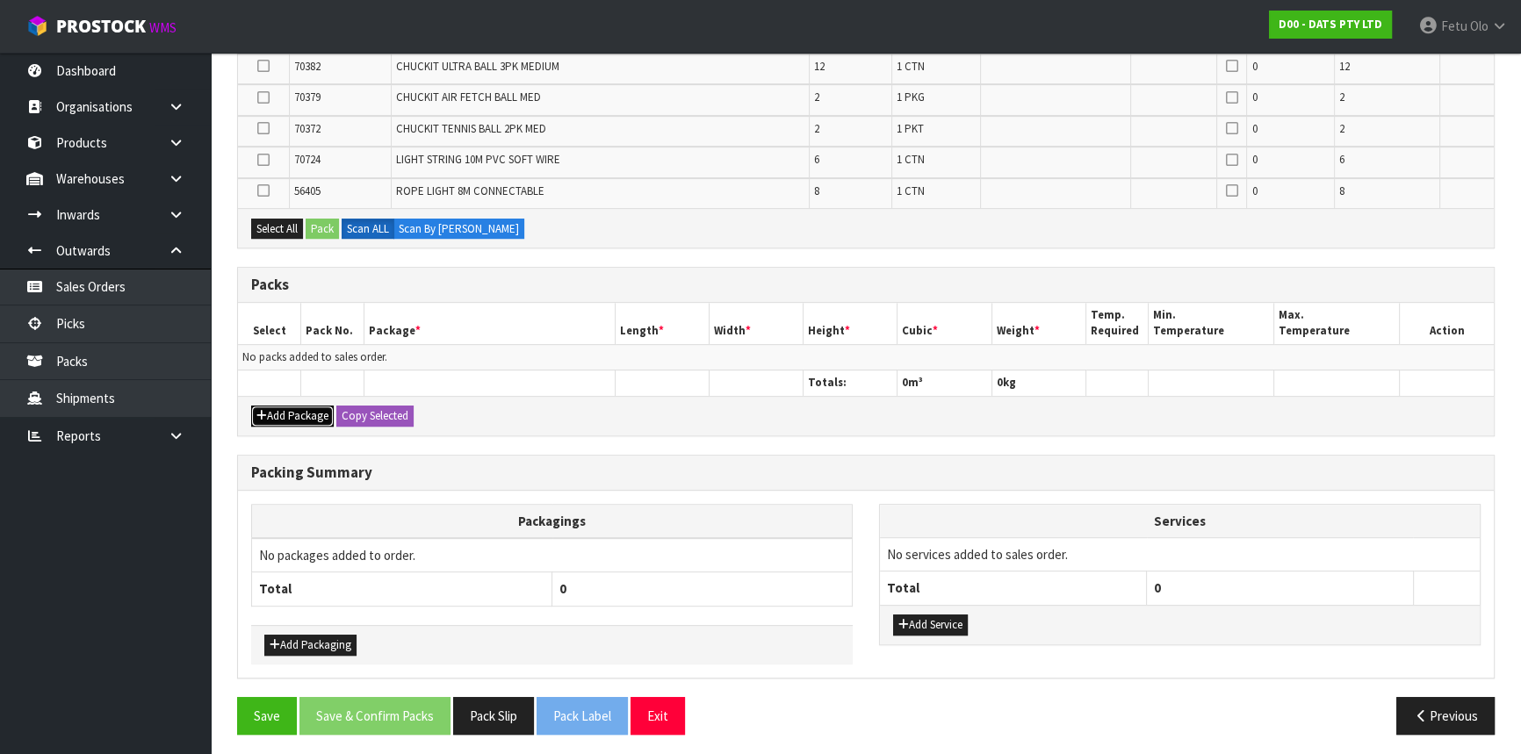
click at [265, 410] on icon "button" at bounding box center [261, 415] width 11 height 11
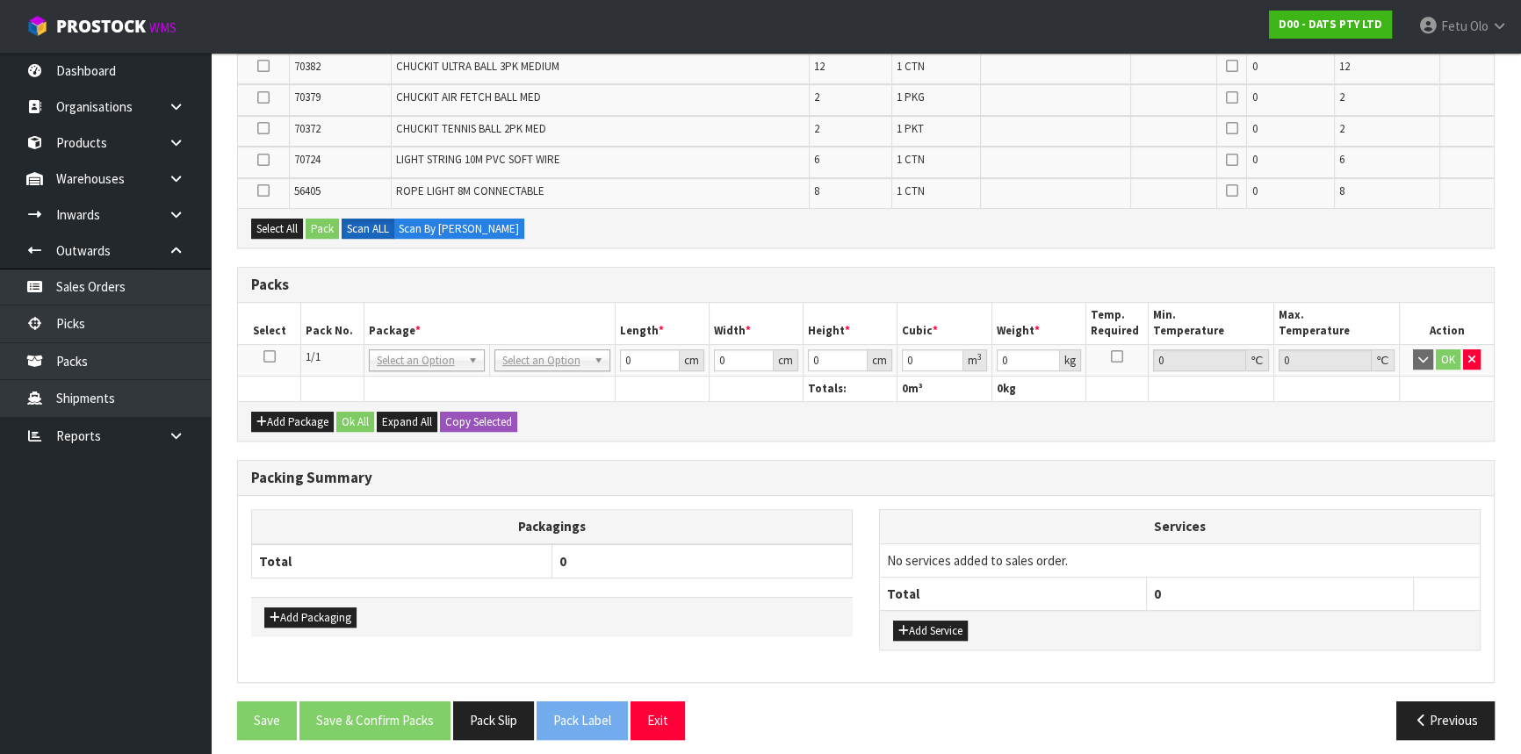
drag, startPoint x: 271, startPoint y: 348, endPoint x: 419, endPoint y: 328, distance: 148.9
click at [271, 356] on icon at bounding box center [269, 356] width 12 height 1
click at [498, 313] on th "Package *" at bounding box center [489, 323] width 251 height 41
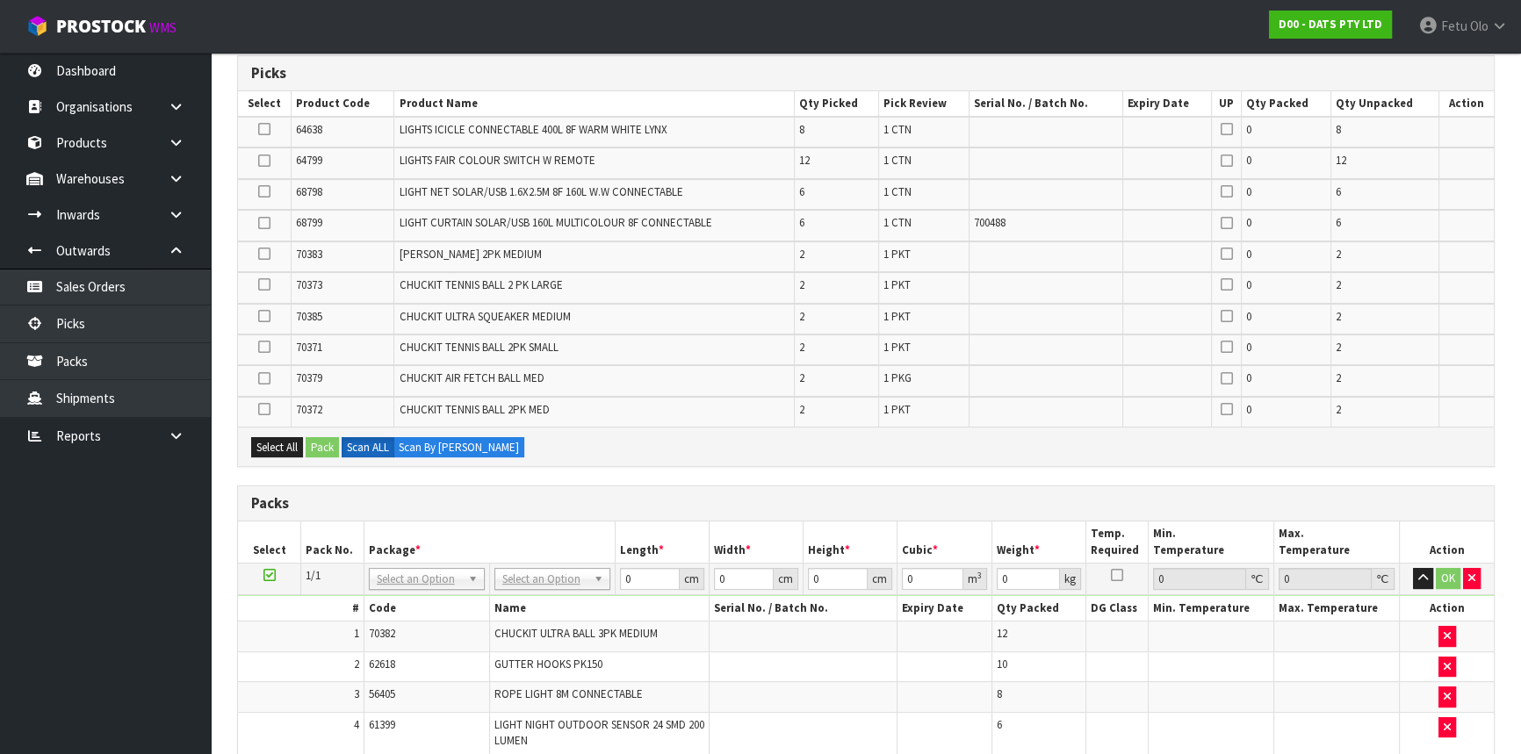
scroll to position [203, 0]
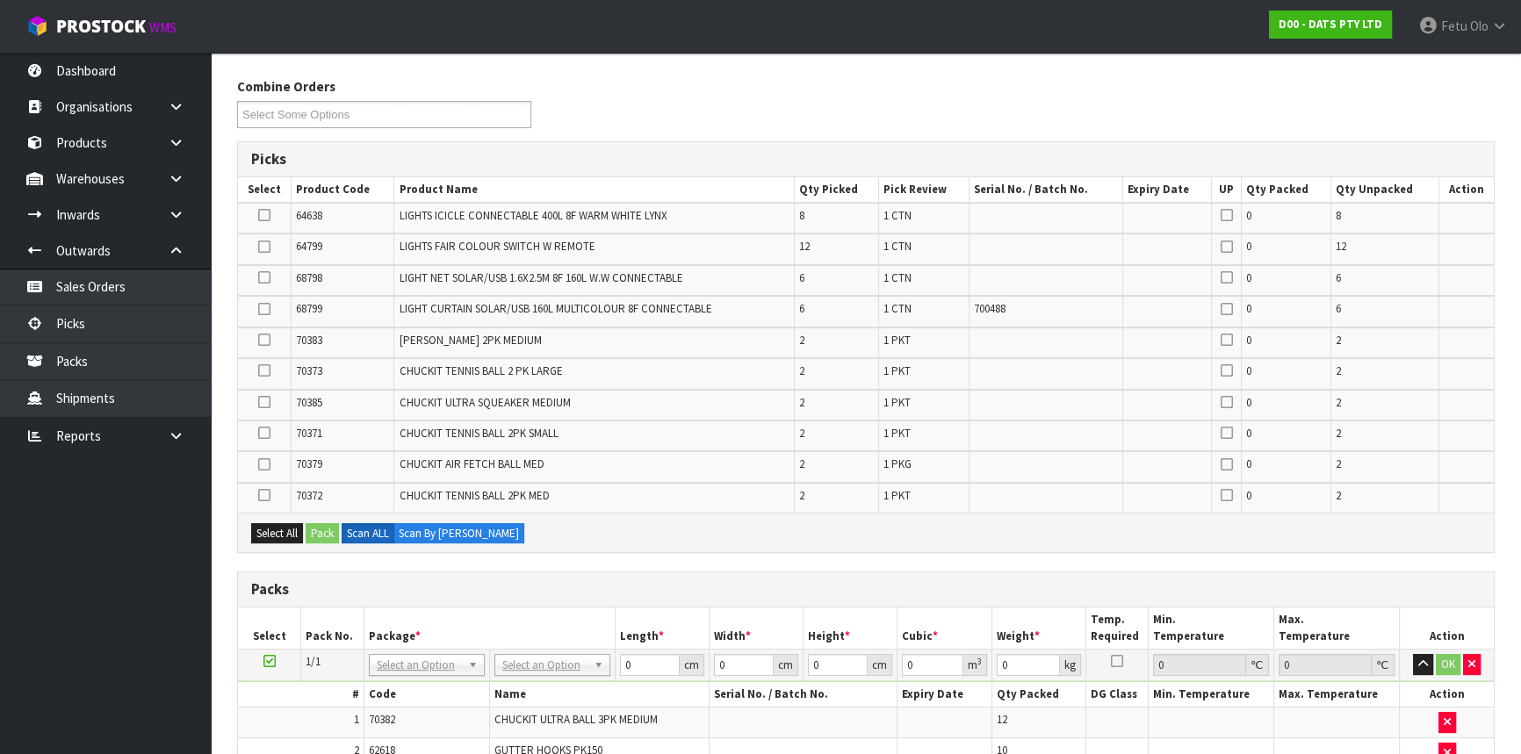
click at [264, 215] on icon at bounding box center [264, 215] width 12 height 1
click at [0, 0] on input "checkbox" at bounding box center [0, 0] width 0 height 0
click at [320, 527] on button "Pack" at bounding box center [322, 533] width 33 height 21
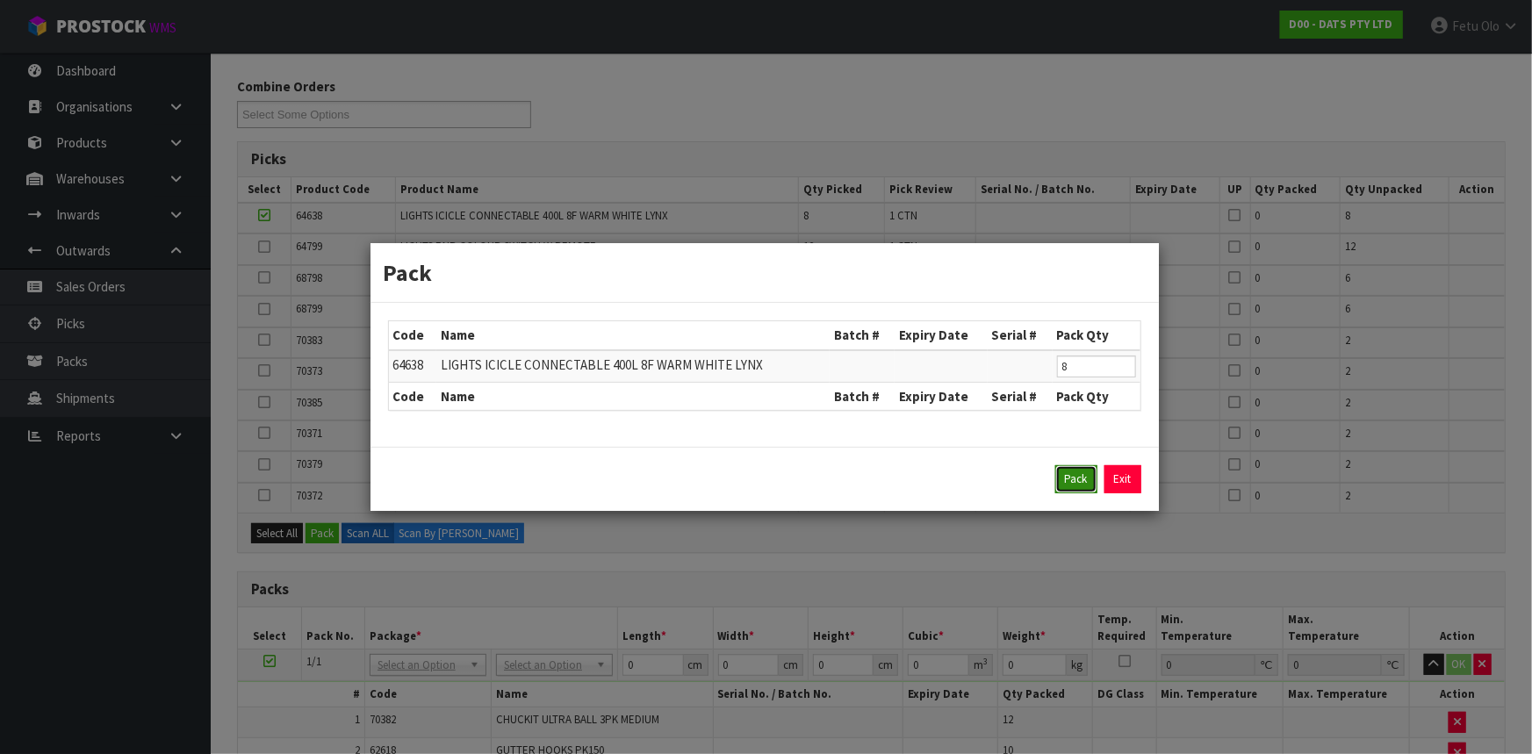
drag, startPoint x: 1083, startPoint y: 475, endPoint x: 1096, endPoint y: 483, distance: 15.4
click at [1083, 476] on button "Pack" at bounding box center [1076, 479] width 42 height 28
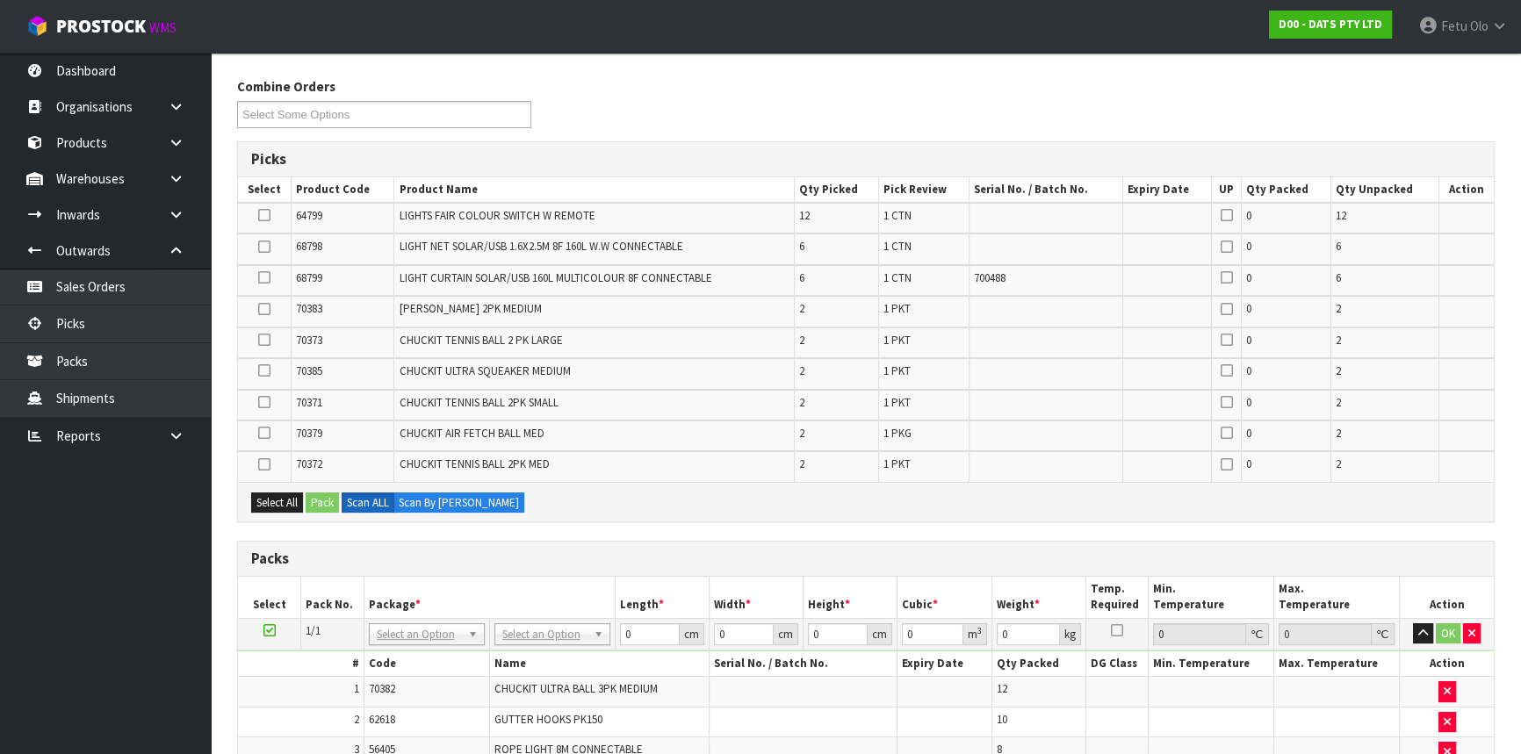
click at [263, 247] on icon at bounding box center [264, 247] width 12 height 1
click at [0, 0] on input "checkbox" at bounding box center [0, 0] width 0 height 0
click at [324, 503] on button "Pack" at bounding box center [322, 503] width 33 height 21
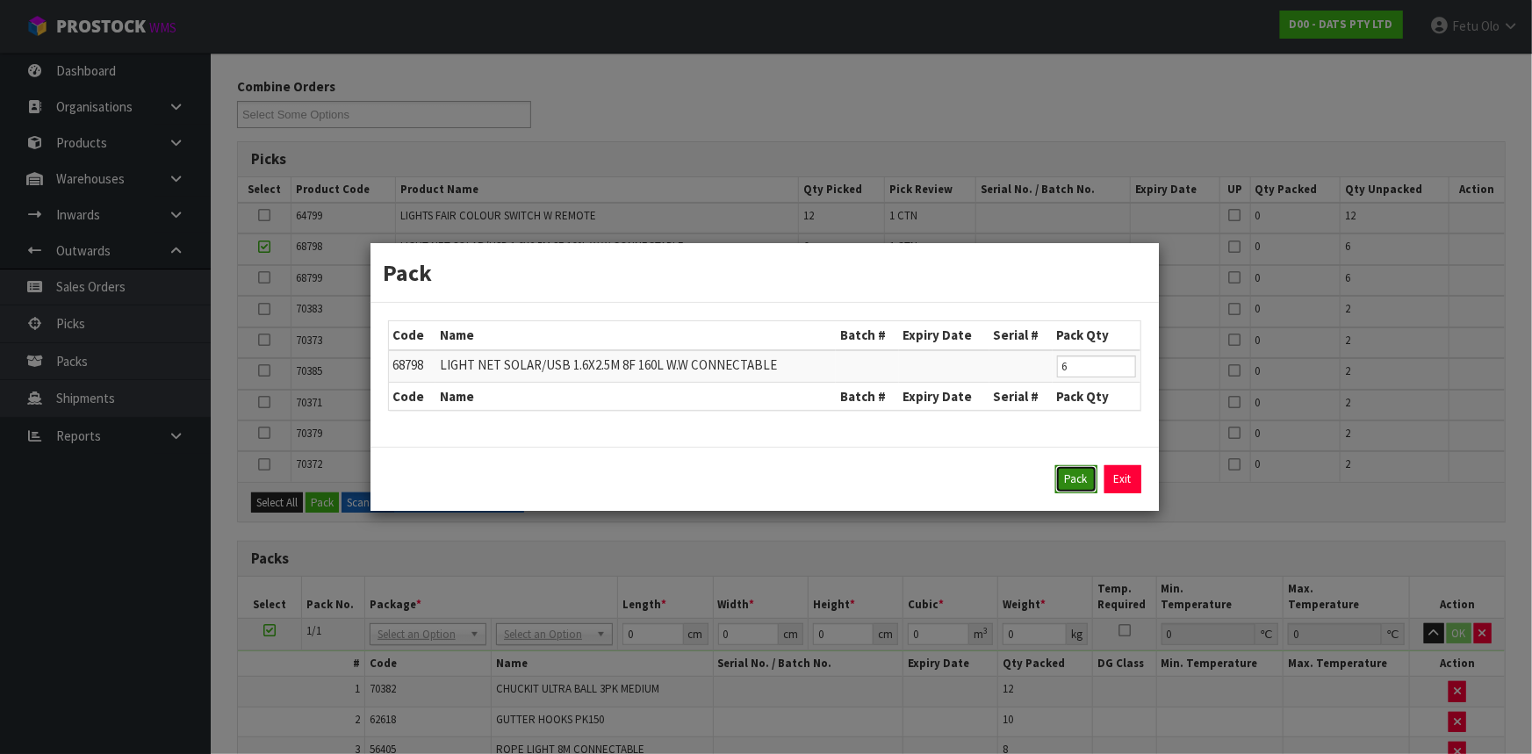
click at [1080, 478] on button "Pack" at bounding box center [1076, 479] width 42 height 28
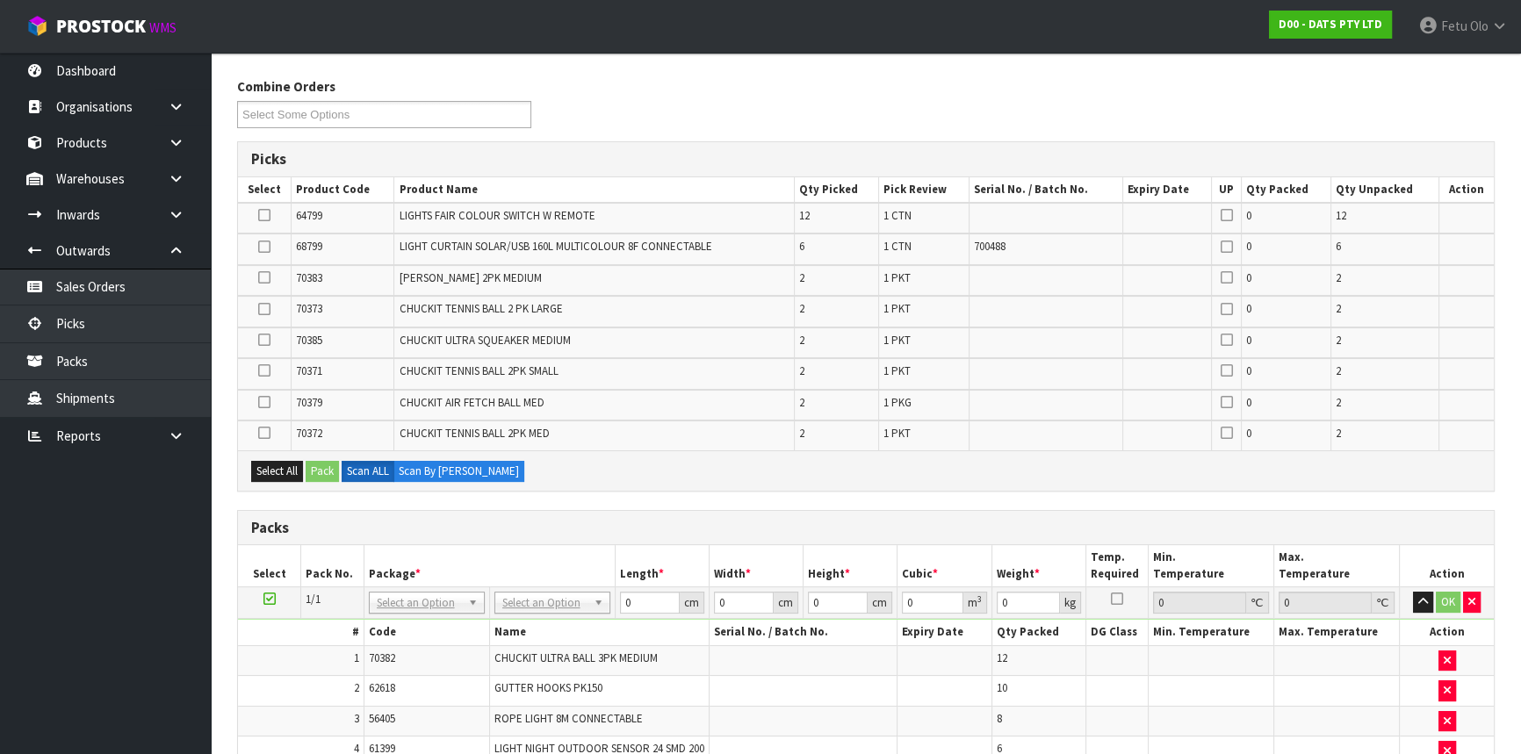
click at [267, 247] on icon at bounding box center [264, 247] width 12 height 1
click at [0, 0] on input "checkbox" at bounding box center [0, 0] width 0 height 0
drag, startPoint x: 323, startPoint y: 466, endPoint x: 334, endPoint y: 470, distance: 11.1
click at [334, 470] on button "Pack" at bounding box center [322, 471] width 33 height 21
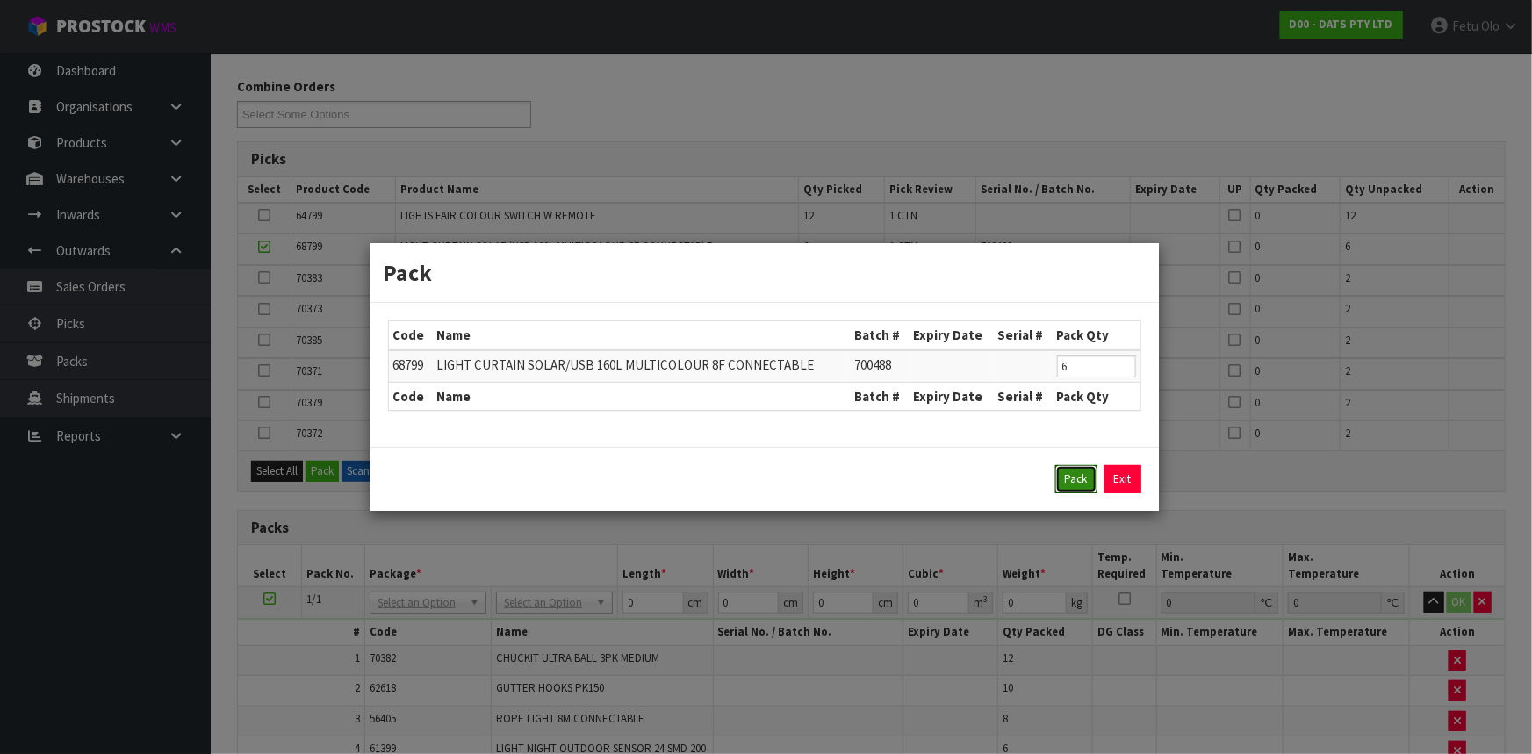
drag, startPoint x: 1067, startPoint y: 479, endPoint x: 761, endPoint y: 529, distance: 309.8
click at [1069, 479] on button "Pack" at bounding box center [1076, 479] width 42 height 28
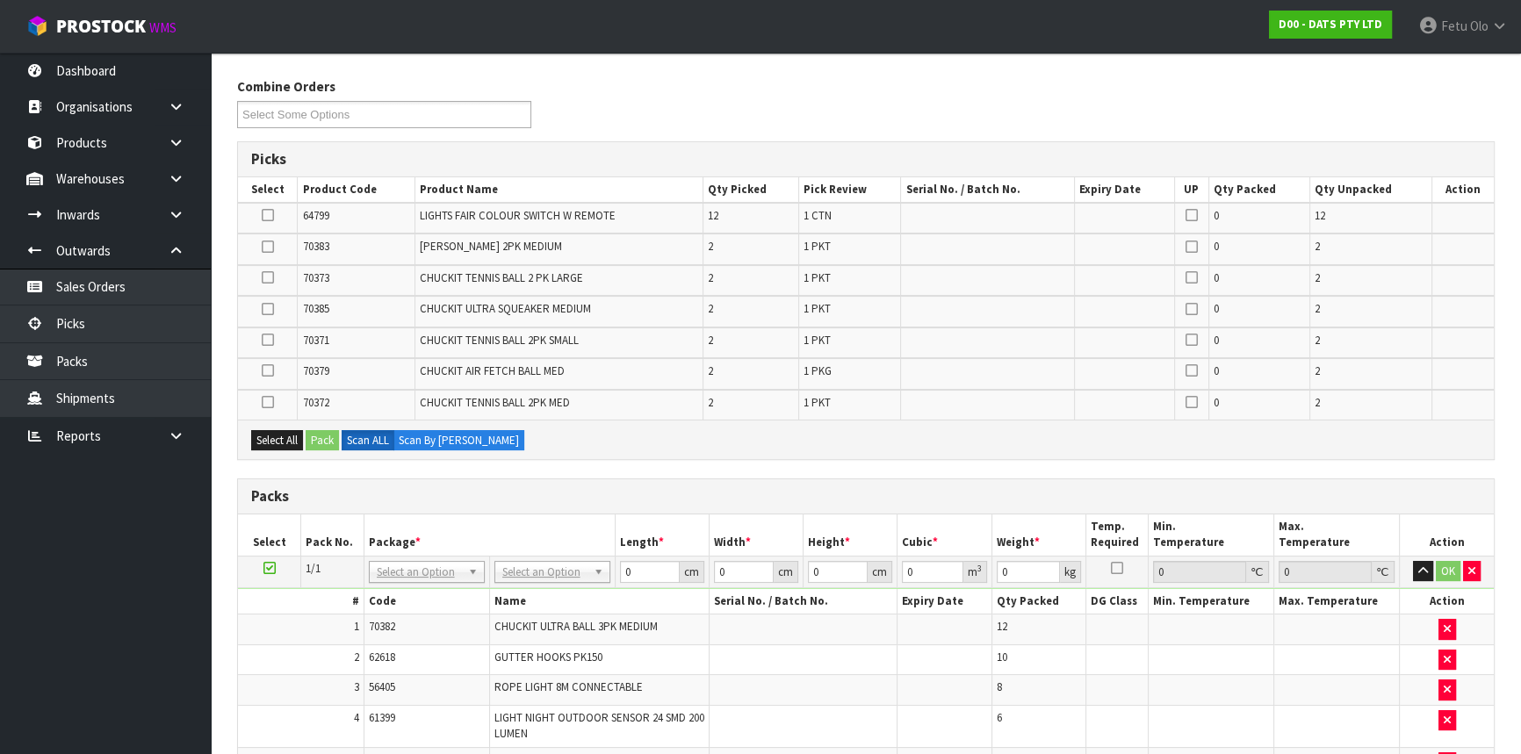
click at [66, 631] on ul "Dashboard Organisations Clients Consignees Carriers Products Categories Serial …" at bounding box center [105, 404] width 211 height 702
drag, startPoint x: 263, startPoint y: 213, endPoint x: 313, endPoint y: 360, distance: 154.7
click at [263, 215] on icon at bounding box center [268, 215] width 12 height 1
click at [0, 0] on input "checkbox" at bounding box center [0, 0] width 0 height 0
click at [320, 436] on button "Pack" at bounding box center [322, 440] width 33 height 21
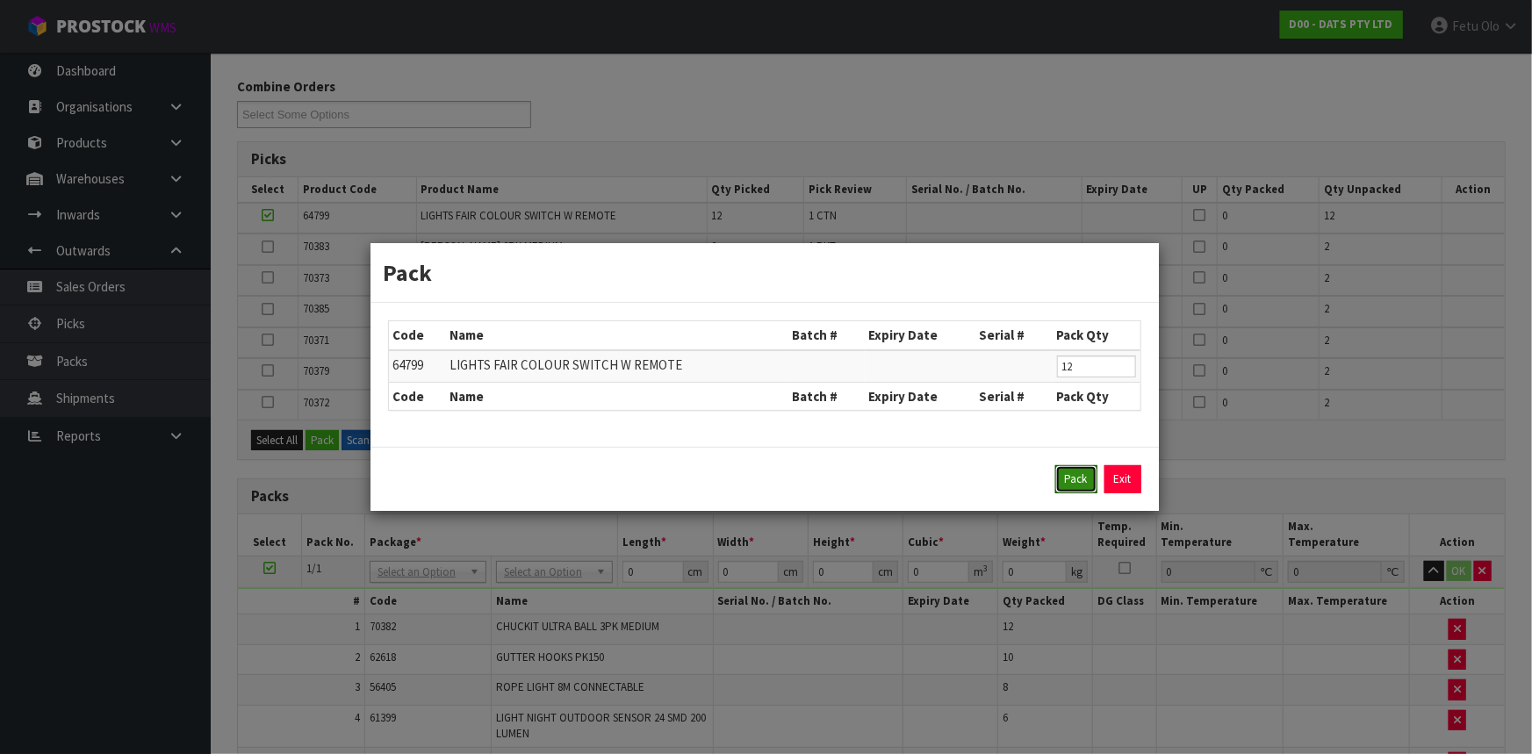
drag, startPoint x: 1081, startPoint y: 480, endPoint x: 1177, endPoint y: 529, distance: 107.6
click at [1083, 480] on button "Pack" at bounding box center [1076, 479] width 42 height 28
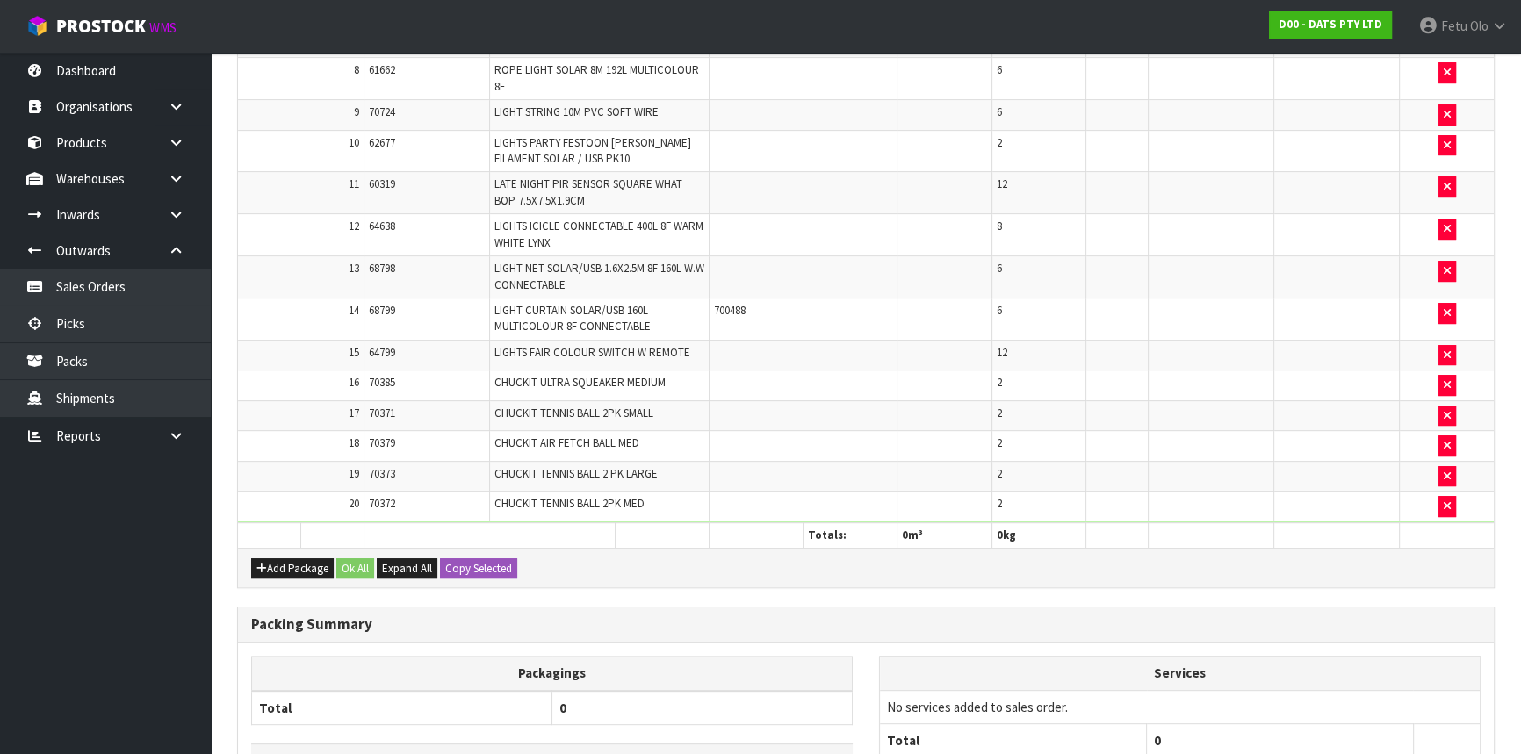
scroll to position [790, 0]
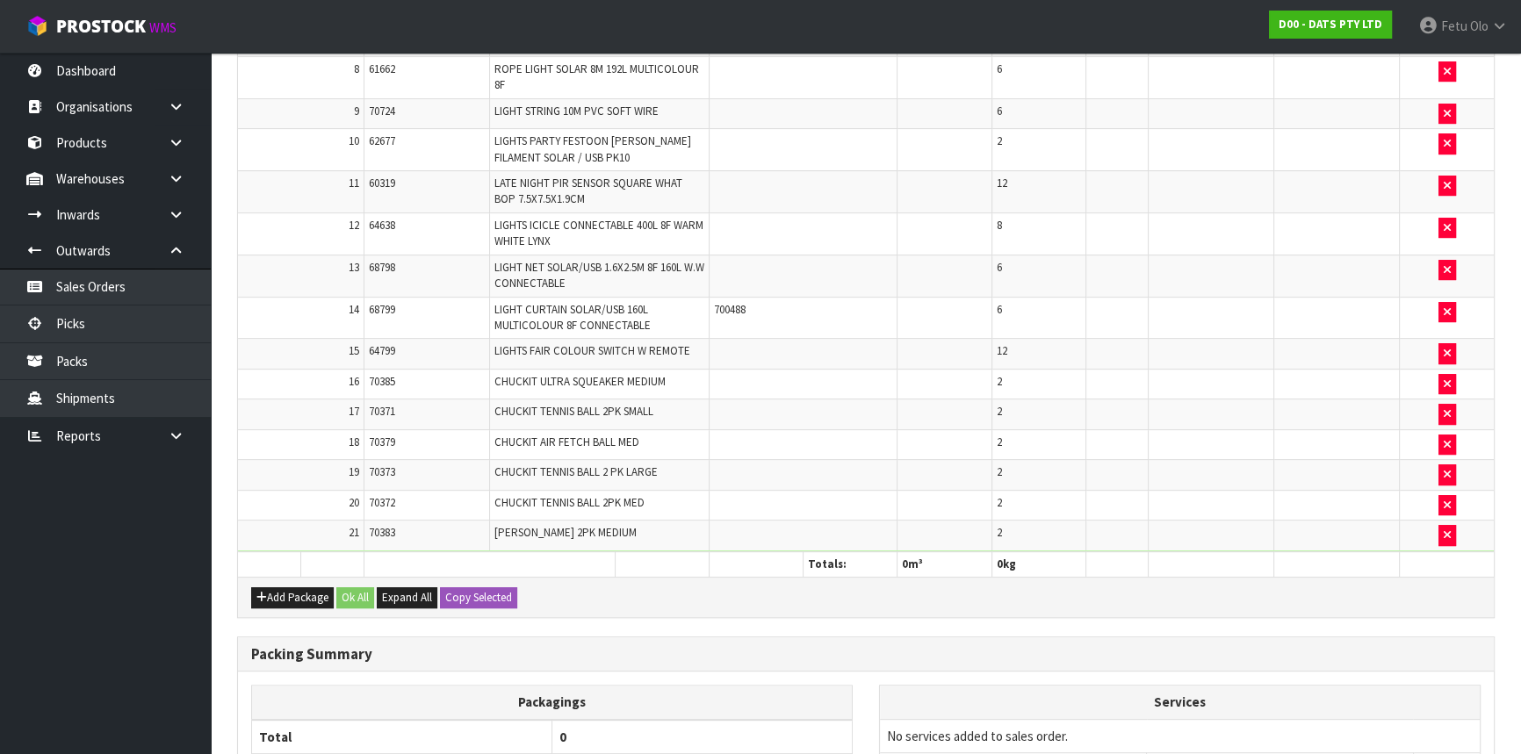
drag, startPoint x: 1408, startPoint y: 487, endPoint x: 860, endPoint y: 498, distance: 548.0
click at [860, 498] on td at bounding box center [803, 505] width 189 height 31
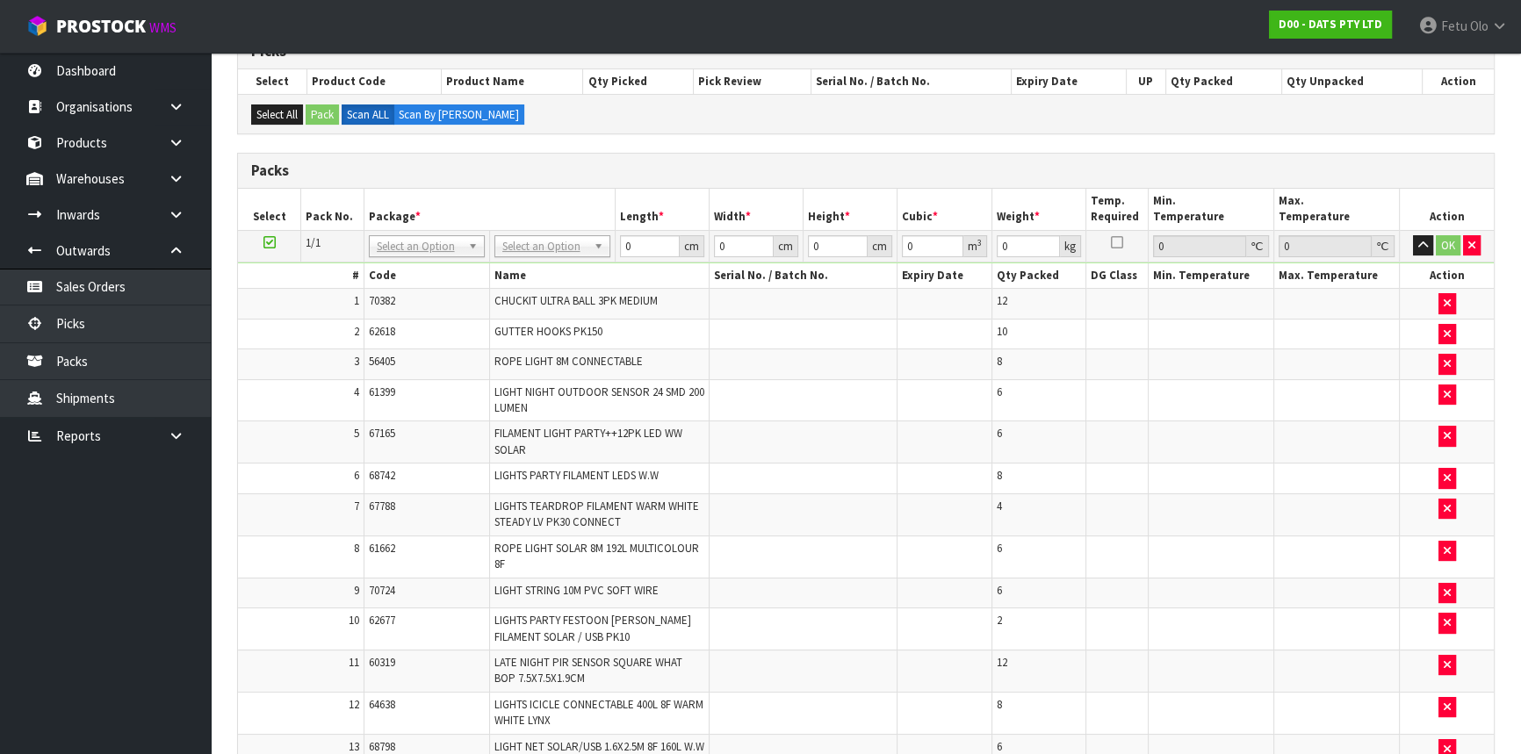
scroll to position [0, 0]
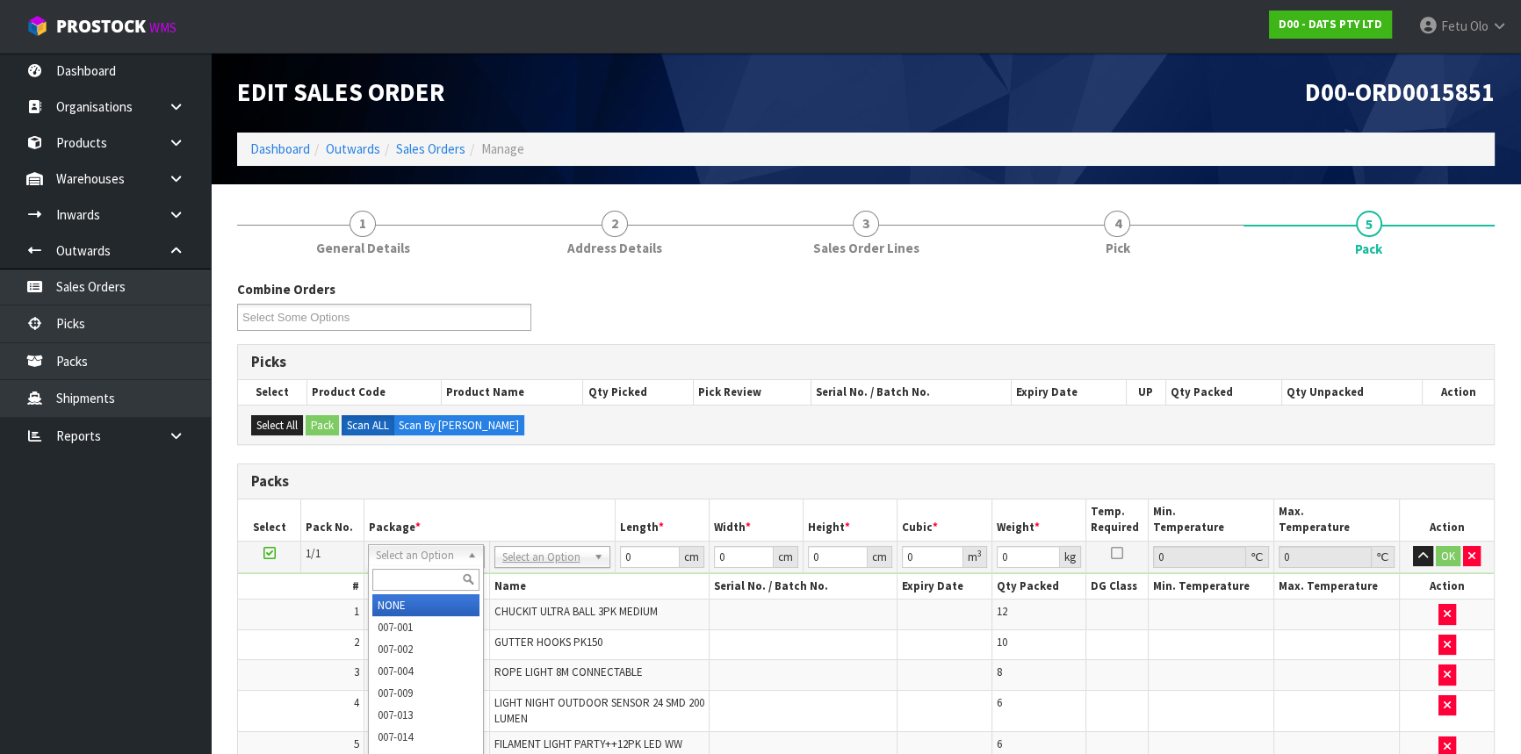
drag, startPoint x: 424, startPoint y: 554, endPoint x: 437, endPoint y: 590, distance: 38.3
drag, startPoint x: 531, startPoint y: 554, endPoint x: 536, endPoint y: 588, distance: 34.5
drag, startPoint x: 548, startPoint y: 638, endPoint x: 594, endPoint y: 607, distance: 55.5
type input "120"
type input "100"
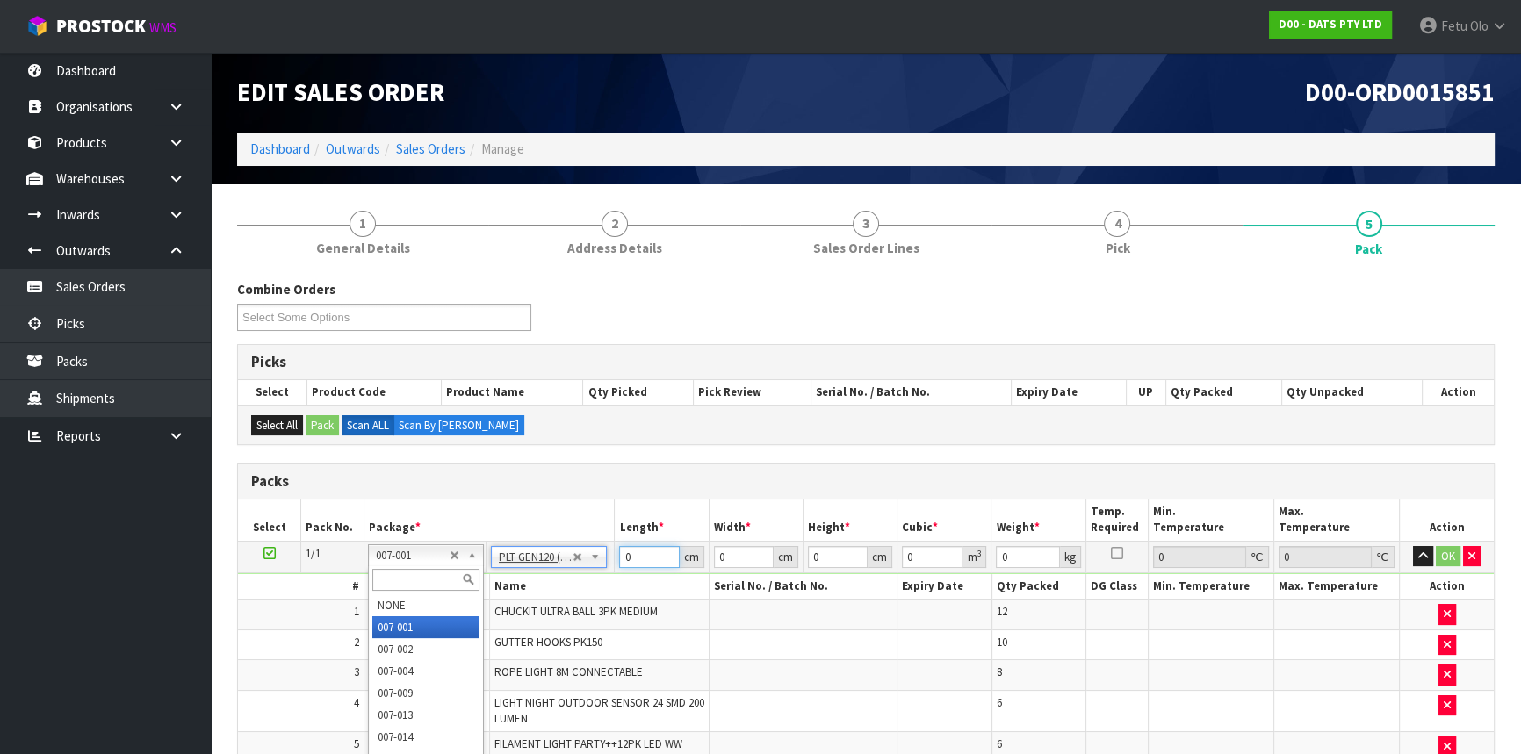
type input "85.1"
drag, startPoint x: 638, startPoint y: 556, endPoint x: 436, endPoint y: 659, distance: 227.4
click at [436, 572] on tr "1/1 NONE 007-001 007-002 007-004 007-009 007-013 007-014 007-015 007-017 007-01…" at bounding box center [866, 557] width 1256 height 32
type input "0"
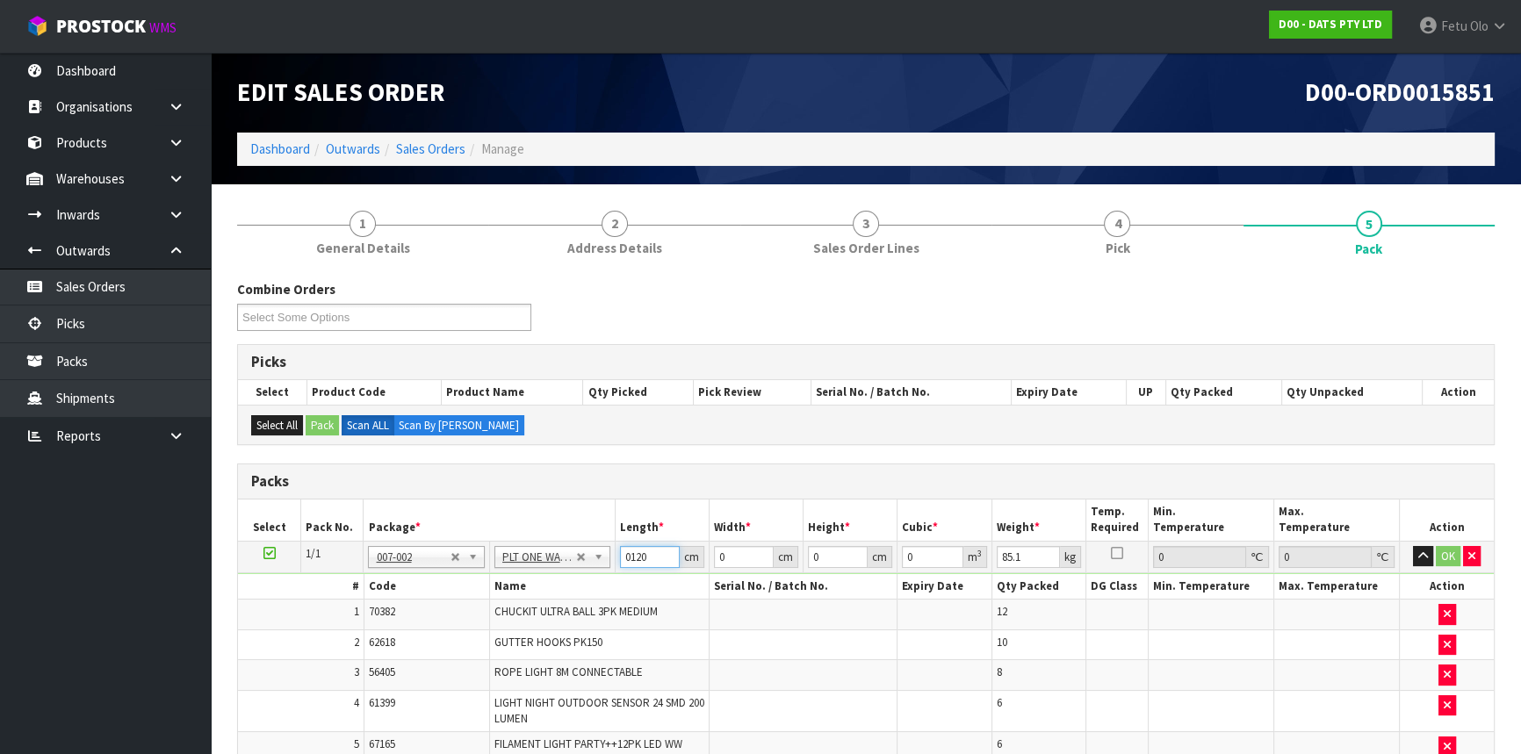
type input "0120"
type input "1"
drag, startPoint x: 632, startPoint y: 565, endPoint x: 563, endPoint y: 590, distance: 73.9
click at [620, 568] on input "120.001" at bounding box center [650, 557] width 60 height 22
click at [644, 561] on input "120.001" at bounding box center [650, 557] width 60 height 22
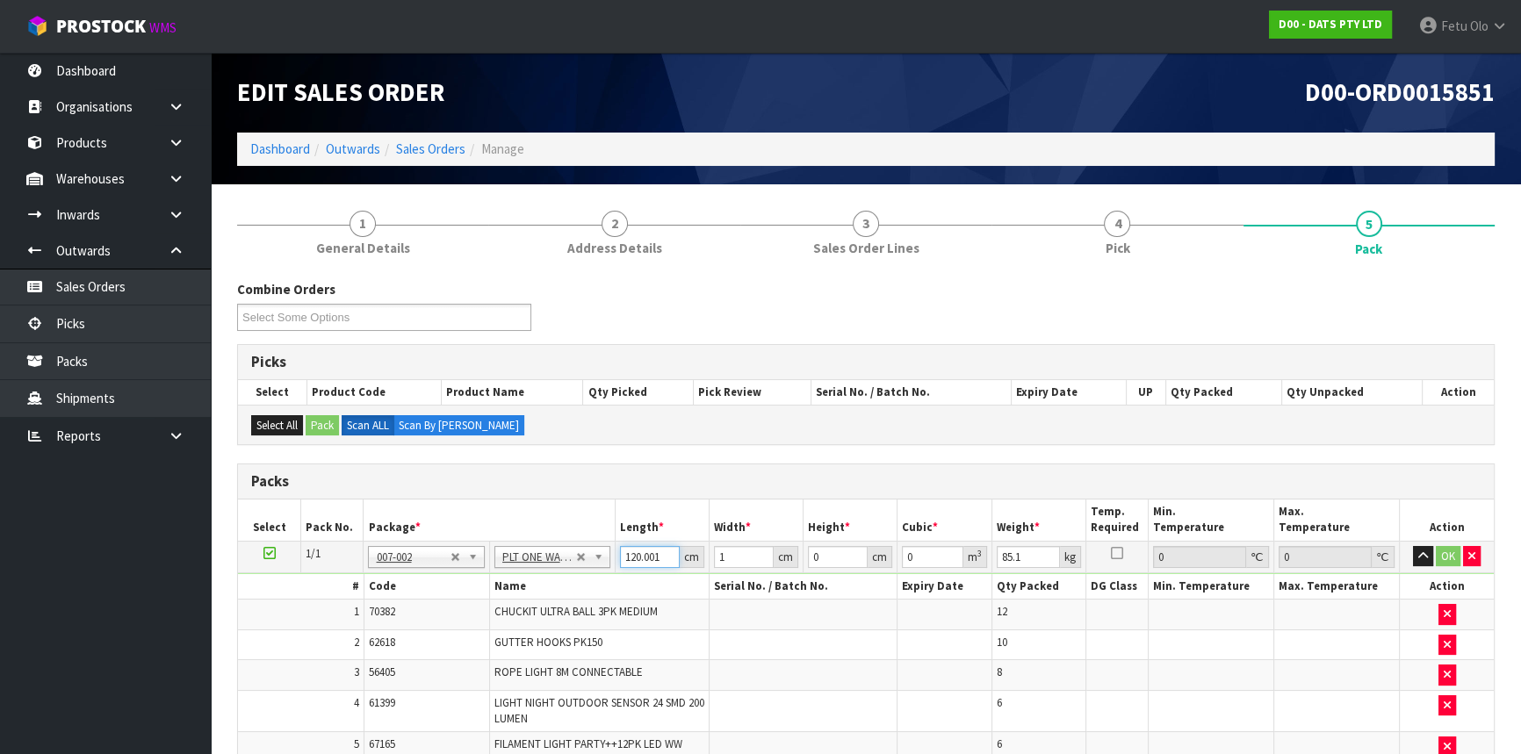
click at [644, 560] on input "120.001" at bounding box center [650, 557] width 60 height 22
type input "120"
click at [644, 560] on input "120" at bounding box center [650, 557] width 60 height 22
type input "100"
type input "7"
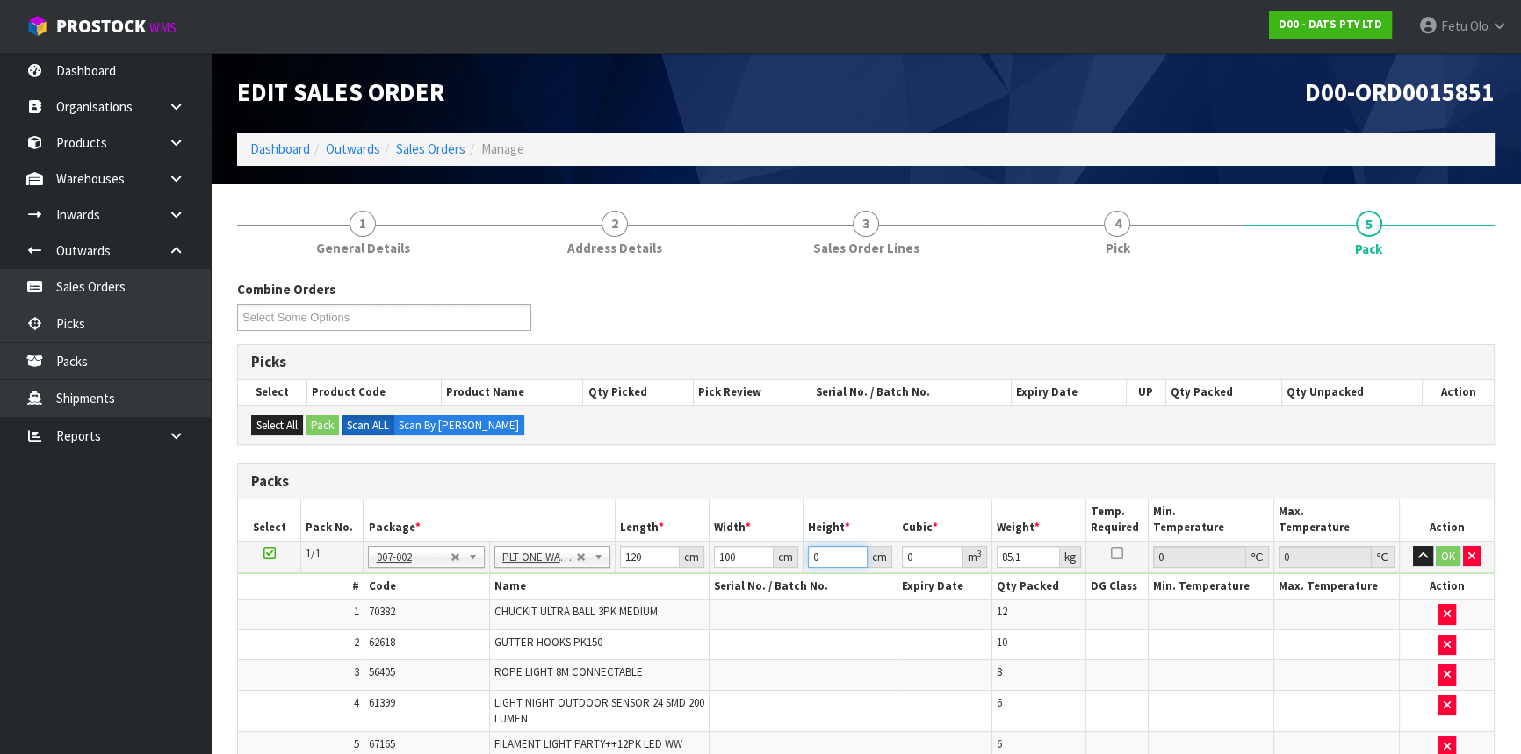
type input "0.084"
type input "77"
type input "0.924"
type input "77"
type input "9"
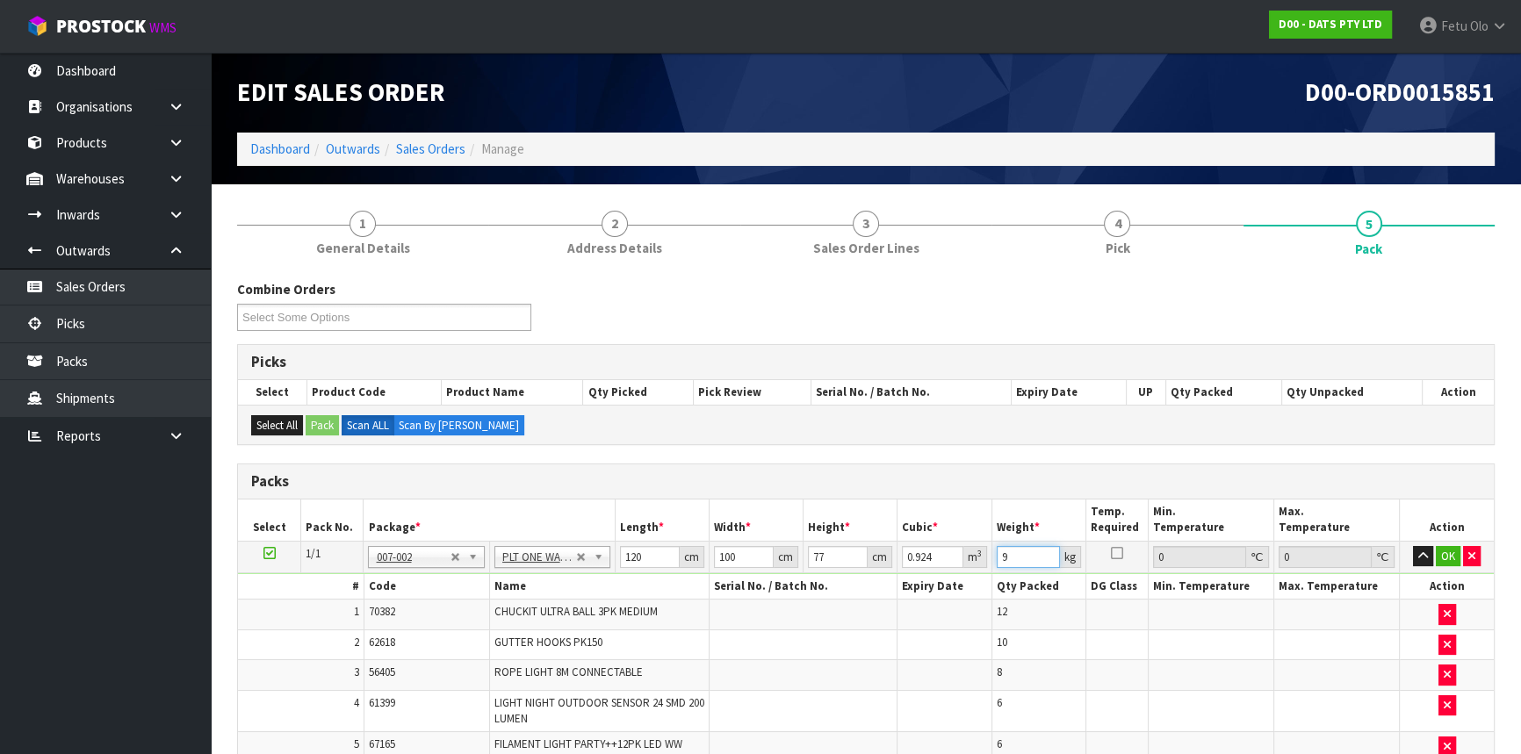
drag, startPoint x: 1020, startPoint y: 558, endPoint x: 895, endPoint y: 597, distance: 131.6
type input "93"
click button "OK" at bounding box center [1448, 556] width 25 height 21
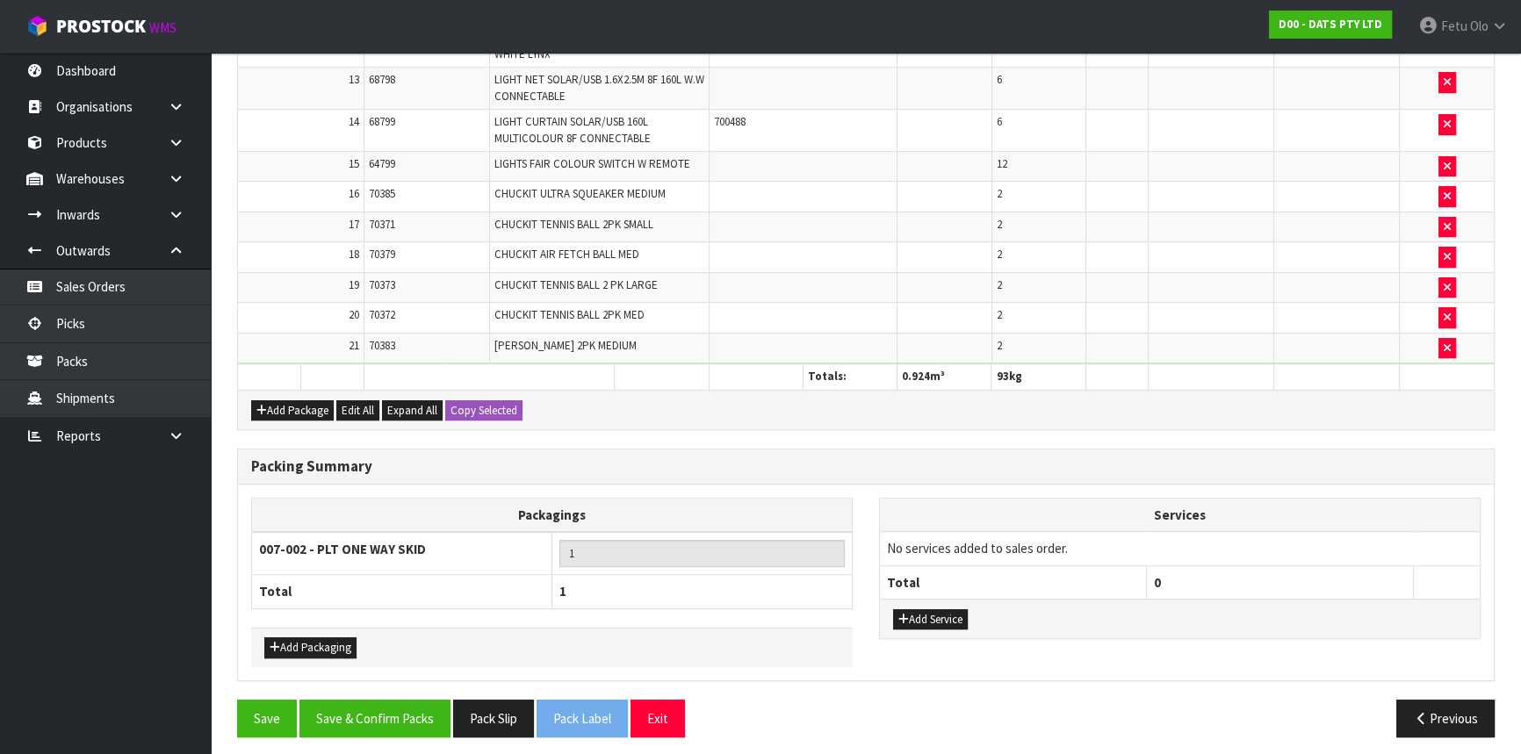
scroll to position [977, 0]
click at [322, 637] on button "Add Packaging" at bounding box center [310, 647] width 92 height 21
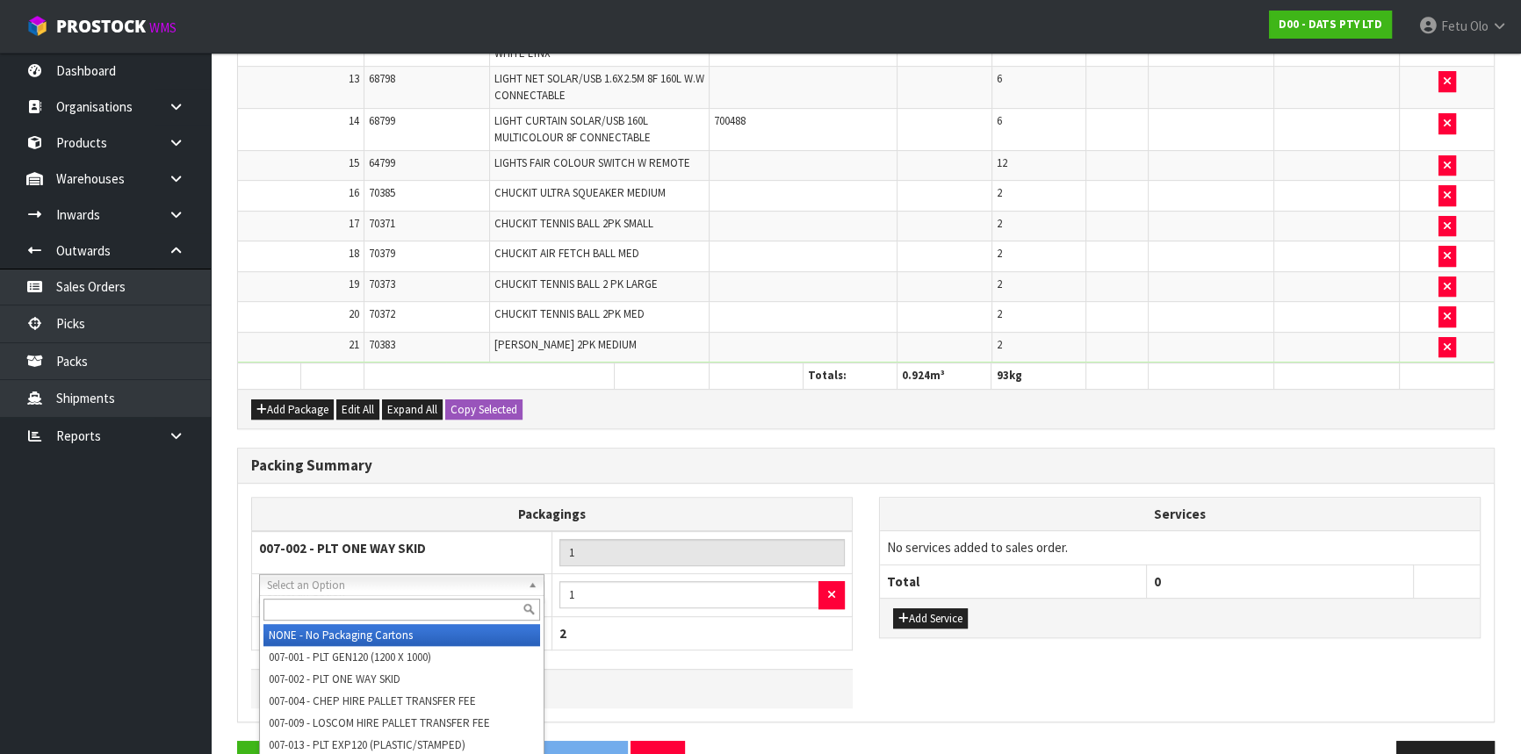
click at [371, 603] on input "text" at bounding box center [401, 610] width 277 height 22
type input "oc"
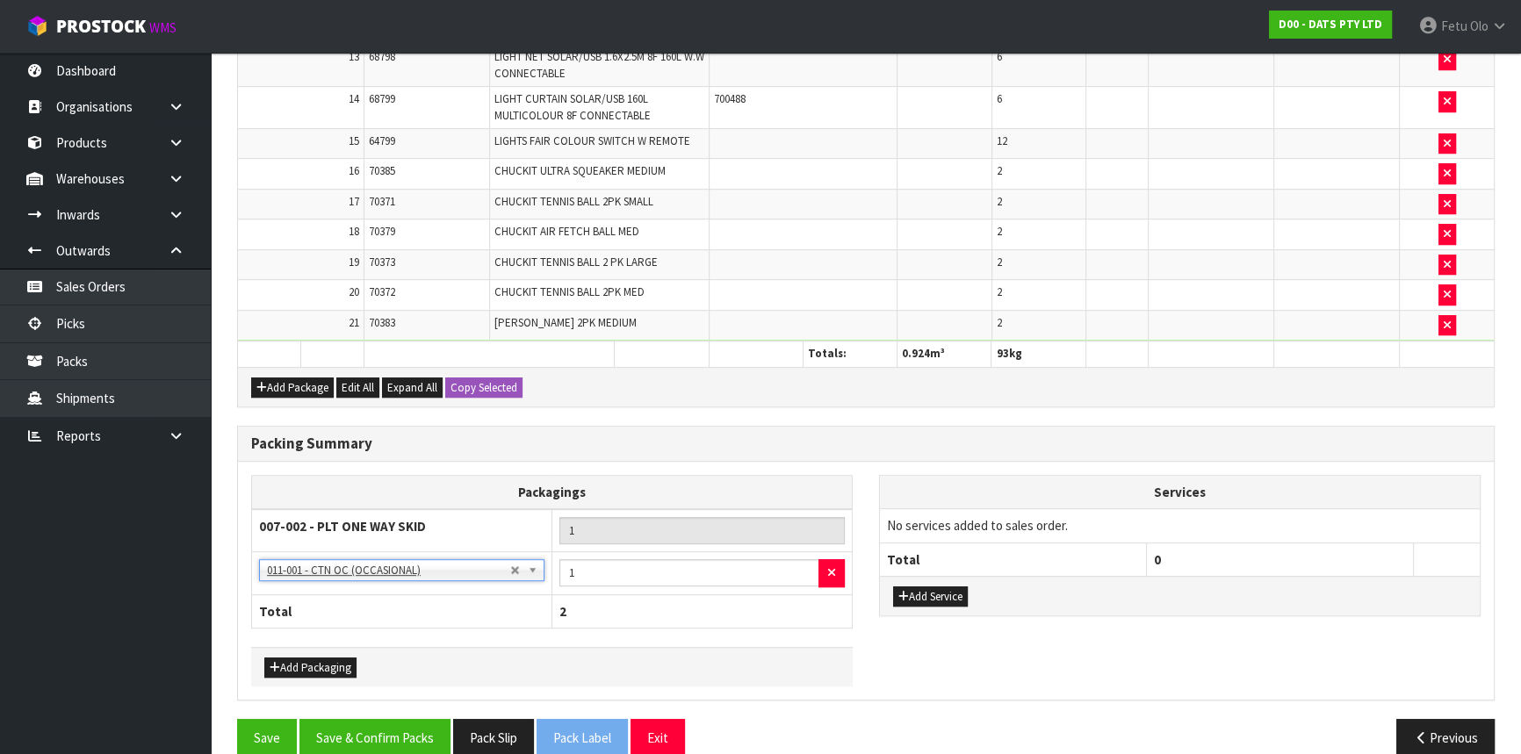
scroll to position [1019, 0]
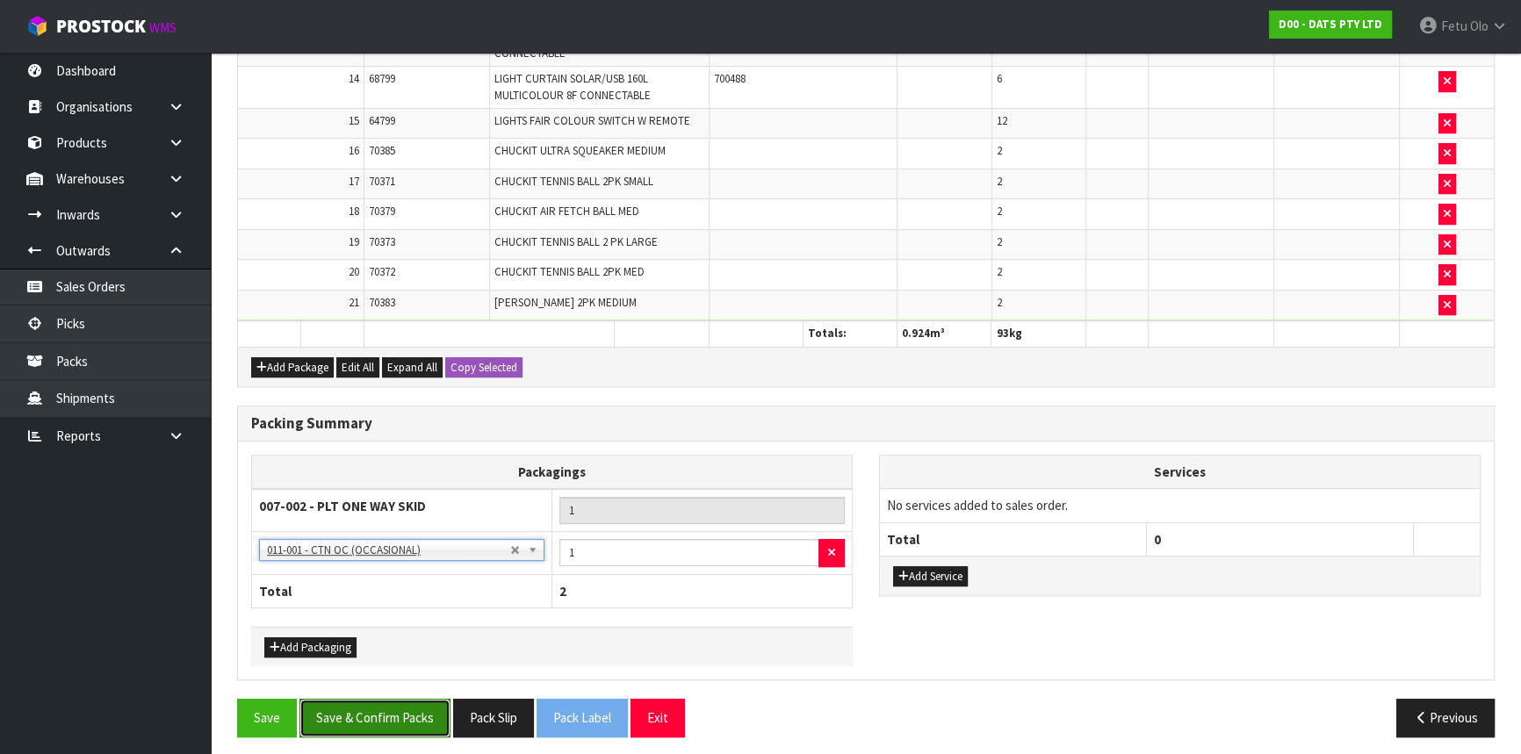
click at [385, 702] on button "Save & Confirm Packs" at bounding box center [374, 718] width 151 height 38
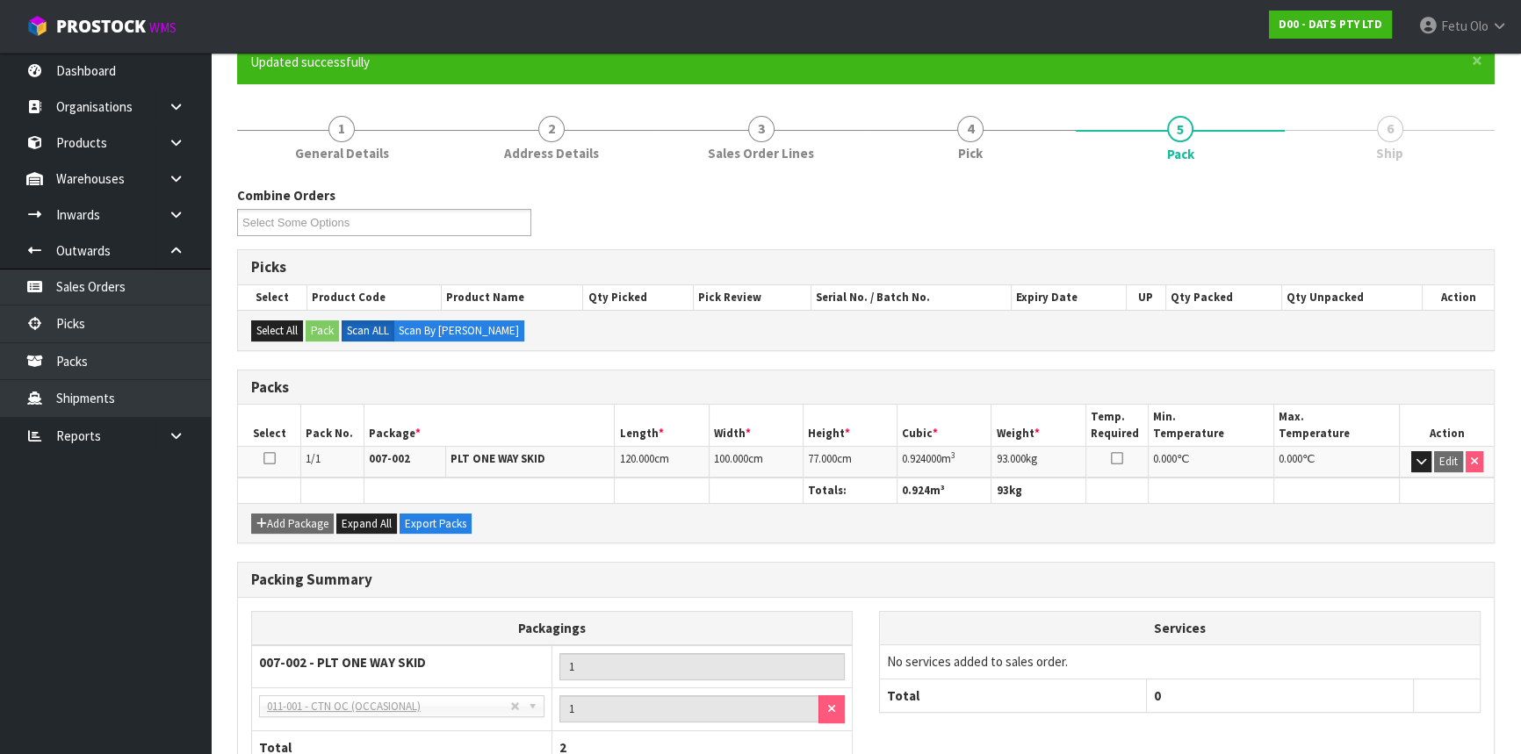
scroll to position [0, 0]
